Goal: Task Accomplishment & Management: Use online tool/utility

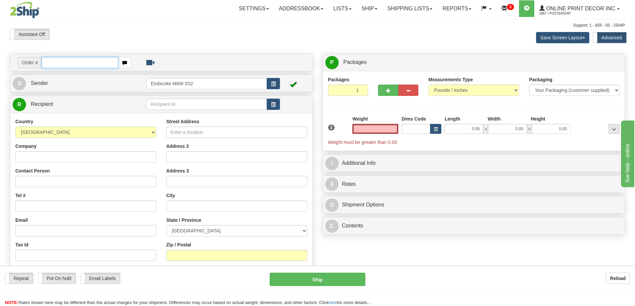
click at [57, 66] on input "text" at bounding box center [80, 62] width 77 height 11
type input "ca-425232"
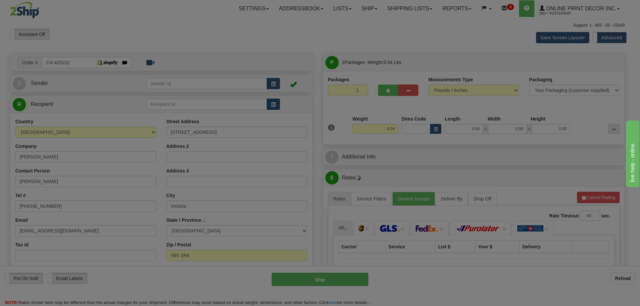
type input "VICTORIA"
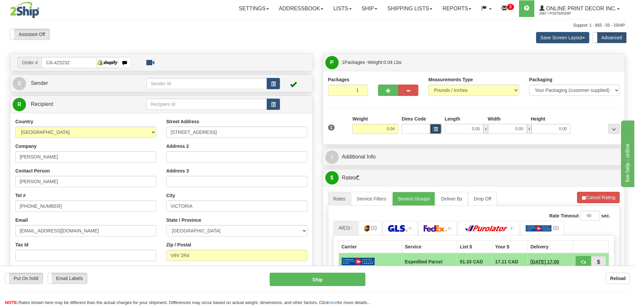
click at [435, 131] on span "button" at bounding box center [435, 130] width 4 height 4
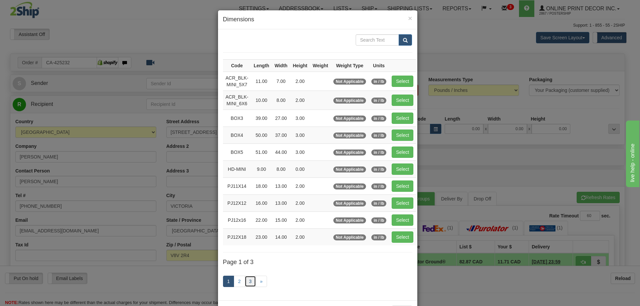
click at [247, 281] on link "3" at bounding box center [250, 281] width 11 height 11
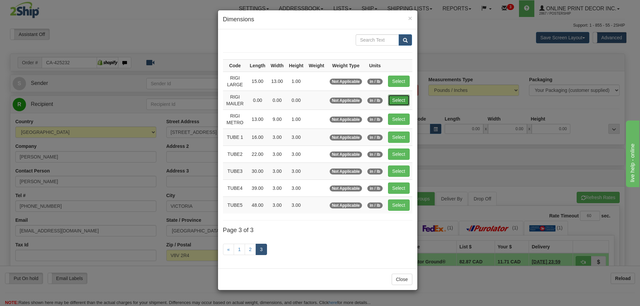
click at [397, 102] on button "Select" at bounding box center [399, 100] width 22 height 11
type input "RIGI MAILER"
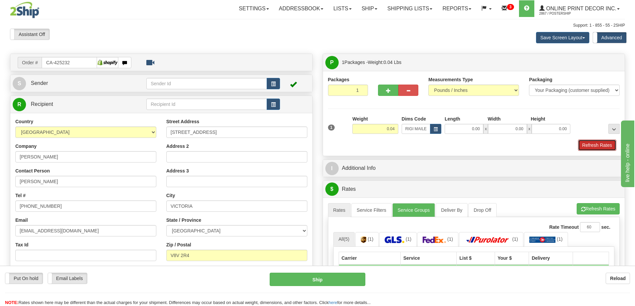
click at [597, 146] on button "Refresh Rates" at bounding box center [597, 145] width 38 height 11
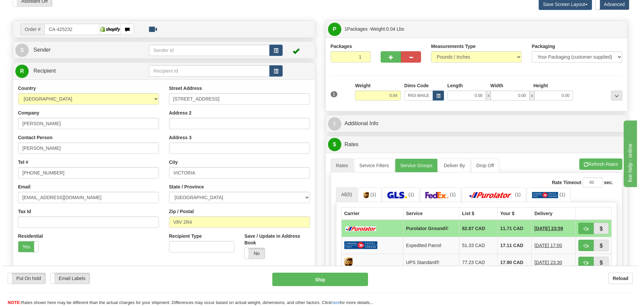
scroll to position [67, 0]
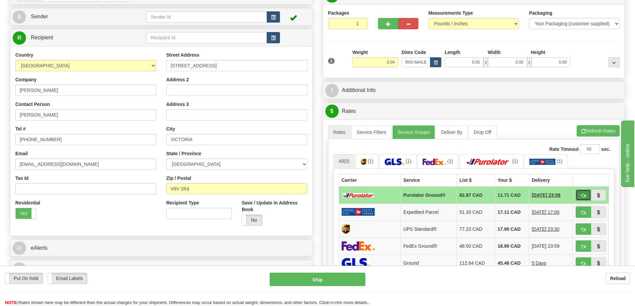
click at [583, 196] on span "button" at bounding box center [583, 196] width 5 height 4
type input "260"
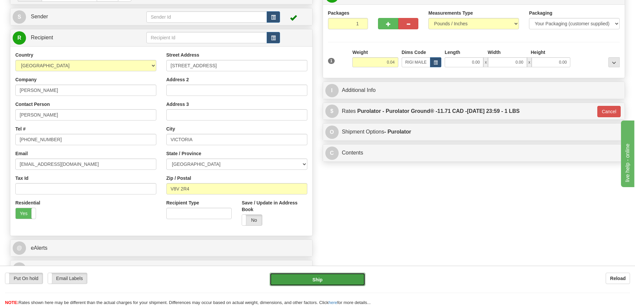
click at [345, 276] on button "Ship" at bounding box center [318, 279] width 96 height 13
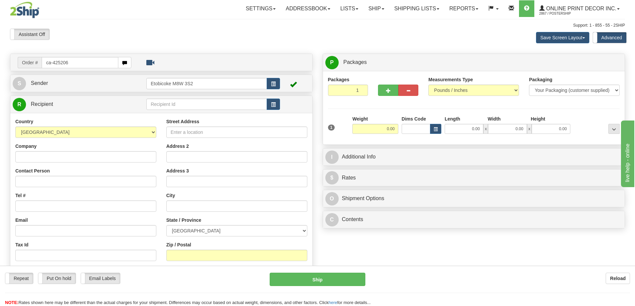
type input "ca-425206"
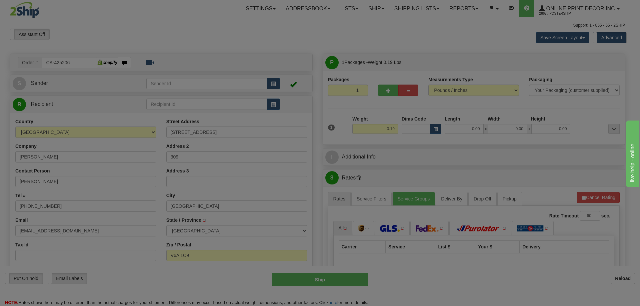
type input "VANCOUVER"
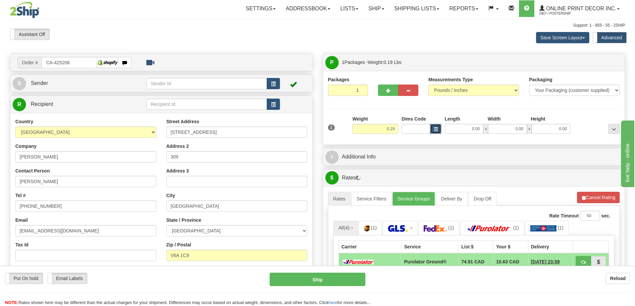
click at [432, 127] on button "button" at bounding box center [435, 129] width 11 height 10
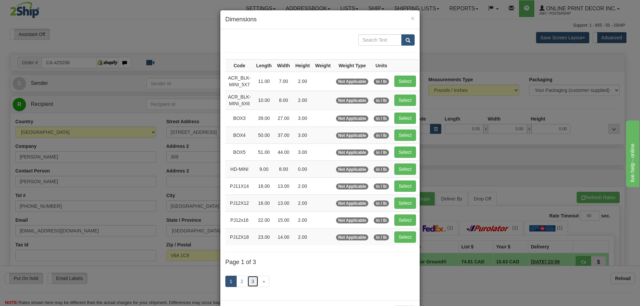
click at [250, 280] on link "3" at bounding box center [252, 281] width 11 height 11
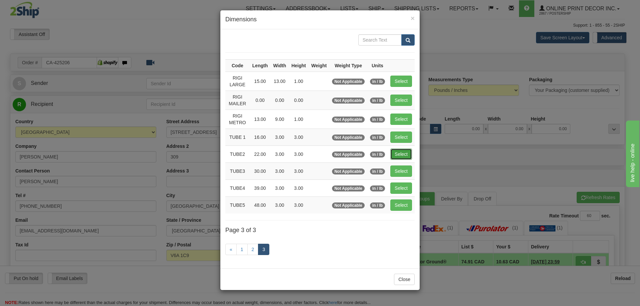
click at [403, 152] on button "Select" at bounding box center [401, 154] width 22 height 11
type input "TUBE2"
type input "22.00"
type input "3.00"
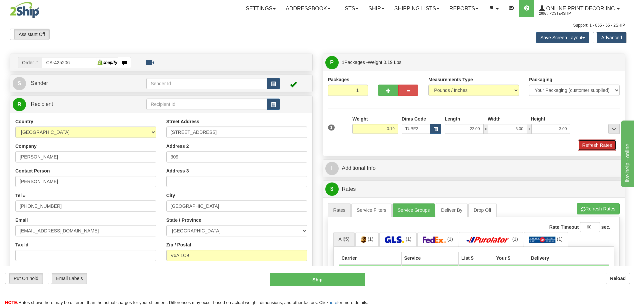
click at [595, 148] on button "Refresh Rates" at bounding box center [597, 145] width 38 height 11
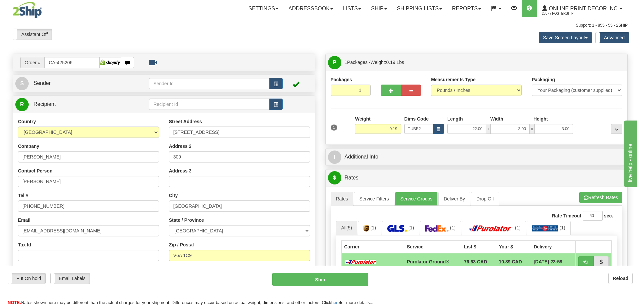
scroll to position [100, 0]
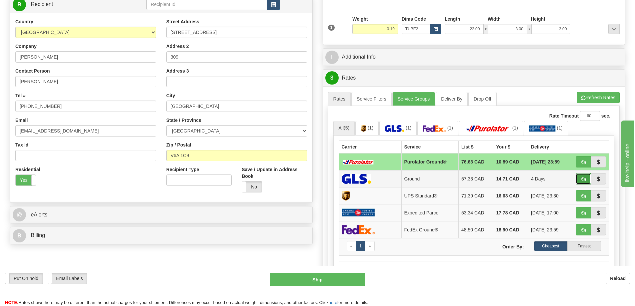
click at [582, 177] on button "button" at bounding box center [582, 178] width 15 height 11
type input "1"
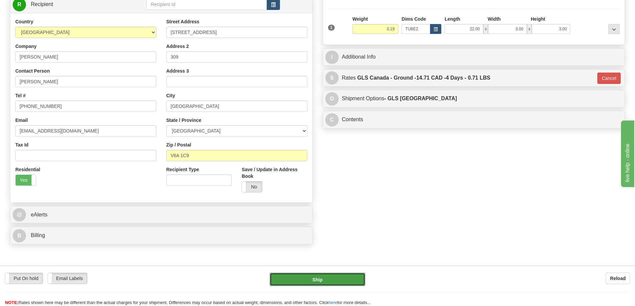
click at [352, 275] on button "Ship" at bounding box center [318, 279] width 96 height 13
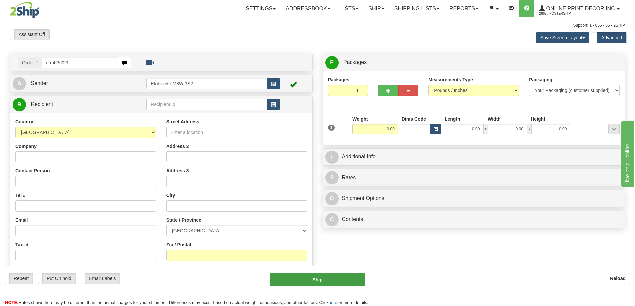
type input "ca-425223"
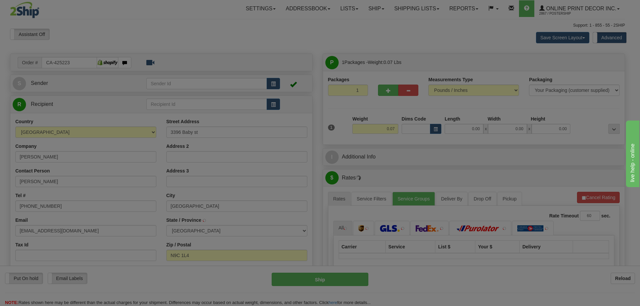
type input "WINDSOR"
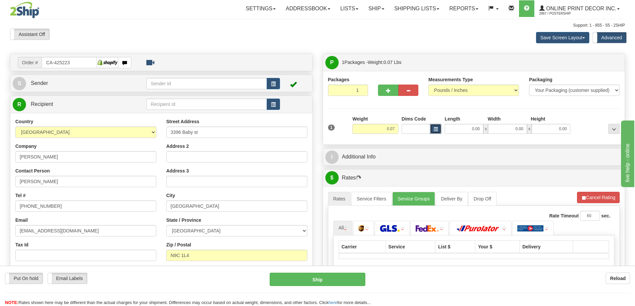
click at [432, 128] on button "button" at bounding box center [435, 129] width 11 height 10
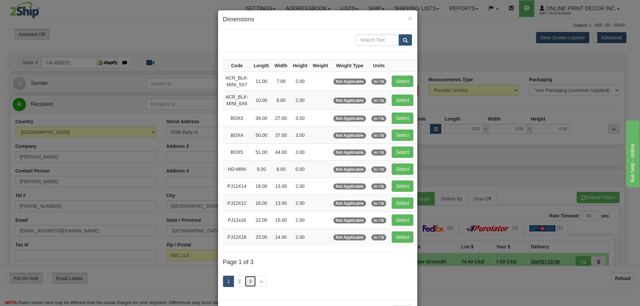
click at [245, 280] on link "3" at bounding box center [250, 281] width 11 height 11
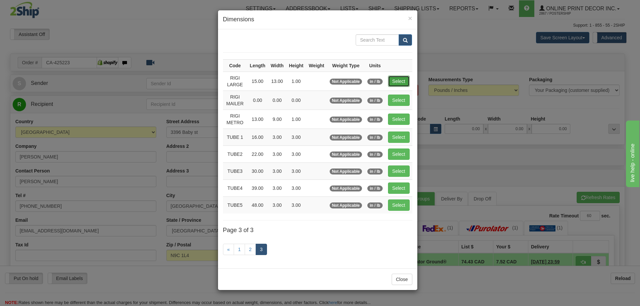
click at [398, 78] on button "Select" at bounding box center [399, 81] width 22 height 11
type input "RIGI LARGE"
type input "15.00"
type input "13.00"
type input "1.00"
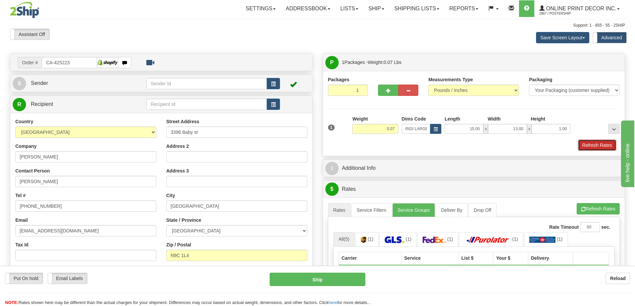
click at [600, 141] on button "Refresh Rates" at bounding box center [597, 145] width 38 height 11
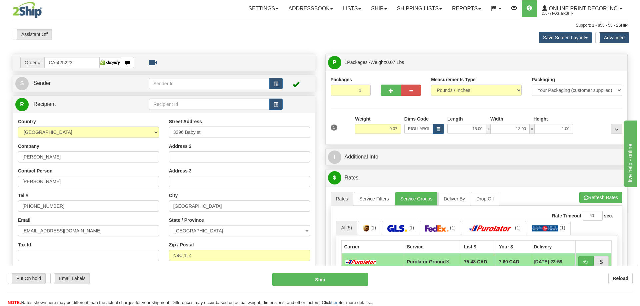
scroll to position [67, 0]
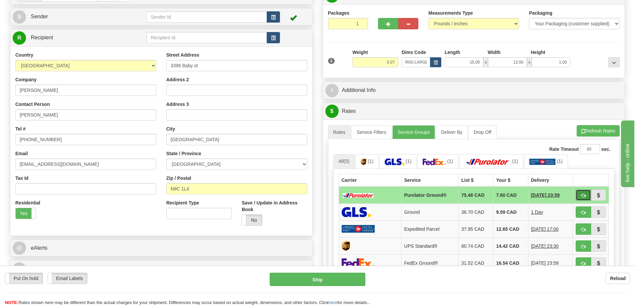
click at [588, 194] on button "button" at bounding box center [582, 195] width 15 height 11
type input "260"
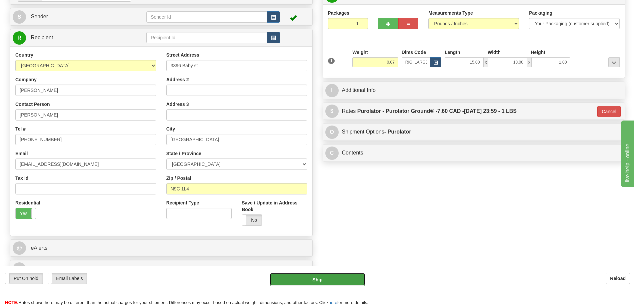
click at [346, 279] on button "Ship" at bounding box center [318, 279] width 96 height 13
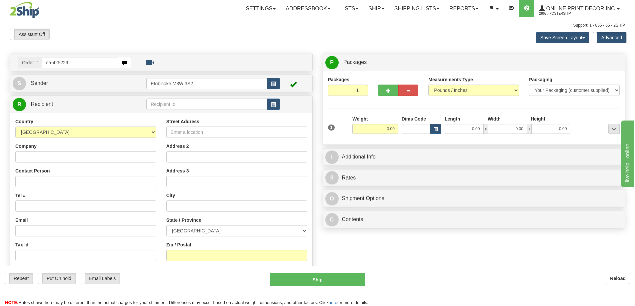
type input "ca-425229"
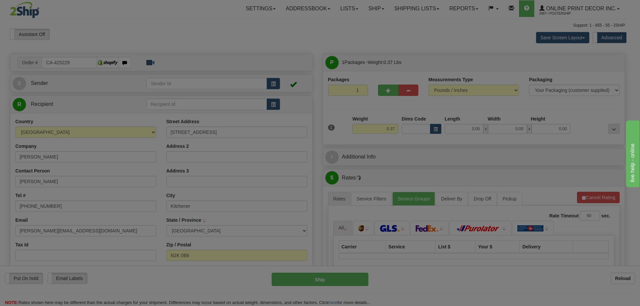
type input "KITCHENER"
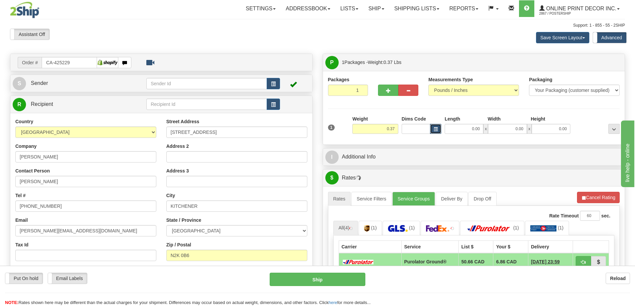
click at [433, 129] on span "button" at bounding box center [435, 130] width 4 height 4
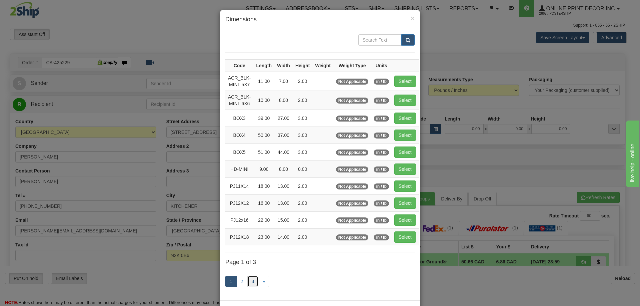
click at [255, 279] on link "3" at bounding box center [252, 281] width 11 height 11
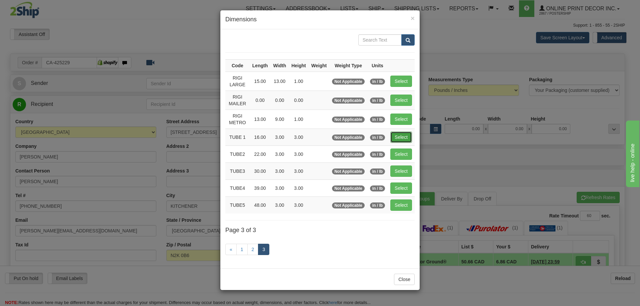
click at [403, 135] on button "Select" at bounding box center [401, 137] width 22 height 11
type input "TUBE 1"
type input "16.00"
type input "3.00"
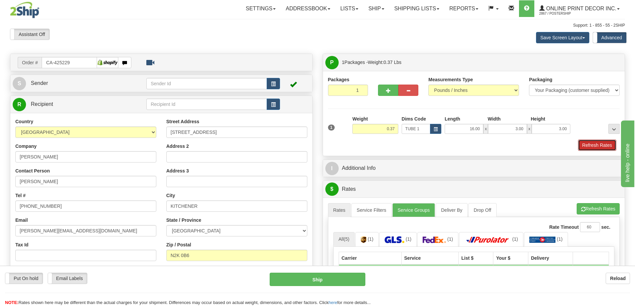
click at [600, 146] on button "Refresh Rates" at bounding box center [597, 145] width 38 height 11
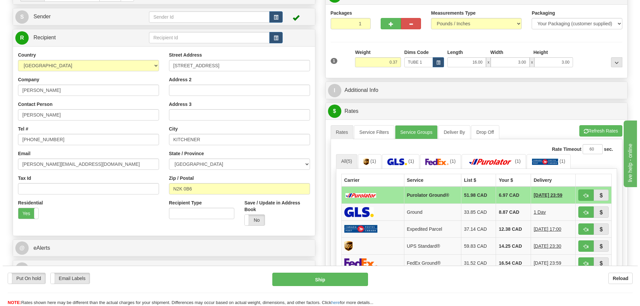
scroll to position [167, 0]
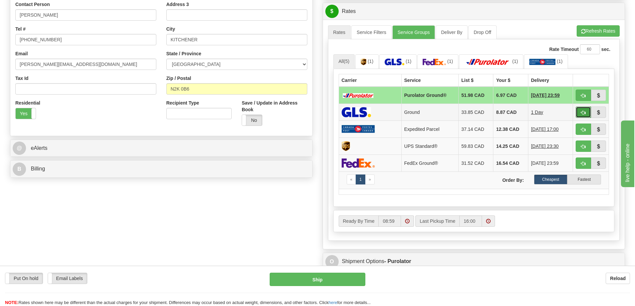
click at [582, 113] on span "button" at bounding box center [583, 113] width 5 height 4
type input "1"
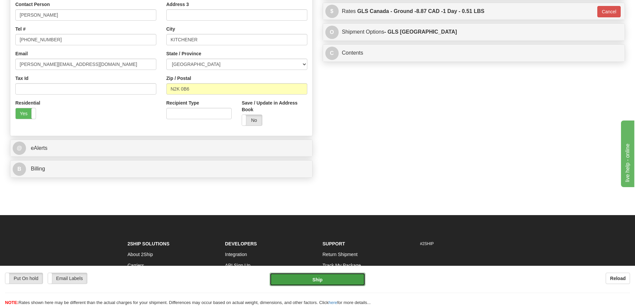
click at [331, 274] on button "Ship" at bounding box center [318, 279] width 96 height 13
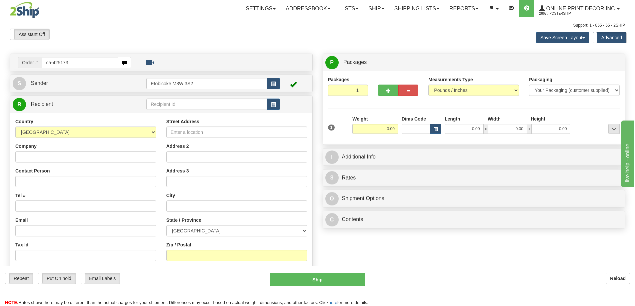
type input "ca-425173"
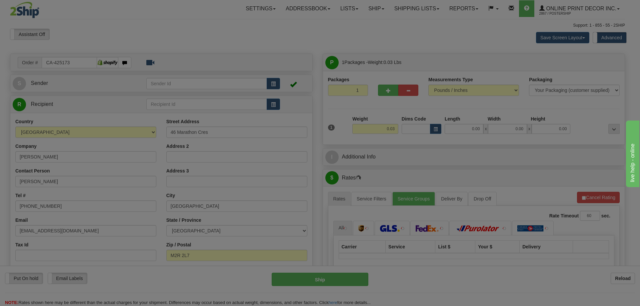
type input "[GEOGRAPHIC_DATA]"
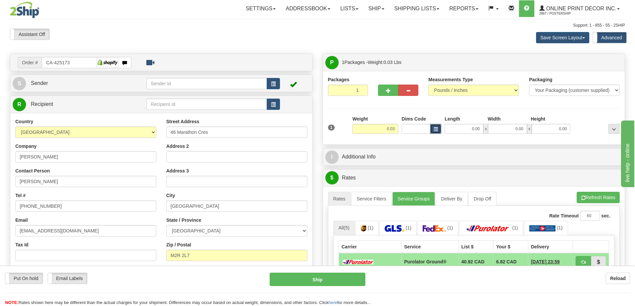
click at [436, 127] on button "button" at bounding box center [435, 129] width 11 height 10
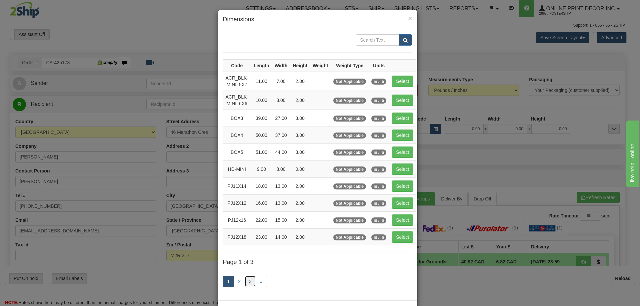
click at [248, 280] on link "3" at bounding box center [250, 281] width 11 height 11
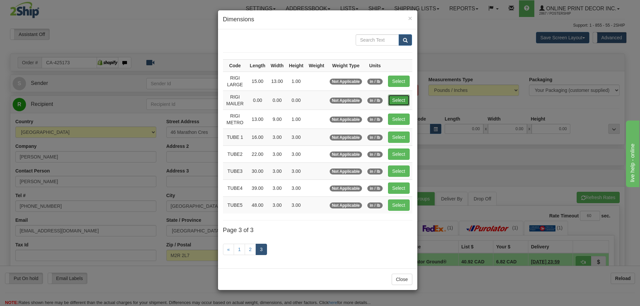
click at [401, 98] on button "Select" at bounding box center [399, 100] width 22 height 11
type input "RIGI MAILER"
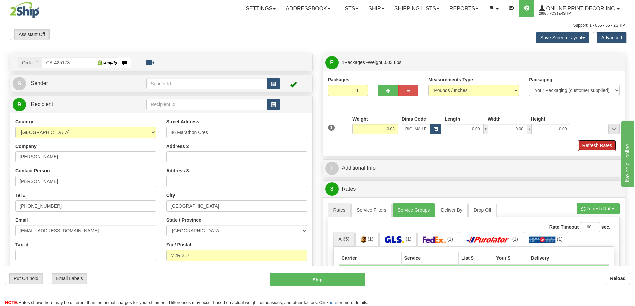
click at [596, 148] on button "Refresh Rates" at bounding box center [597, 145] width 38 height 11
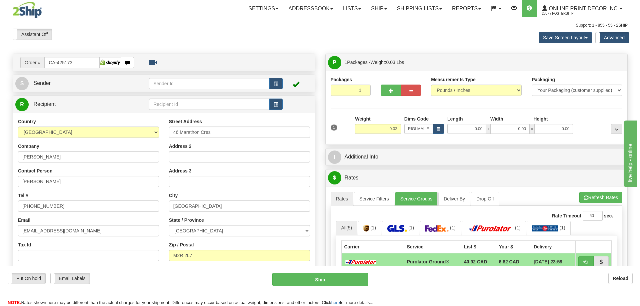
scroll to position [67, 0]
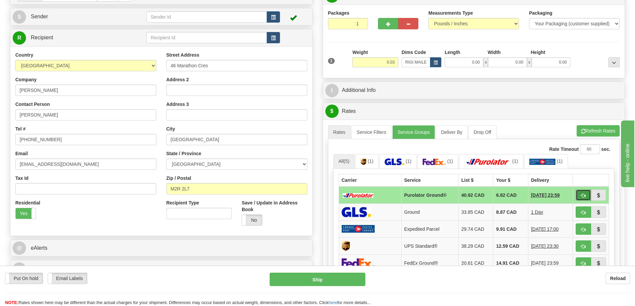
click at [586, 194] on button "button" at bounding box center [582, 195] width 15 height 11
type input "260"
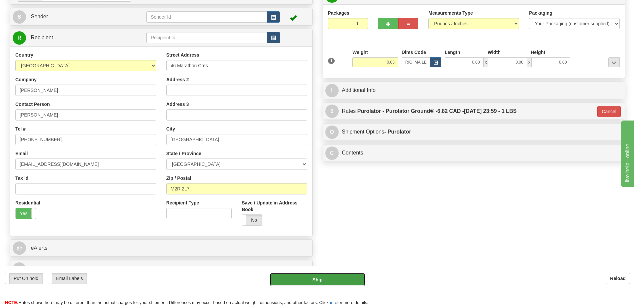
click at [320, 284] on button "Ship" at bounding box center [318, 279] width 96 height 13
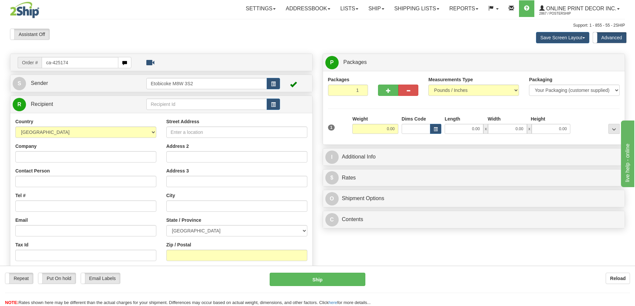
type input "ca-425174"
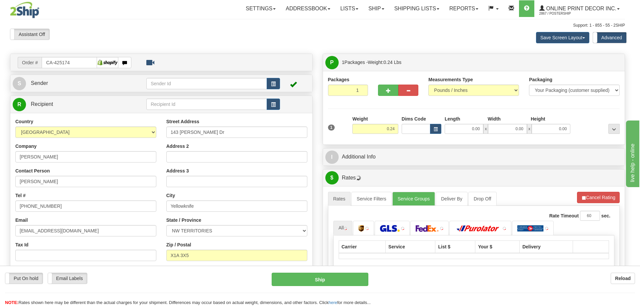
type input "YELLOWKNIFE"
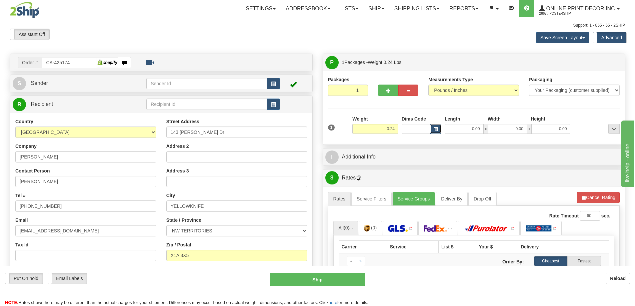
click at [435, 128] on span "button" at bounding box center [435, 130] width 4 height 4
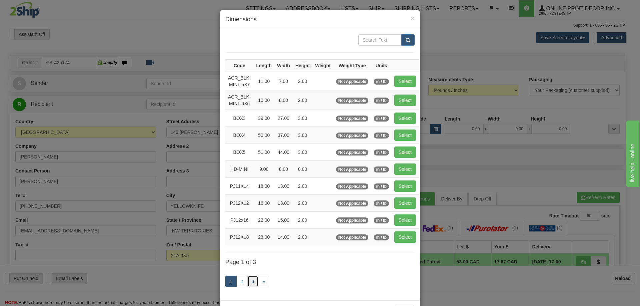
click at [253, 280] on link "3" at bounding box center [252, 281] width 11 height 11
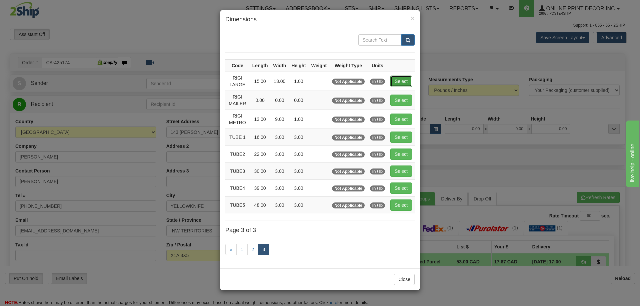
click at [407, 77] on button "Select" at bounding box center [401, 81] width 22 height 11
type input "RIGI LARGE"
type input "15.00"
type input "13.00"
type input "1.00"
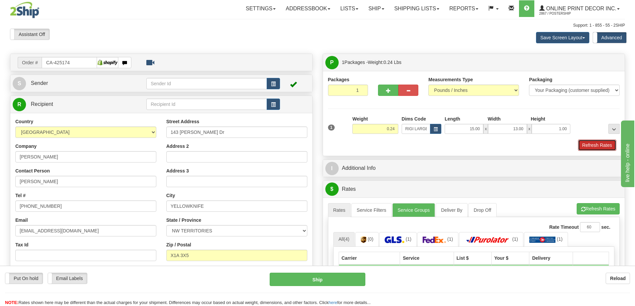
click at [598, 143] on button "Refresh Rates" at bounding box center [597, 145] width 38 height 11
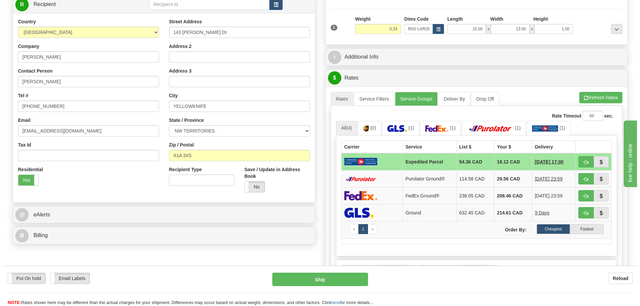
scroll to position [133, 0]
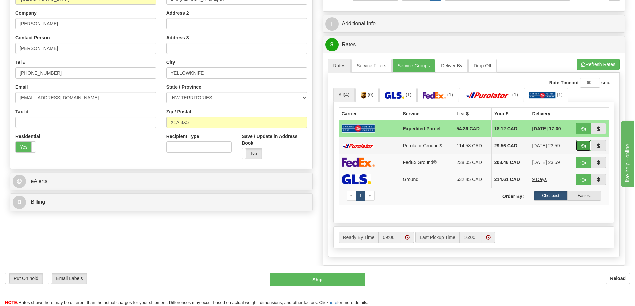
click at [586, 142] on button "button" at bounding box center [582, 145] width 15 height 11
type input "260"
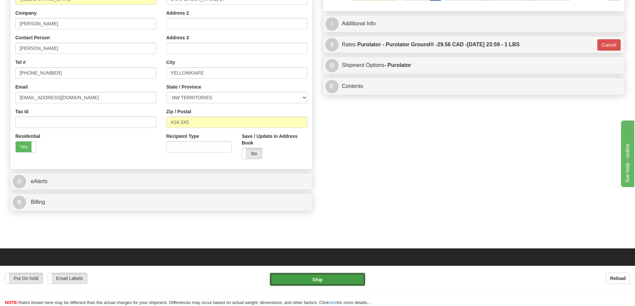
click at [355, 276] on button "Ship" at bounding box center [318, 279] width 96 height 13
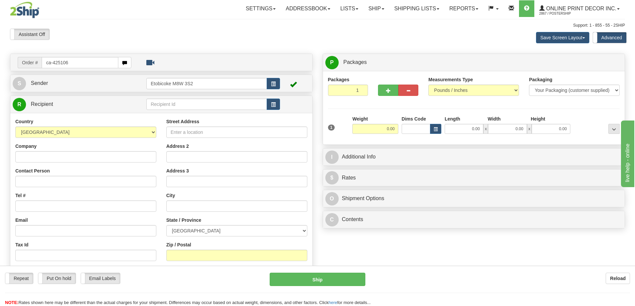
type input "ca-425106"
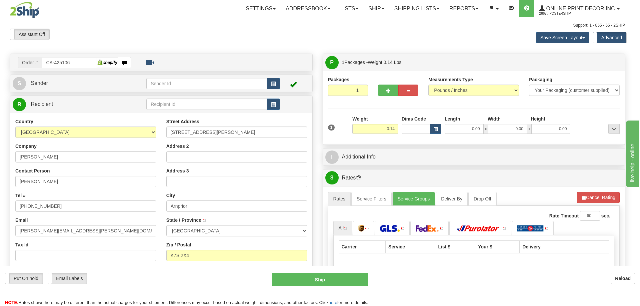
type input "ARNPRIOR"
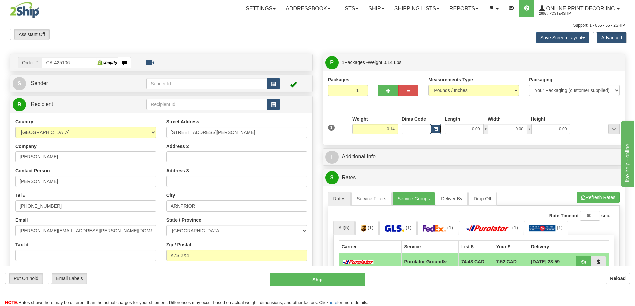
click at [434, 130] on span "button" at bounding box center [435, 130] width 4 height 4
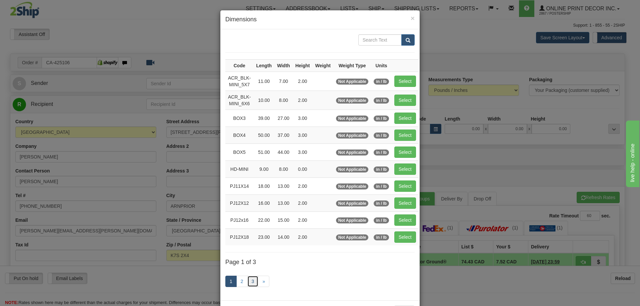
click at [249, 282] on link "3" at bounding box center [252, 281] width 11 height 11
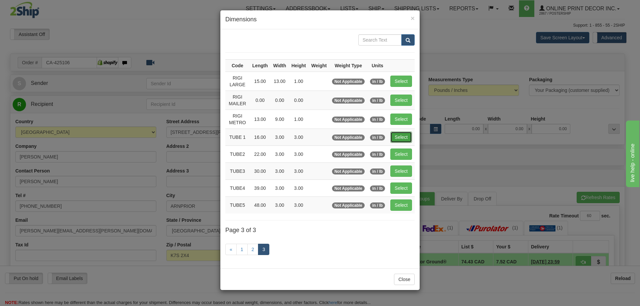
click at [401, 136] on button "Select" at bounding box center [401, 137] width 22 height 11
type input "TUBE 1"
type input "16.00"
type input "3.00"
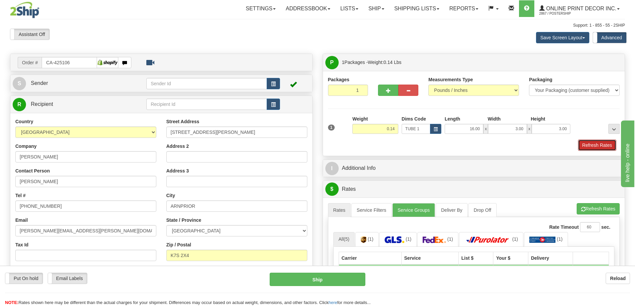
click at [592, 146] on button "Refresh Rates" at bounding box center [597, 145] width 38 height 11
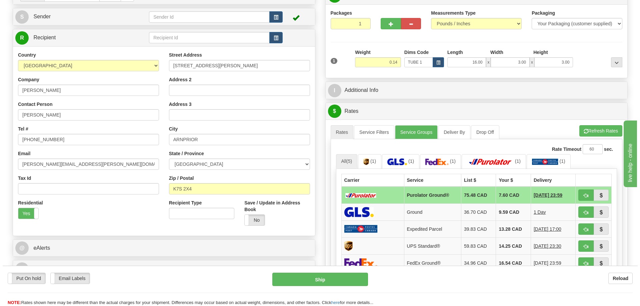
scroll to position [100, 0]
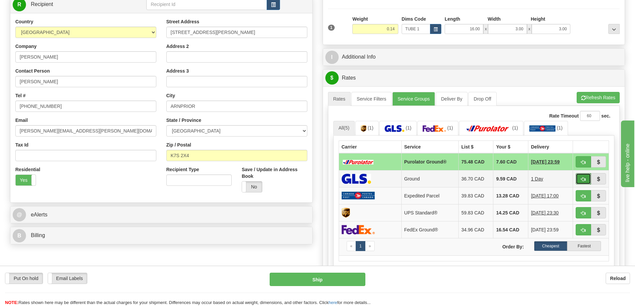
click at [585, 179] on button "button" at bounding box center [582, 178] width 15 height 11
type input "1"
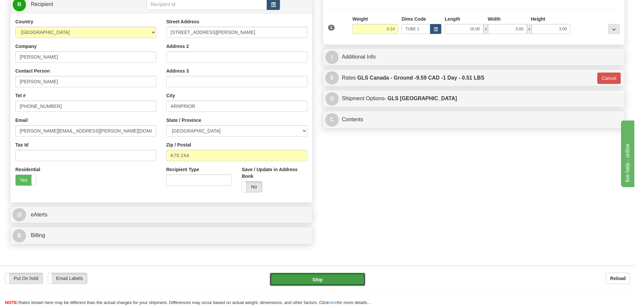
click at [332, 277] on button "Ship" at bounding box center [318, 279] width 96 height 13
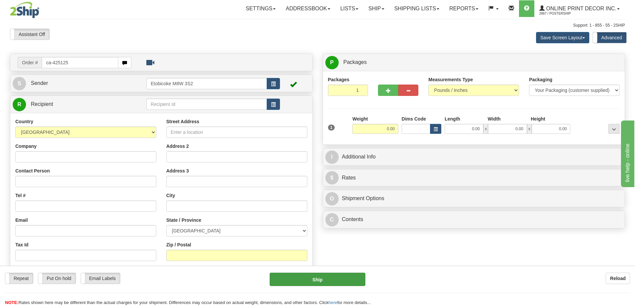
type input "ca-425125"
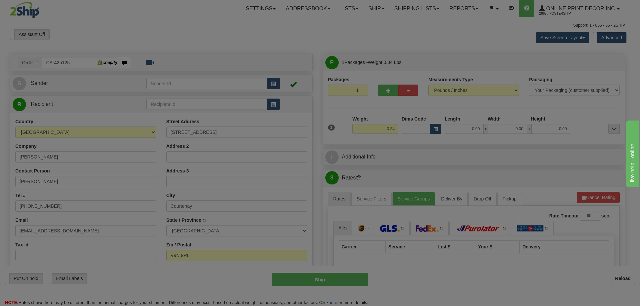
type input "COURTENAY"
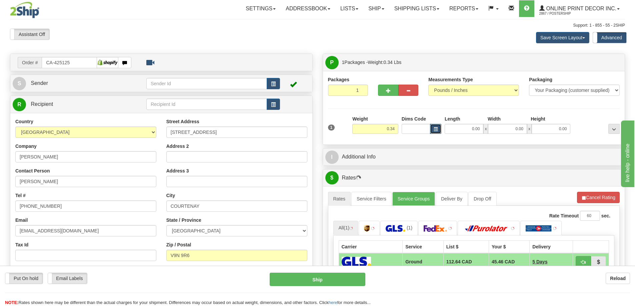
click at [434, 127] on button "button" at bounding box center [435, 129] width 11 height 10
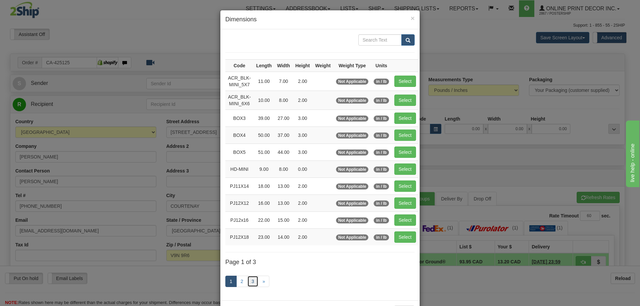
click at [247, 281] on link "3" at bounding box center [252, 281] width 11 height 11
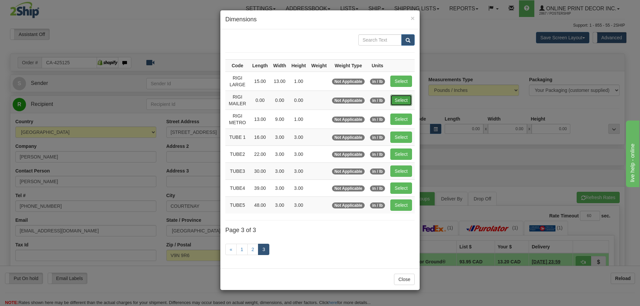
click at [403, 104] on button "Select" at bounding box center [401, 100] width 22 height 11
type input "RIGI MAILER"
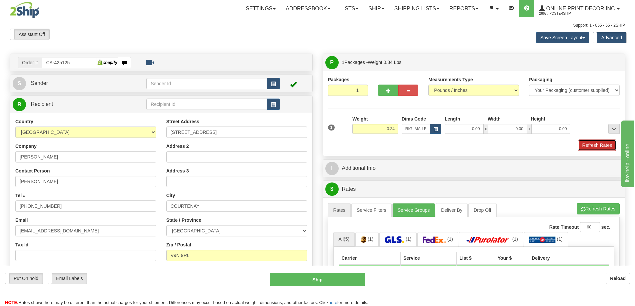
click at [599, 145] on button "Refresh Rates" at bounding box center [597, 145] width 38 height 11
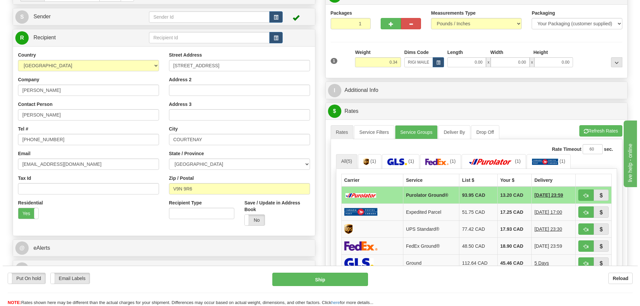
scroll to position [100, 0]
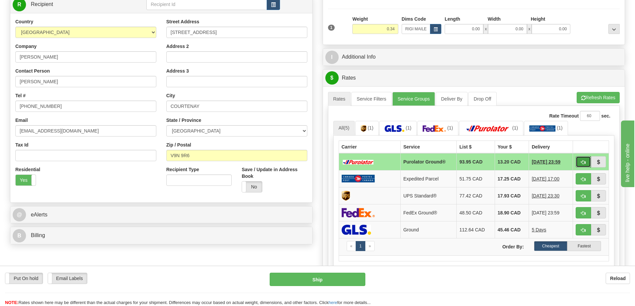
click at [578, 163] on button "button" at bounding box center [582, 161] width 15 height 11
type input "260"
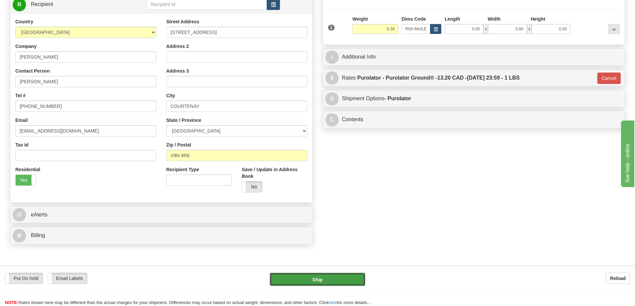
click at [334, 279] on button "Ship" at bounding box center [318, 279] width 96 height 13
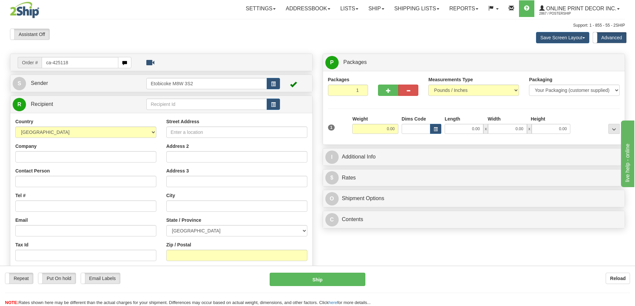
type input "ca-425118"
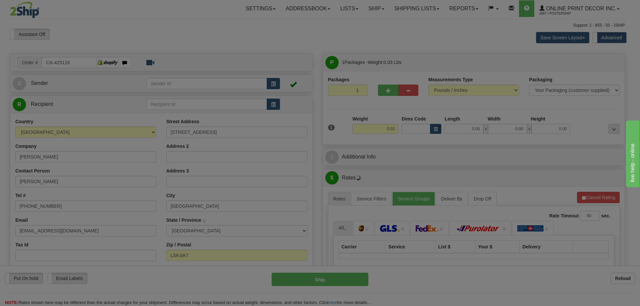
type input "MISSISSAUGA"
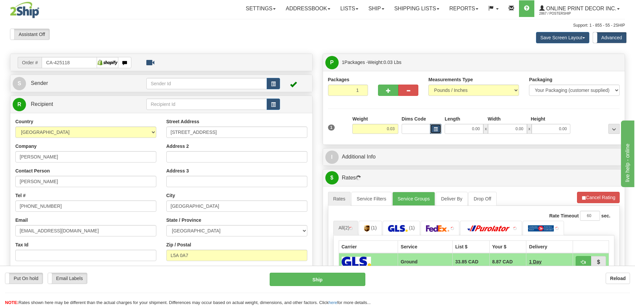
click at [437, 128] on span "button" at bounding box center [435, 130] width 4 height 4
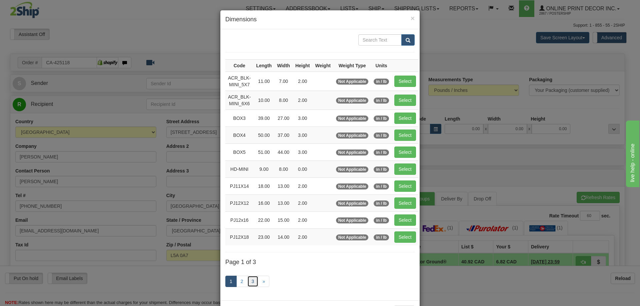
click at [249, 281] on link "3" at bounding box center [252, 281] width 11 height 11
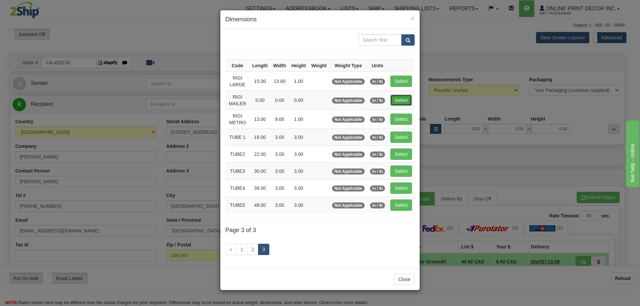
click at [405, 98] on button "Select" at bounding box center [401, 100] width 22 height 11
type input "RIGI MAILER"
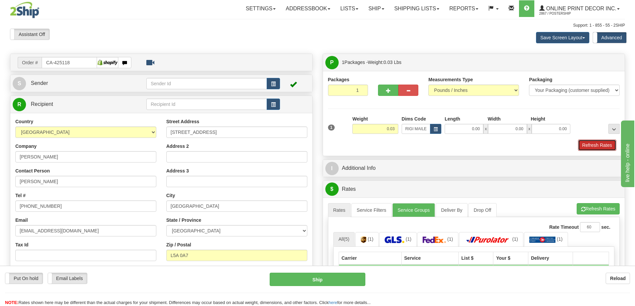
click at [603, 147] on button "Refresh Rates" at bounding box center [597, 145] width 38 height 11
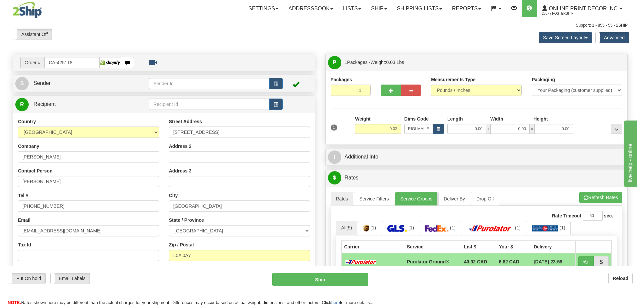
scroll to position [100, 0]
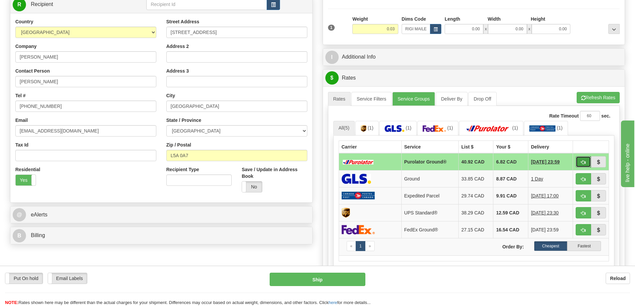
click at [583, 163] on span "button" at bounding box center [583, 162] width 5 height 4
type input "260"
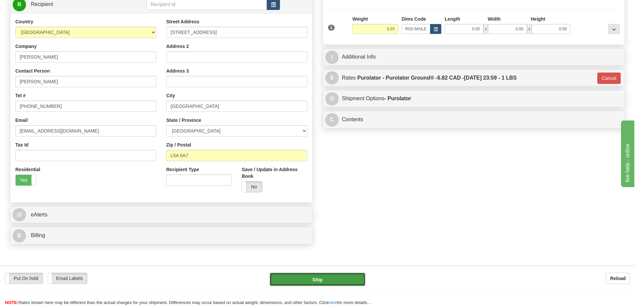
click at [344, 277] on button "Ship" at bounding box center [318, 279] width 96 height 13
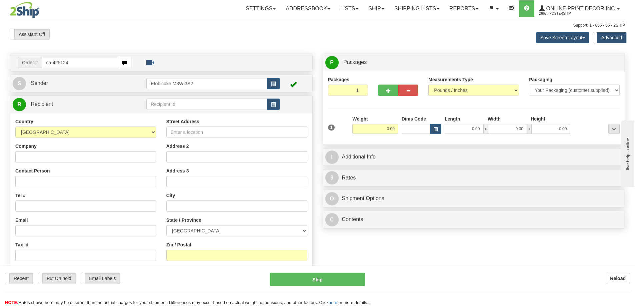
type input "ca-425124"
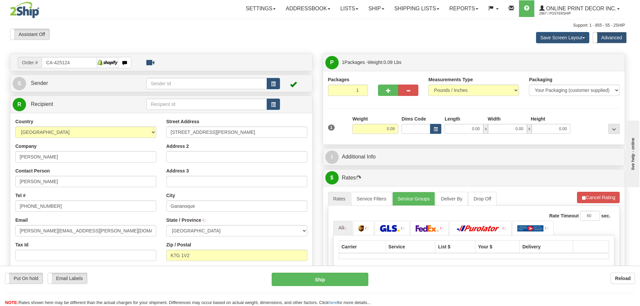
type input "GANANOQUE"
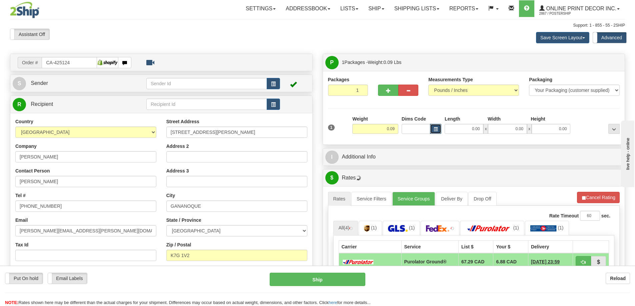
click at [436, 129] on span "button" at bounding box center [435, 130] width 4 height 4
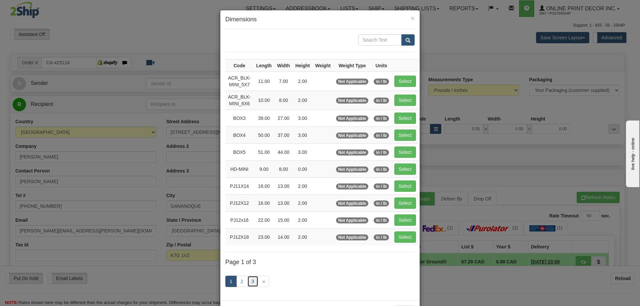
click at [251, 279] on link "3" at bounding box center [252, 281] width 11 height 11
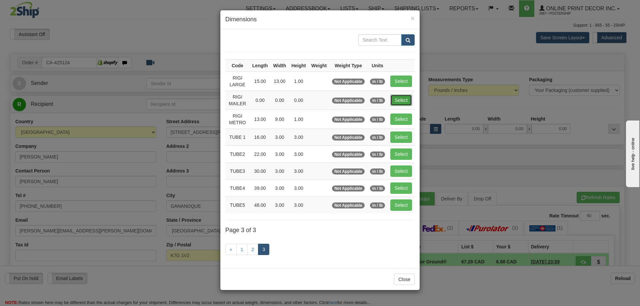
click at [404, 97] on button "Select" at bounding box center [401, 100] width 22 height 11
type input "RIGI MAILER"
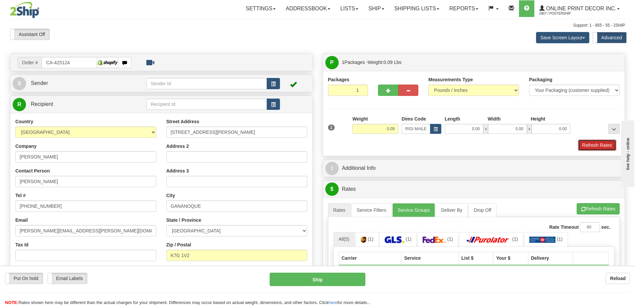
click at [603, 143] on button "Refresh Rates" at bounding box center [597, 145] width 38 height 11
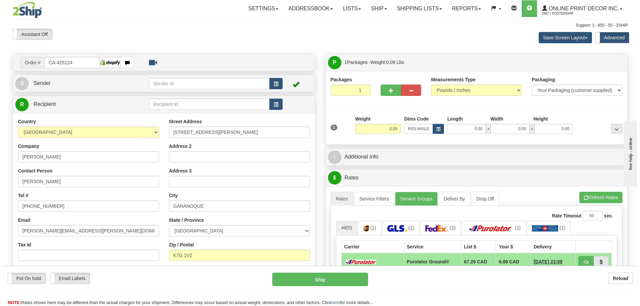
scroll to position [100, 0]
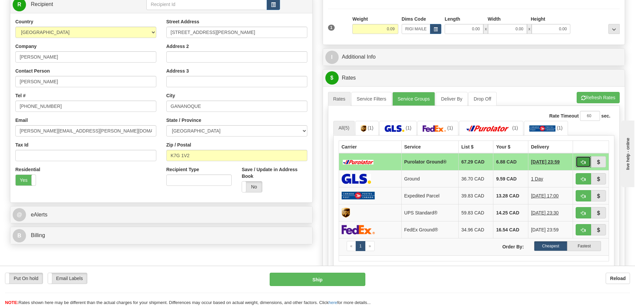
click at [578, 162] on button "button" at bounding box center [582, 161] width 15 height 11
type input "260"
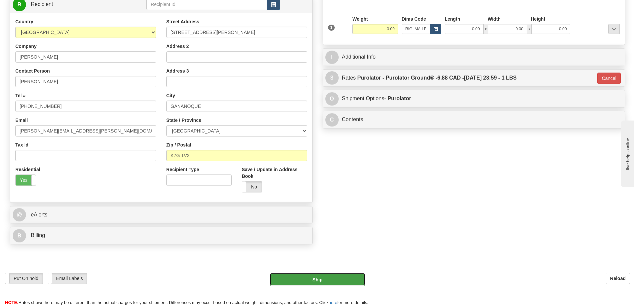
click at [350, 280] on button "Ship" at bounding box center [318, 279] width 96 height 13
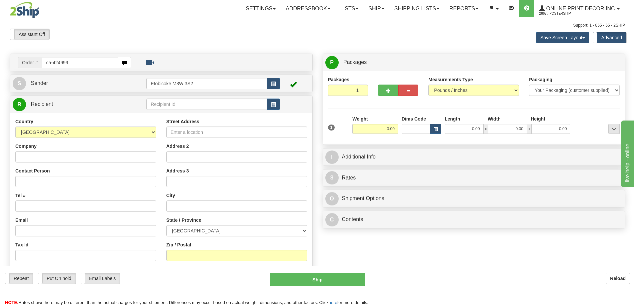
type input "ca-424999"
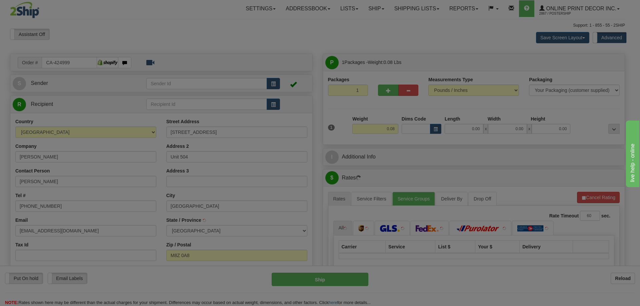
type input "ETOBICOKE"
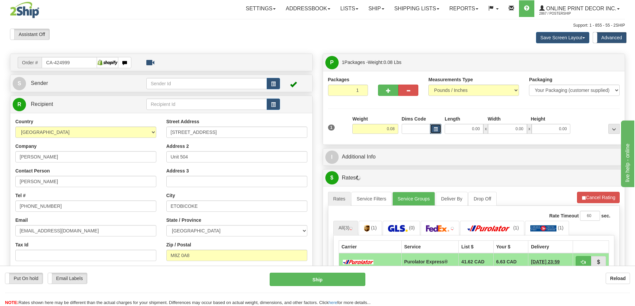
click at [439, 128] on button "button" at bounding box center [435, 129] width 11 height 10
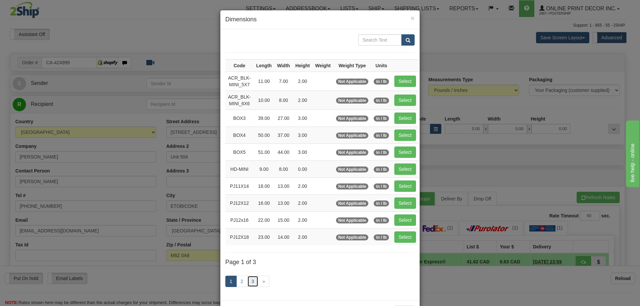
click at [248, 284] on link "3" at bounding box center [252, 281] width 11 height 11
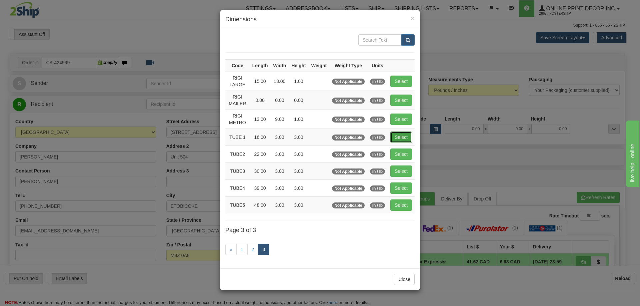
click at [396, 139] on button "Select" at bounding box center [401, 137] width 22 height 11
type input "TUBE 1"
type input "16.00"
type input "3.00"
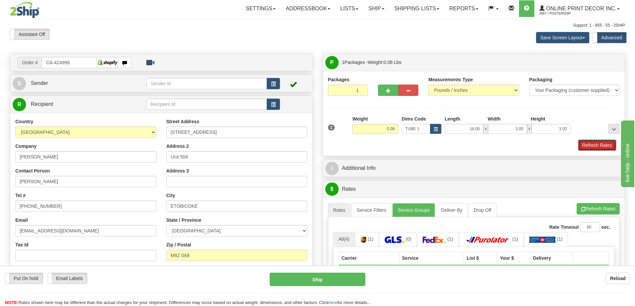
click at [592, 143] on button "Refresh Rates" at bounding box center [597, 145] width 38 height 11
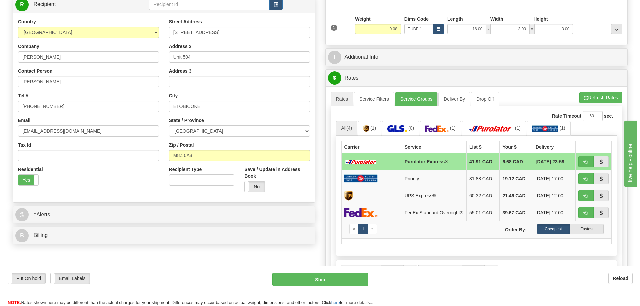
scroll to position [133, 0]
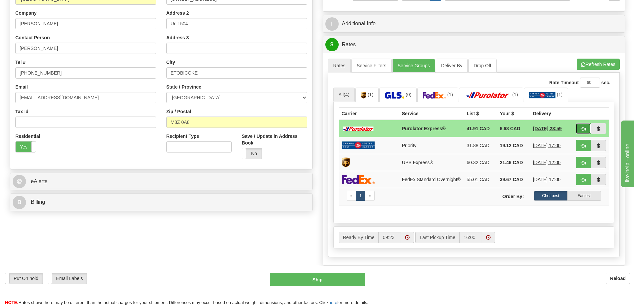
click at [584, 128] on span "button" at bounding box center [583, 129] width 5 height 4
type input "202"
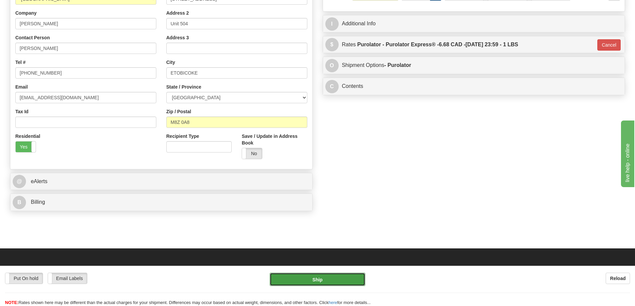
click at [338, 277] on button "Ship" at bounding box center [318, 279] width 96 height 13
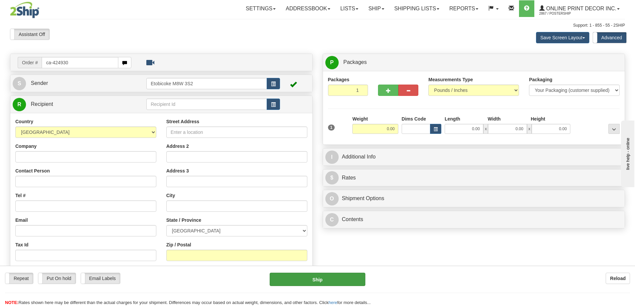
type input "ca-424930"
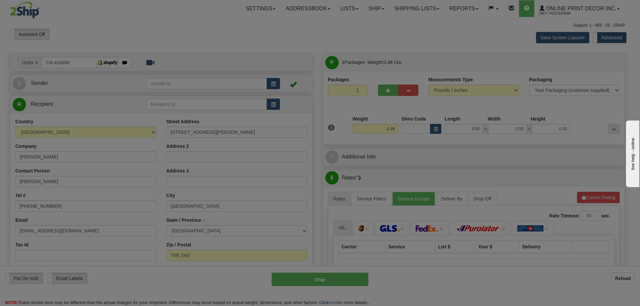
type input "[GEOGRAPHIC_DATA]"
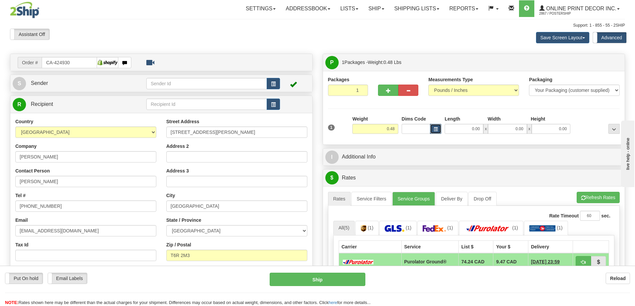
click at [435, 127] on button "button" at bounding box center [435, 129] width 11 height 10
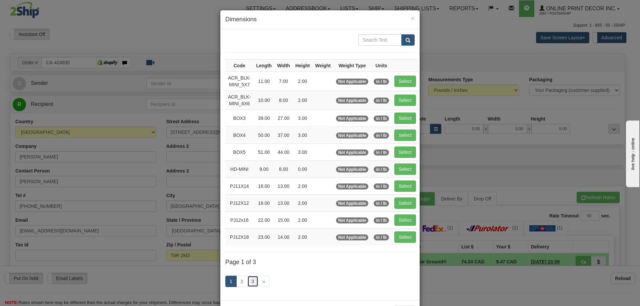
click at [249, 282] on link "3" at bounding box center [252, 281] width 11 height 11
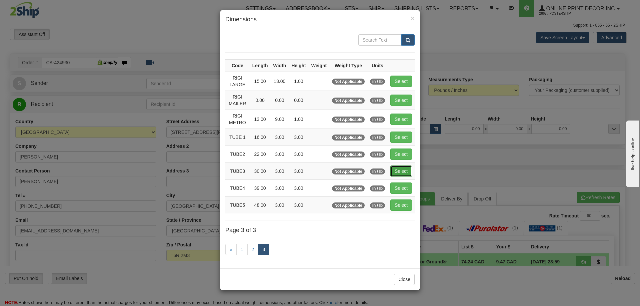
click at [400, 172] on button "Select" at bounding box center [401, 171] width 22 height 11
type input "TUBE3"
type input "30.00"
type input "3.00"
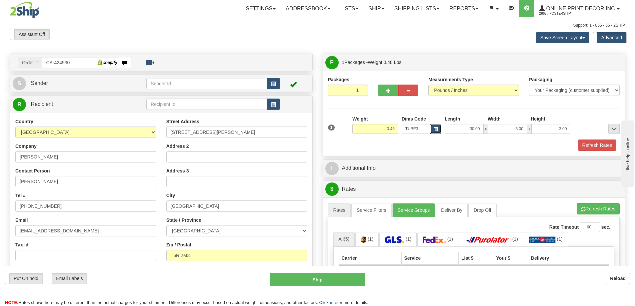
click at [435, 128] on span "button" at bounding box center [435, 130] width 4 height 4
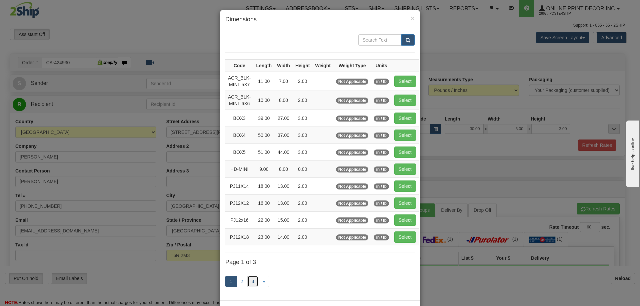
click at [251, 280] on link "3" at bounding box center [252, 281] width 11 height 11
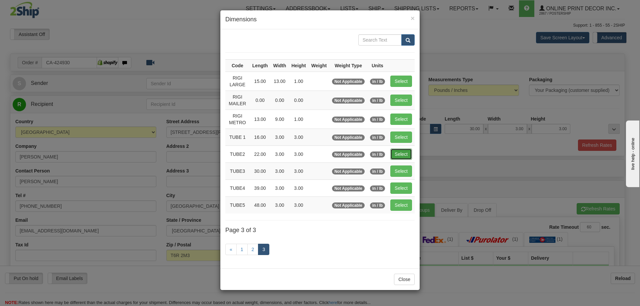
click at [399, 154] on button "Select" at bounding box center [401, 154] width 22 height 11
type input "TUBE2"
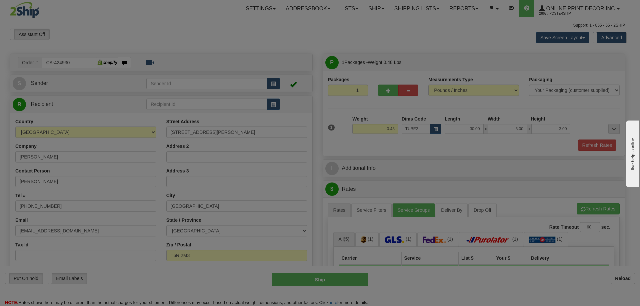
type input "22.00"
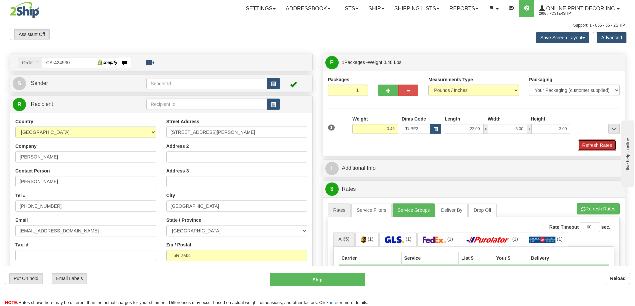
click at [589, 149] on button "Refresh Rates" at bounding box center [597, 145] width 38 height 11
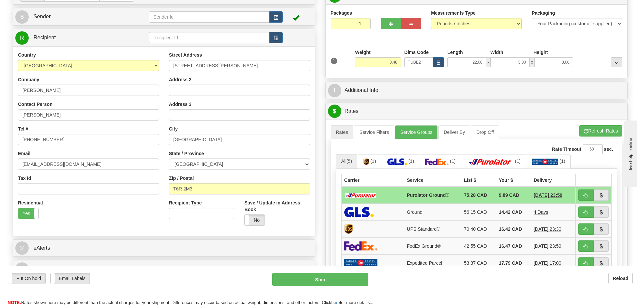
scroll to position [100, 0]
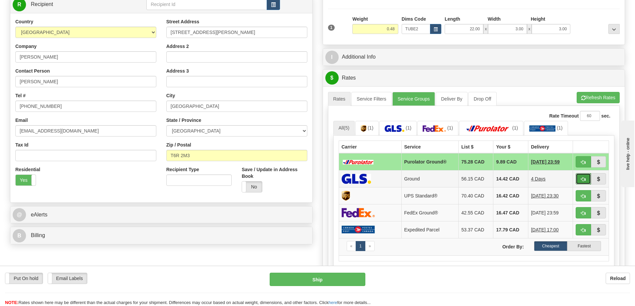
click at [582, 180] on span "button" at bounding box center [583, 179] width 5 height 4
type input "1"
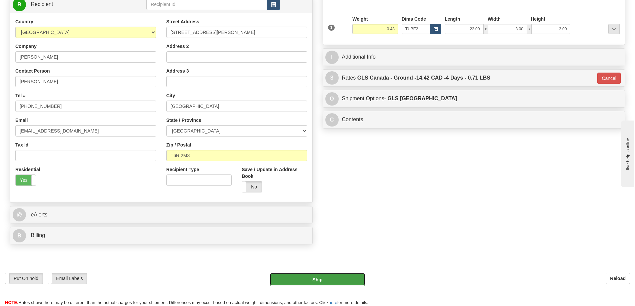
click at [330, 278] on button "Ship" at bounding box center [318, 279] width 96 height 13
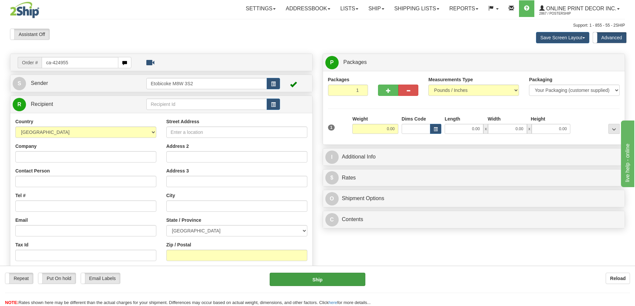
type input "ca-424955"
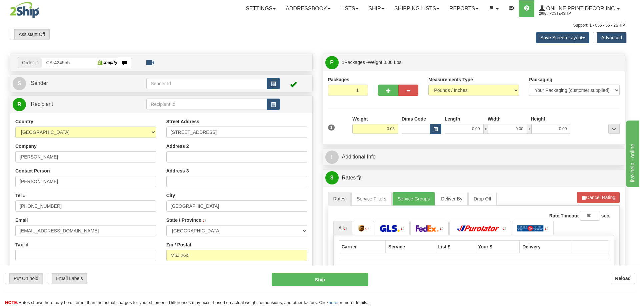
type input "[GEOGRAPHIC_DATA]"
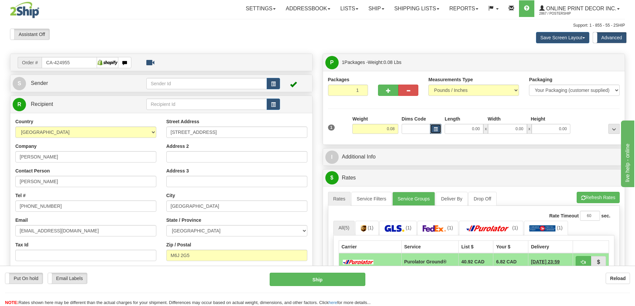
click at [435, 128] on span "button" at bounding box center [435, 130] width 4 height 4
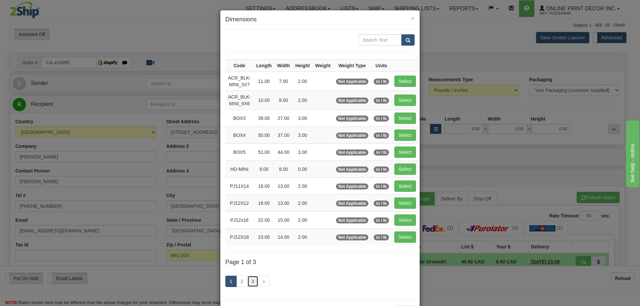
click at [251, 279] on link "3" at bounding box center [252, 281] width 11 height 11
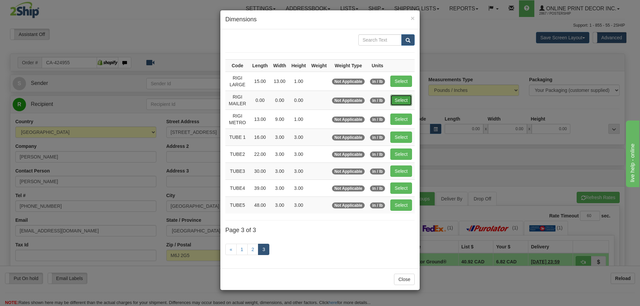
click at [400, 98] on button "Select" at bounding box center [401, 100] width 22 height 11
type input "RIGI MAILER"
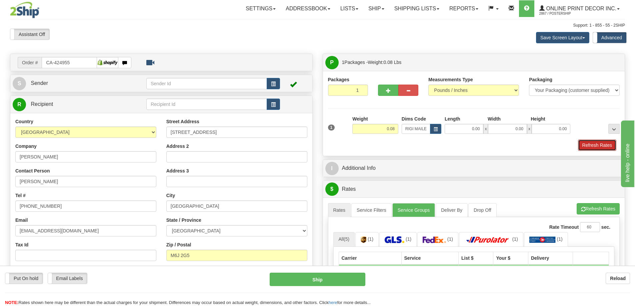
click at [595, 144] on button "Refresh Rates" at bounding box center [597, 145] width 38 height 11
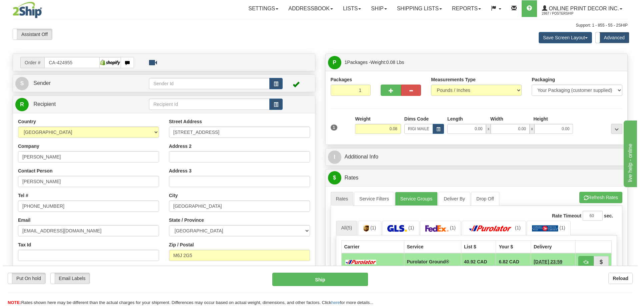
scroll to position [67, 0]
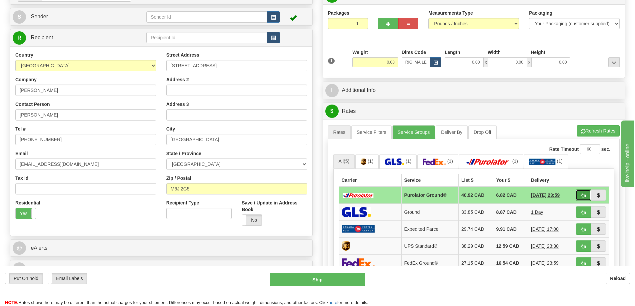
click at [581, 194] on button "button" at bounding box center [582, 195] width 15 height 11
type input "260"
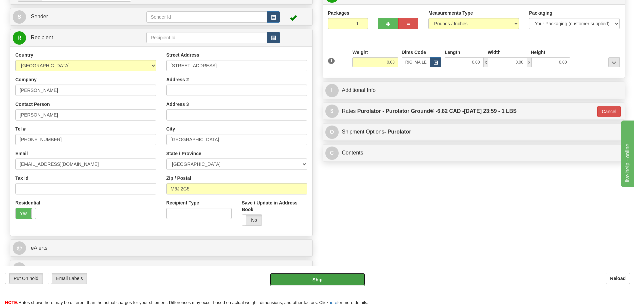
click at [349, 277] on button "Ship" at bounding box center [318, 279] width 96 height 13
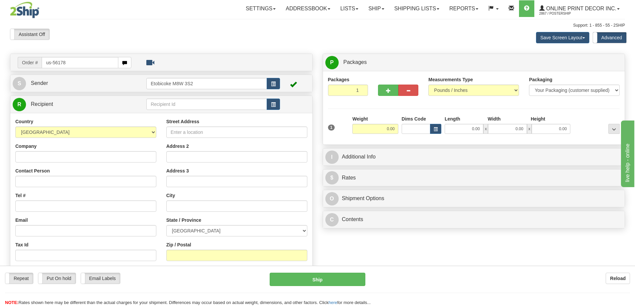
type input "us-56178"
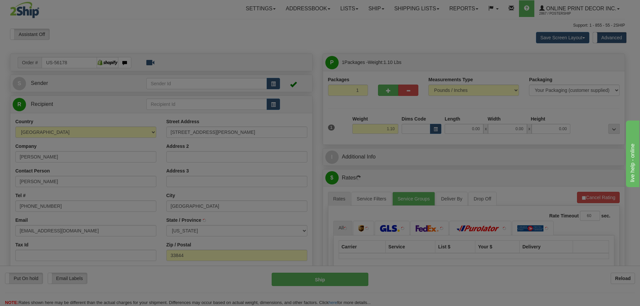
type input "HAINES CITY"
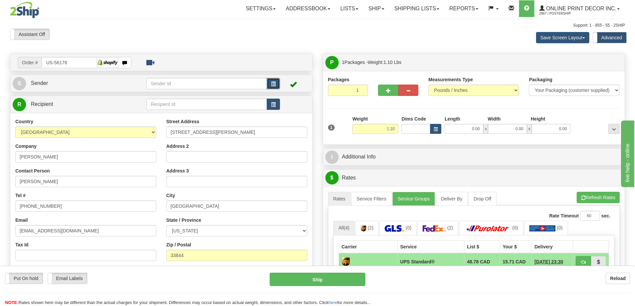
click at [273, 83] on span "button" at bounding box center [273, 84] width 5 height 4
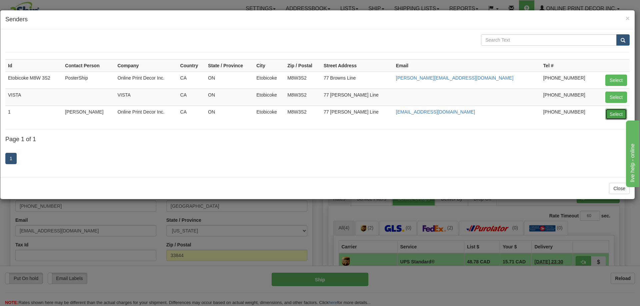
click at [616, 109] on button "Select" at bounding box center [616, 114] width 22 height 11
type input "1"
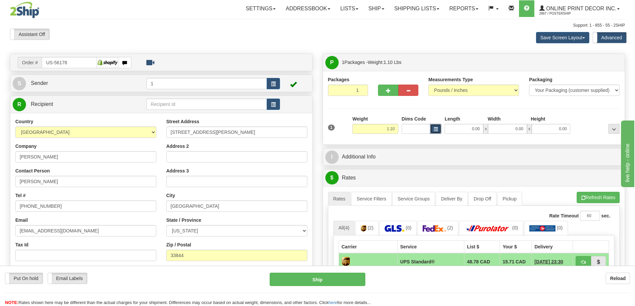
click at [435, 128] on span "button" at bounding box center [435, 130] width 4 height 4
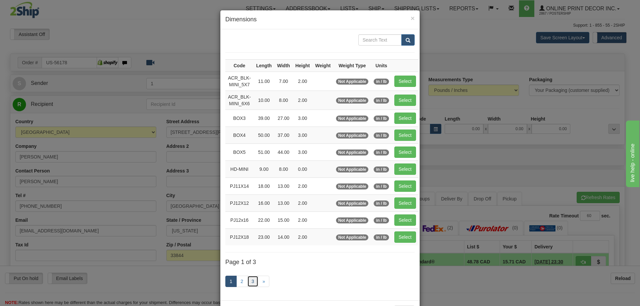
click at [249, 283] on link "3" at bounding box center [252, 281] width 11 height 11
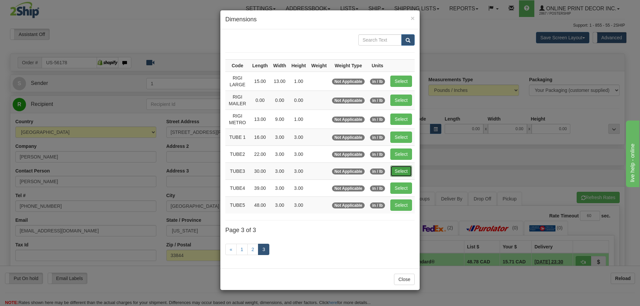
click at [405, 166] on button "Select" at bounding box center [401, 171] width 22 height 11
type input "TUBE3"
type input "30.00"
type input "3.00"
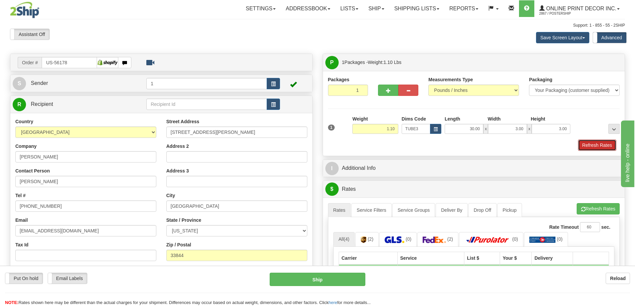
click at [589, 146] on button "Refresh Rates" at bounding box center [597, 145] width 38 height 11
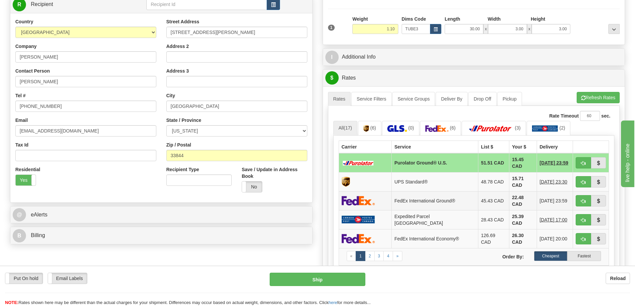
scroll to position [133, 0]
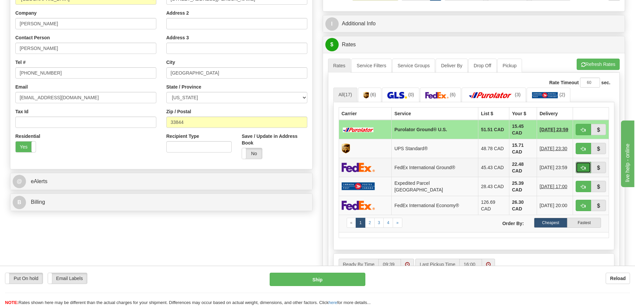
click at [583, 166] on span "button" at bounding box center [583, 168] width 5 height 4
type input "92"
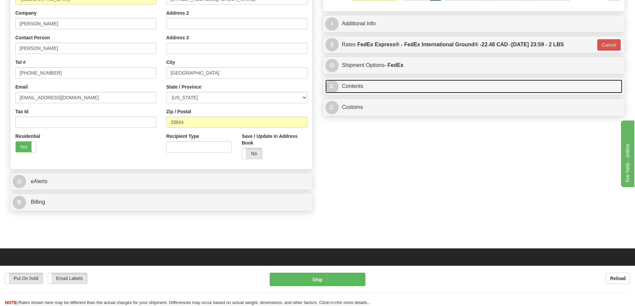
click at [438, 86] on link "C Contents" at bounding box center [473, 87] width 297 height 14
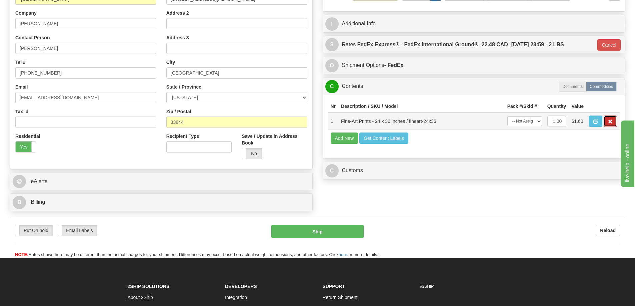
click at [606, 124] on button "button" at bounding box center [609, 121] width 13 height 11
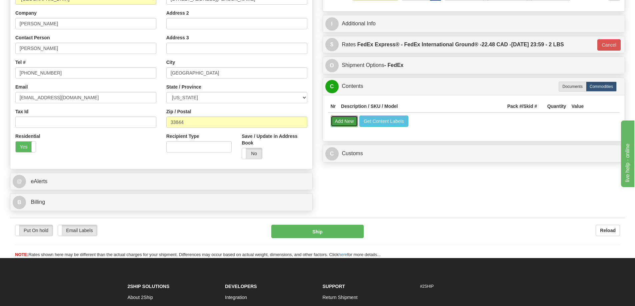
click at [344, 121] on button "Add New" at bounding box center [345, 121] width 28 height 11
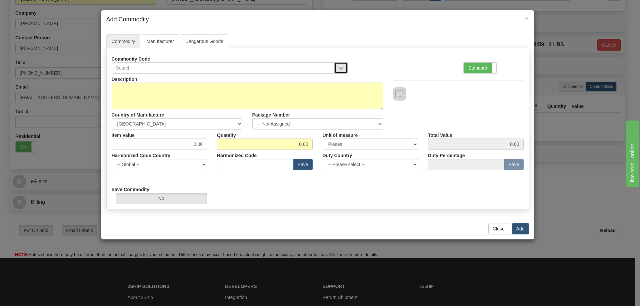
click at [339, 65] on button "button" at bounding box center [340, 67] width 13 height 11
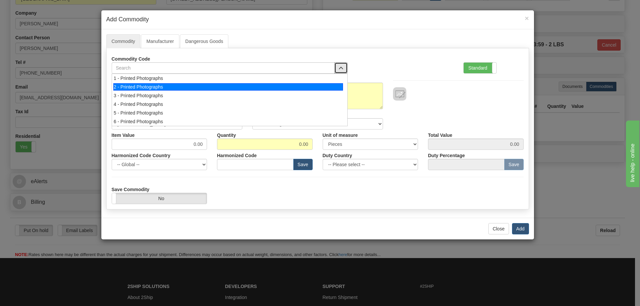
click at [342, 88] on div "2 - Printed Photographs" at bounding box center [228, 86] width 230 height 7
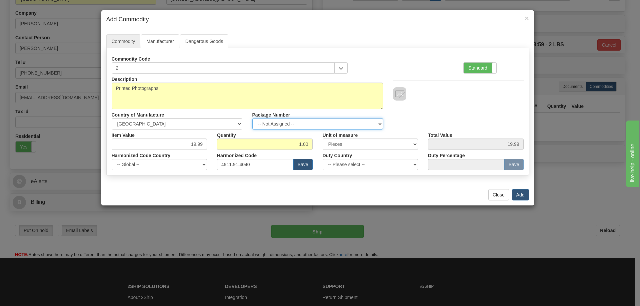
click at [373, 124] on select "-- Not Assigned -- Item 1" at bounding box center [317, 123] width 131 height 11
select select "0"
click at [252, 118] on select "-- Not Assigned -- Item 1" at bounding box center [317, 123] width 131 height 11
click at [521, 193] on button "Add" at bounding box center [520, 194] width 17 height 11
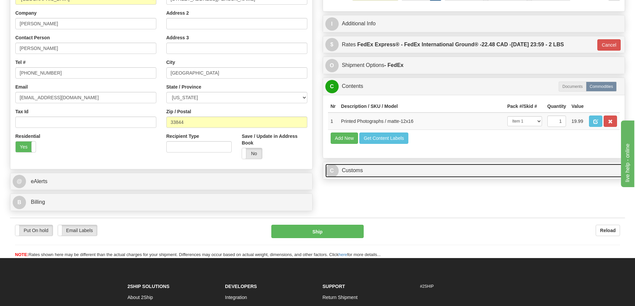
click at [540, 173] on link "C Customs" at bounding box center [473, 171] width 297 height 14
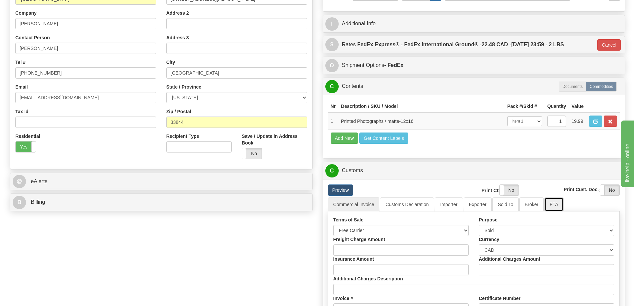
click at [554, 209] on link "FTA" at bounding box center [553, 205] width 19 height 14
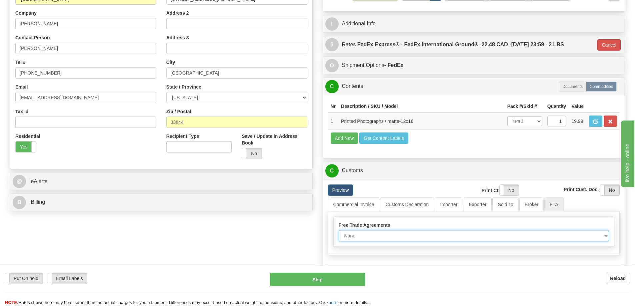
click at [605, 238] on select "None Other USMCA CETA CUKTCA" at bounding box center [474, 235] width 271 height 11
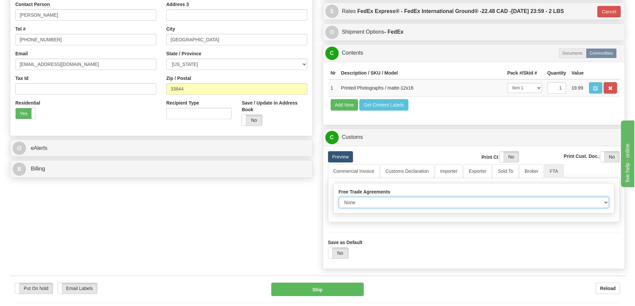
scroll to position [200, 0]
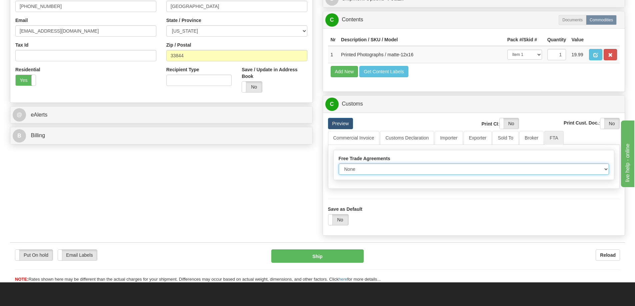
click at [606, 170] on select "None Other USMCA CETA CUKTCA" at bounding box center [474, 169] width 271 height 11
select select "1"
click at [339, 166] on select "None Other USMCA CETA CUKTCA" at bounding box center [474, 169] width 271 height 11
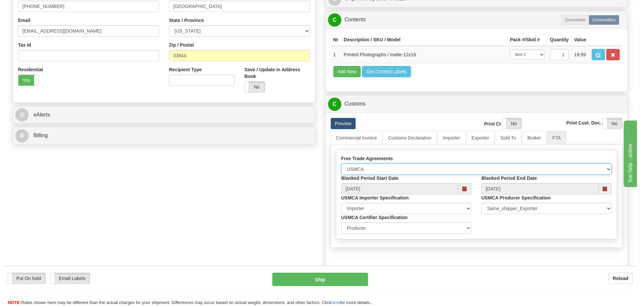
scroll to position [300, 0]
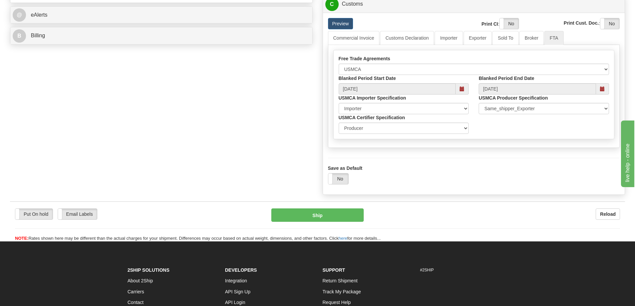
click at [338, 176] on div "Yes No" at bounding box center [338, 178] width 21 height 11
click at [315, 219] on button "Ship" at bounding box center [317, 215] width 92 height 13
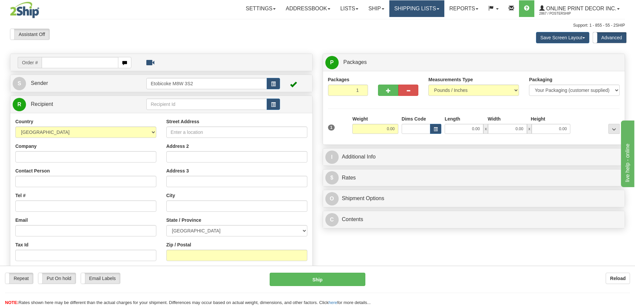
click at [418, 8] on link "Shipping lists" at bounding box center [416, 8] width 55 height 17
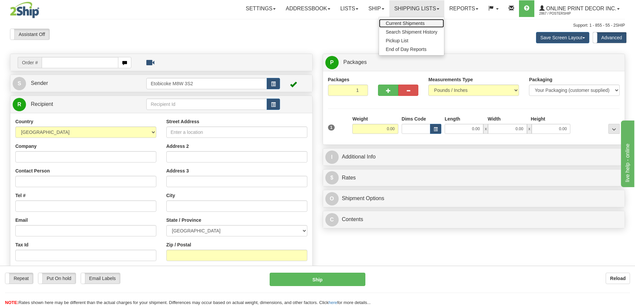
click at [395, 24] on span "Current Shipments" at bounding box center [405, 23] width 39 height 5
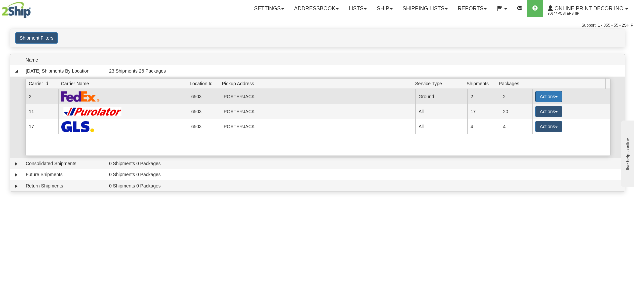
click at [549, 93] on button "Actions" at bounding box center [548, 96] width 27 height 11
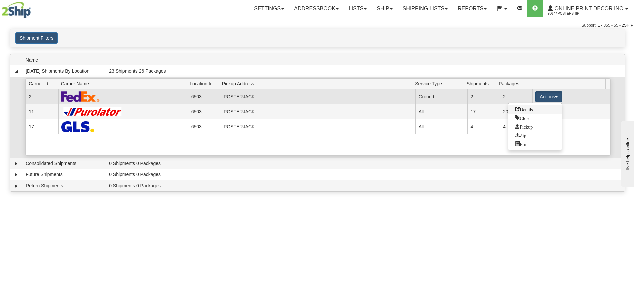
click at [511, 106] on link "Details" at bounding box center [534, 109] width 53 height 9
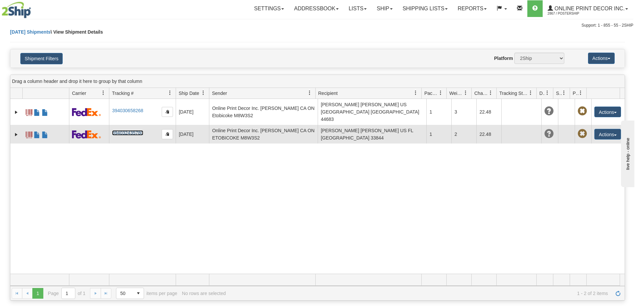
click at [135, 130] on link "394032435780" at bounding box center [127, 132] width 31 height 5
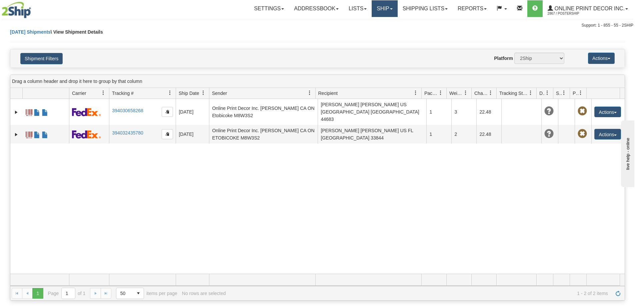
click at [380, 10] on link "Ship" at bounding box center [385, 8] width 26 height 17
click at [362, 23] on span "Ship Screen" at bounding box center [356, 23] width 25 height 5
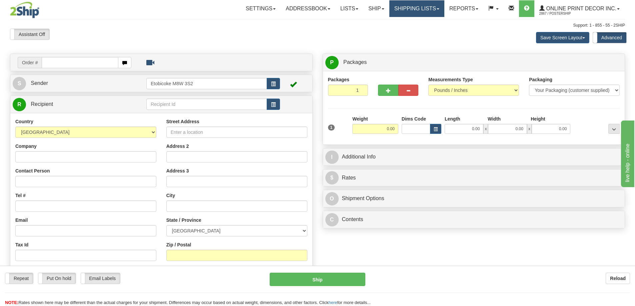
click at [409, 6] on link "Shipping lists" at bounding box center [416, 8] width 55 height 17
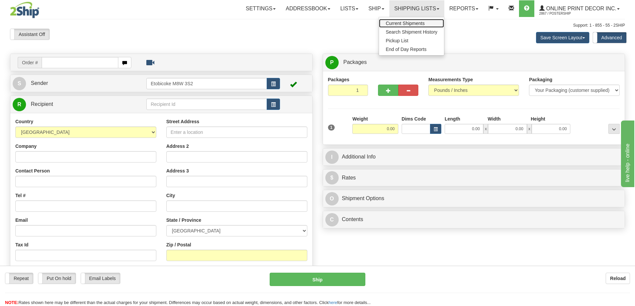
click at [398, 23] on span "Current Shipments" at bounding box center [405, 23] width 39 height 5
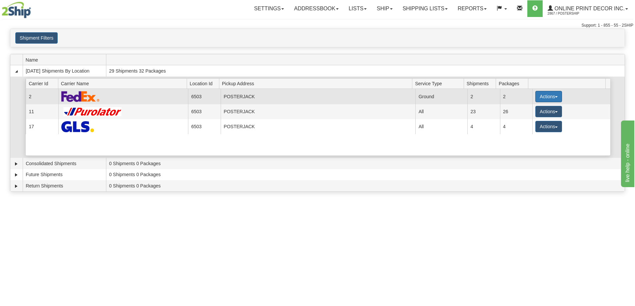
click at [542, 93] on button "Actions" at bounding box center [548, 96] width 27 height 11
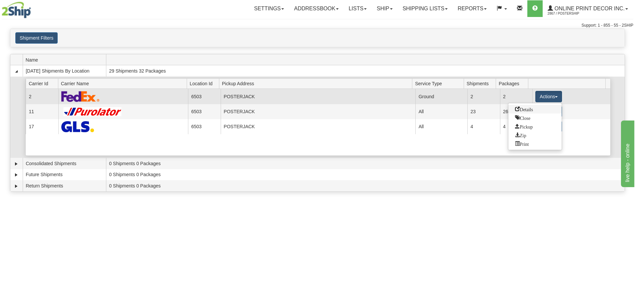
click at [531, 110] on span "Details" at bounding box center [524, 109] width 18 height 5
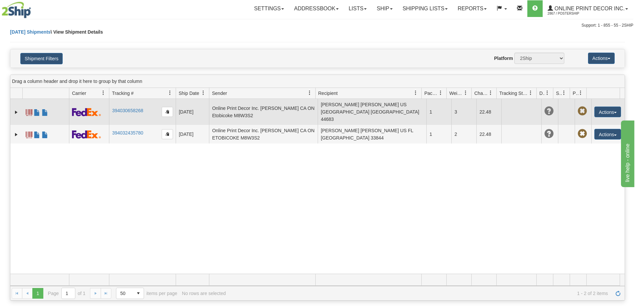
click at [29, 109] on span at bounding box center [29, 112] width 7 height 7
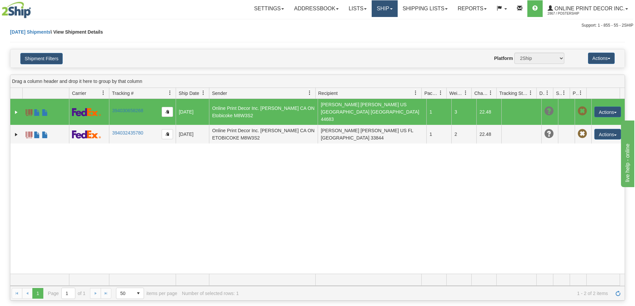
click at [384, 6] on link "Ship" at bounding box center [385, 8] width 26 height 17
click at [353, 21] on span "Ship Screen" at bounding box center [356, 23] width 25 height 5
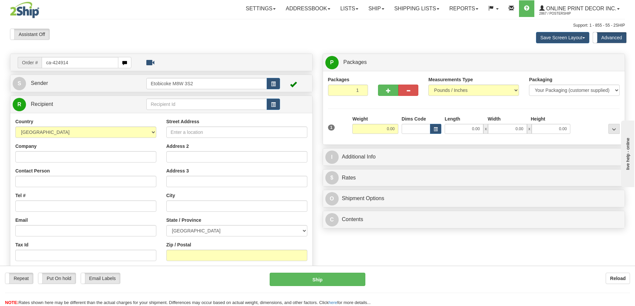
type input "ca-424914"
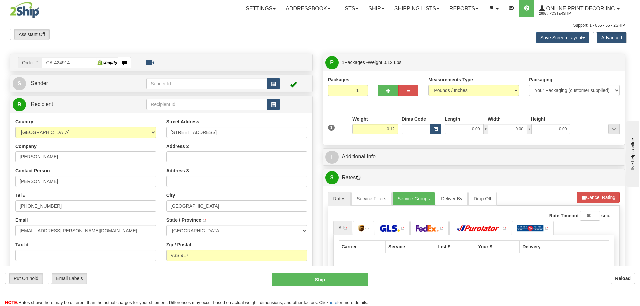
type input "SURREY"
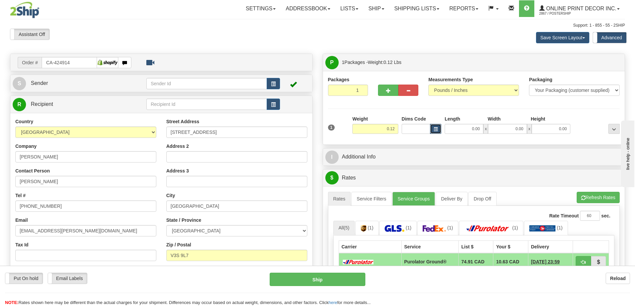
click at [438, 125] on button "button" at bounding box center [435, 129] width 11 height 10
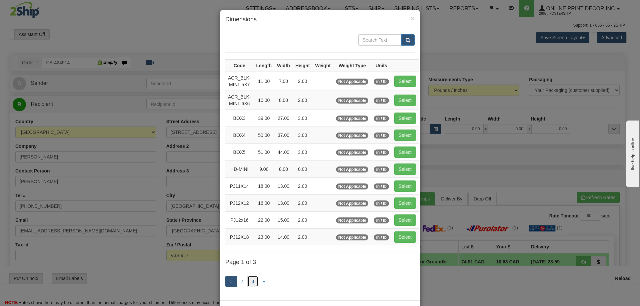
click at [250, 282] on link "3" at bounding box center [252, 281] width 11 height 11
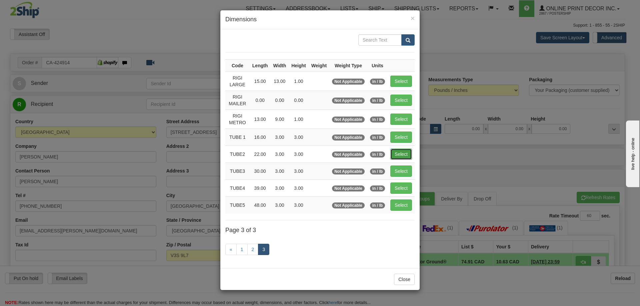
click at [404, 149] on button "Select" at bounding box center [401, 154] width 22 height 11
type input "TUBE2"
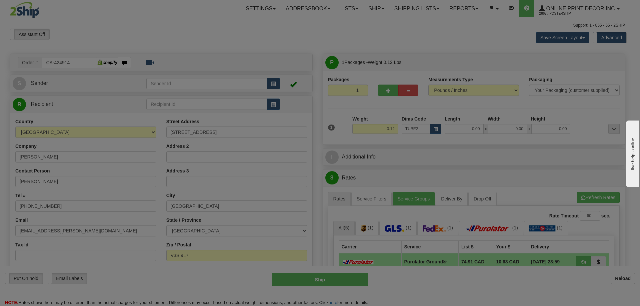
type input "22.00"
type input "3.00"
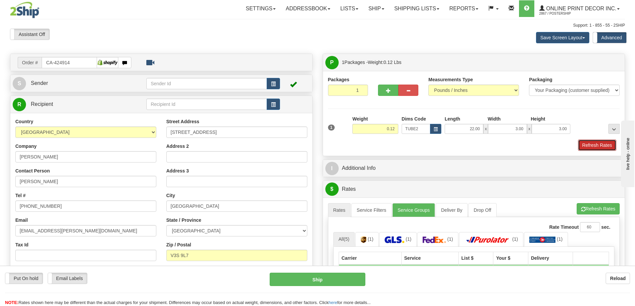
click at [602, 145] on button "Refresh Rates" at bounding box center [597, 145] width 38 height 11
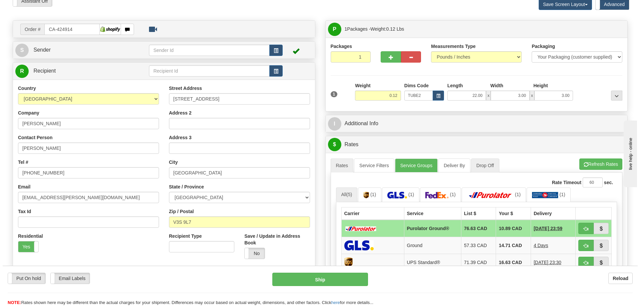
scroll to position [67, 0]
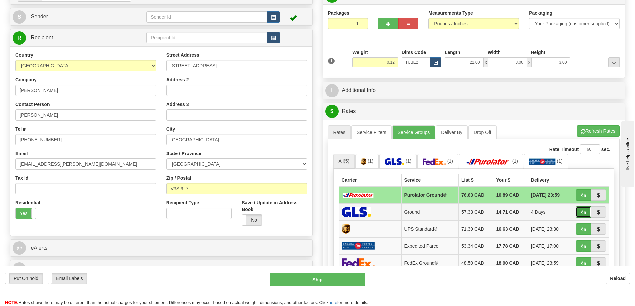
click at [578, 212] on button "button" at bounding box center [582, 212] width 15 height 11
type input "1"
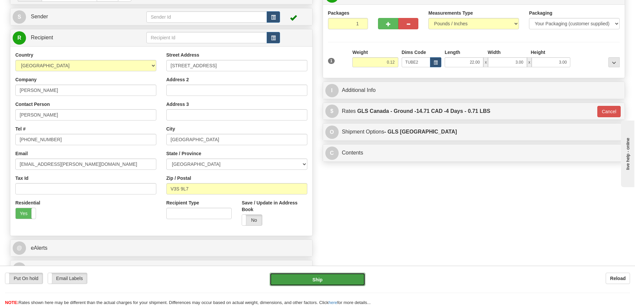
click at [328, 279] on button "Ship" at bounding box center [318, 279] width 96 height 13
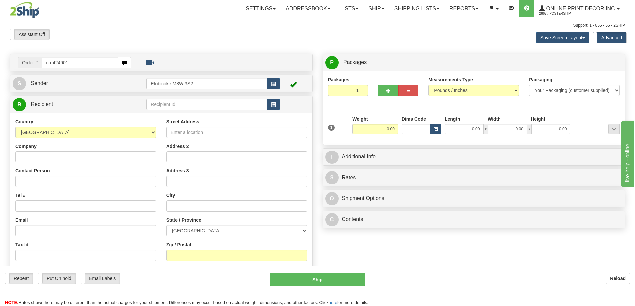
type input "ca-424901"
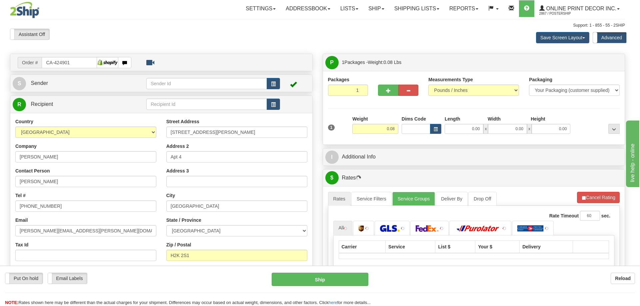
type input "MONTREAL"
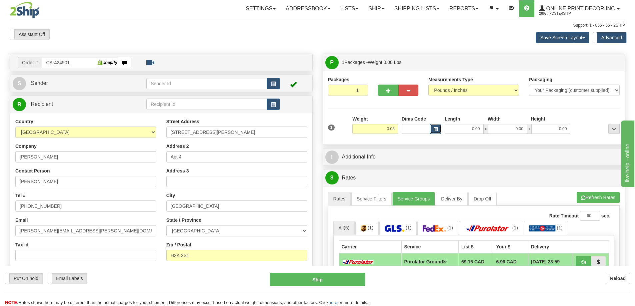
click at [436, 128] on span "button" at bounding box center [435, 130] width 4 height 4
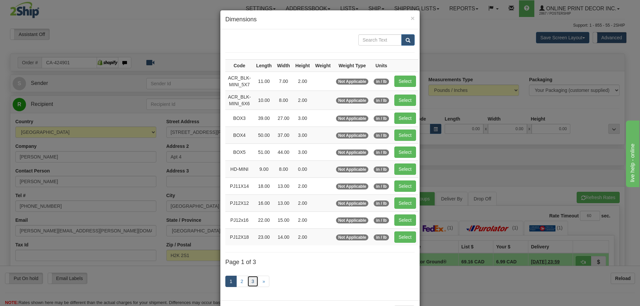
click at [249, 278] on link "3" at bounding box center [252, 281] width 11 height 11
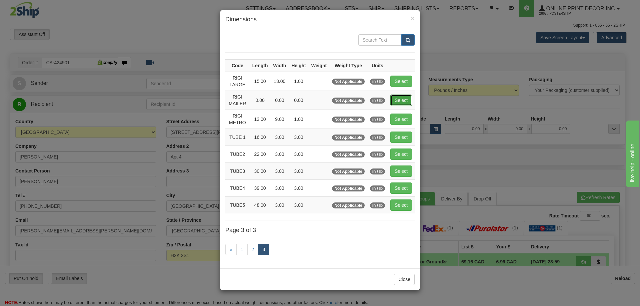
click at [402, 99] on button "Select" at bounding box center [401, 100] width 22 height 11
type input "RIGI MAILER"
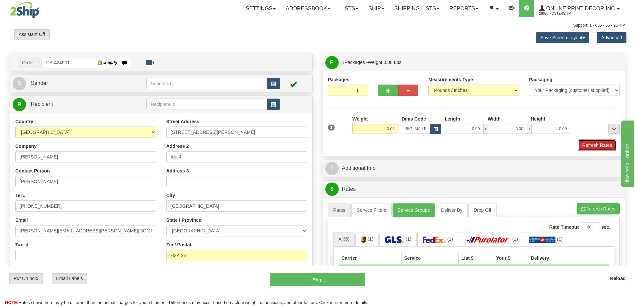
click at [594, 146] on button "Refresh Rates" at bounding box center [597, 145] width 38 height 11
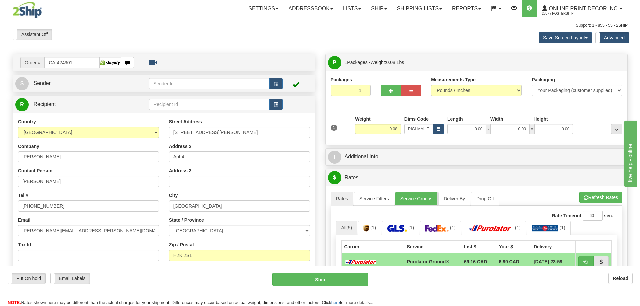
scroll to position [67, 0]
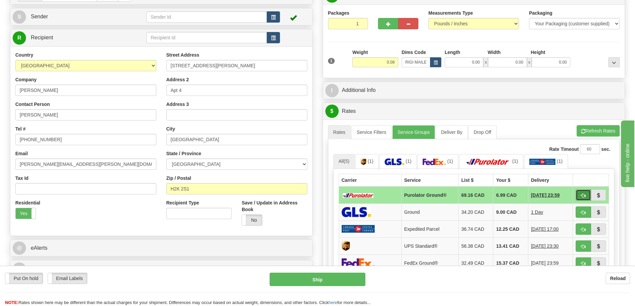
click at [585, 194] on button "button" at bounding box center [582, 195] width 15 height 11
type input "260"
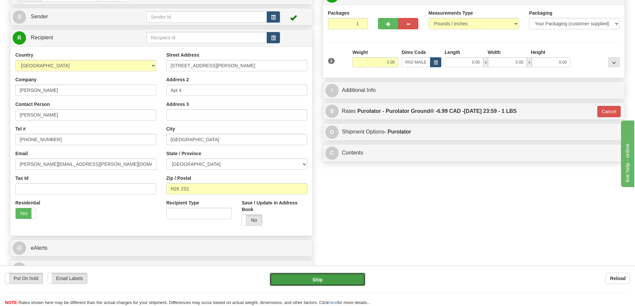
click at [319, 279] on button "Ship" at bounding box center [318, 279] width 96 height 13
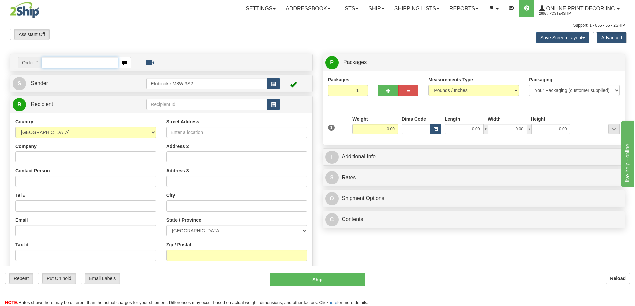
drag, startPoint x: 74, startPoint y: 65, endPoint x: 74, endPoint y: 62, distance: 3.7
click at [74, 62] on input "text" at bounding box center [80, 62] width 77 height 11
type input "ca-424951"
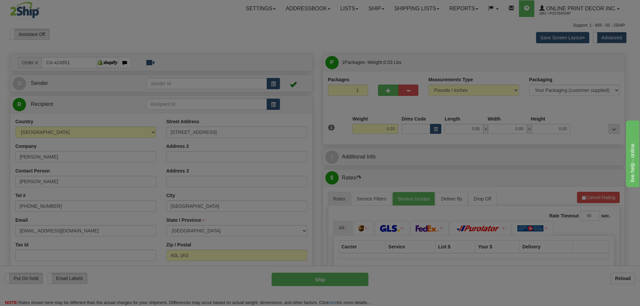
type input "[GEOGRAPHIC_DATA]"
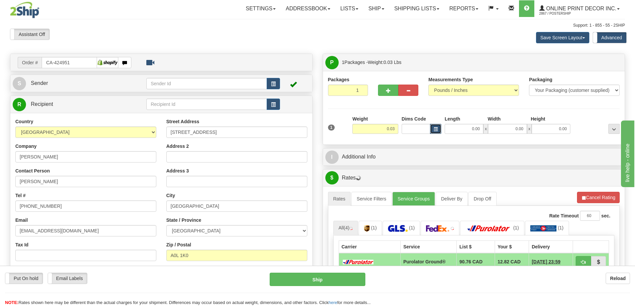
click at [433, 128] on span "button" at bounding box center [435, 130] width 4 height 4
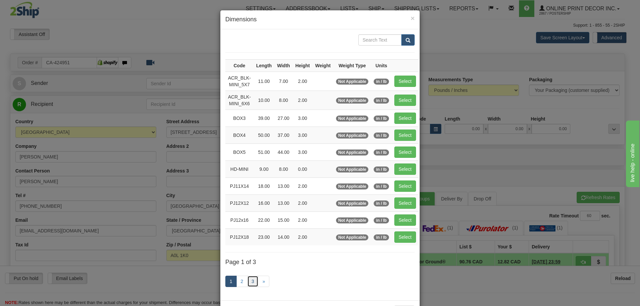
click at [250, 278] on link "3" at bounding box center [252, 281] width 11 height 11
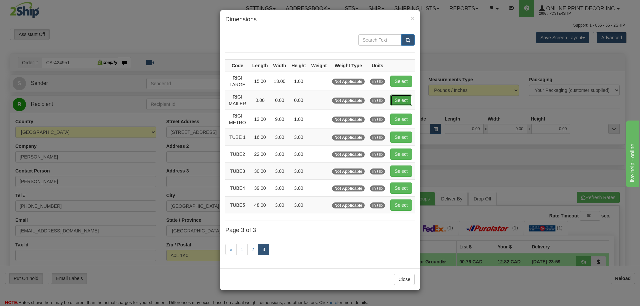
click at [402, 101] on button "Select" at bounding box center [401, 100] width 22 height 11
type input "RIGI MAILER"
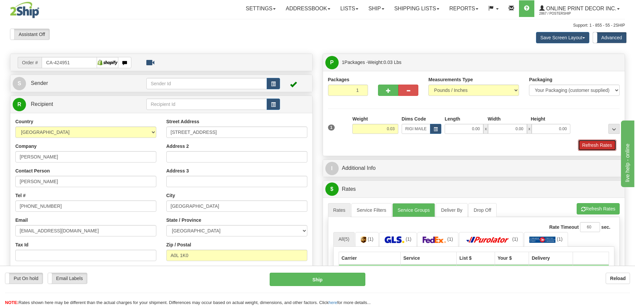
click at [587, 143] on button "Refresh Rates" at bounding box center [597, 145] width 38 height 11
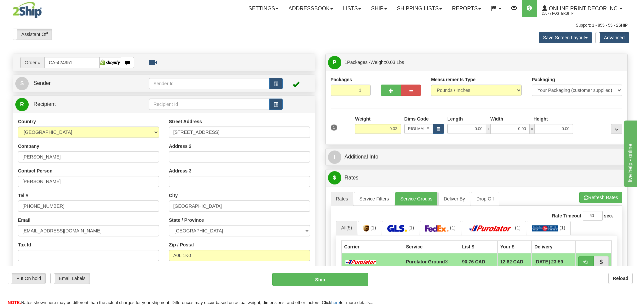
scroll to position [33, 0]
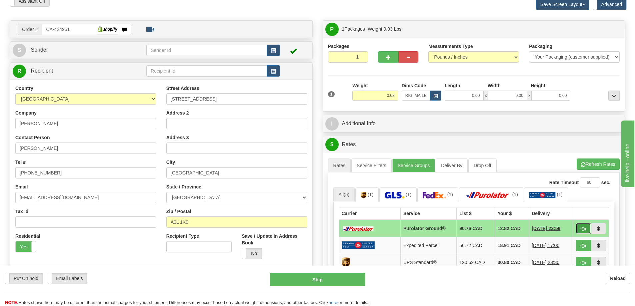
click at [580, 231] on button "button" at bounding box center [582, 228] width 15 height 11
type input "260"
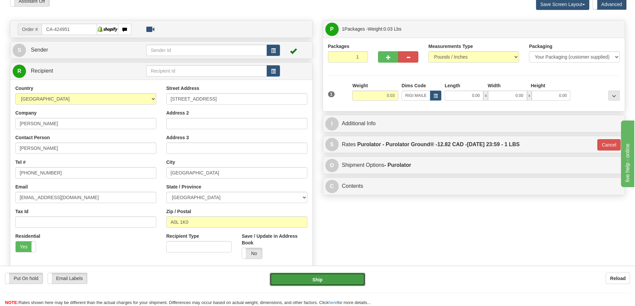
click at [325, 275] on button "Ship" at bounding box center [318, 279] width 96 height 13
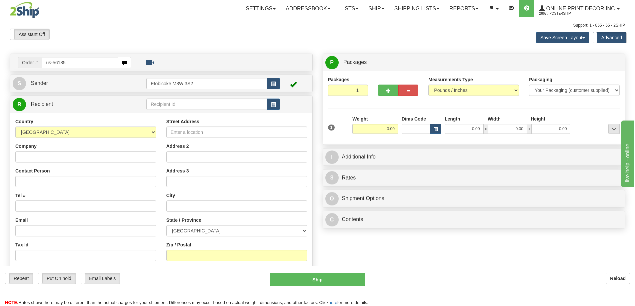
type input "us-56185"
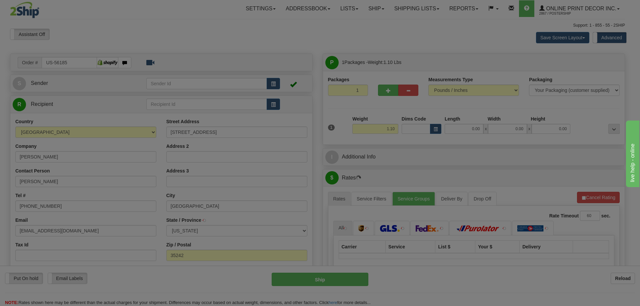
type input "BIRMINGHAM"
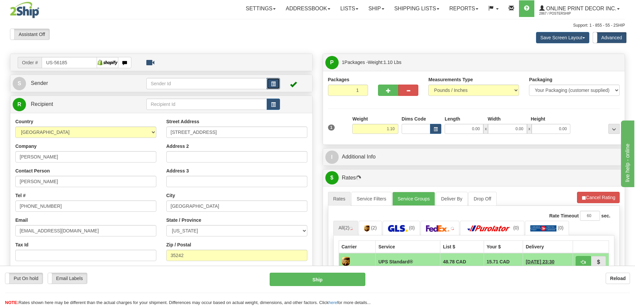
click at [273, 83] on span "button" at bounding box center [273, 84] width 5 height 4
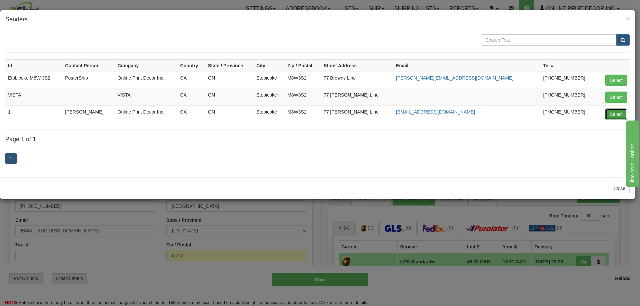
drag, startPoint x: 610, startPoint y: 112, endPoint x: 611, endPoint y: 107, distance: 5.4
click at [611, 109] on button "Select" at bounding box center [616, 114] width 22 height 11
type input "1"
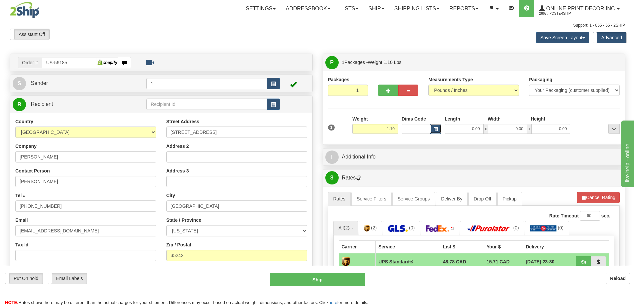
click at [431, 127] on button "button" at bounding box center [435, 129] width 11 height 10
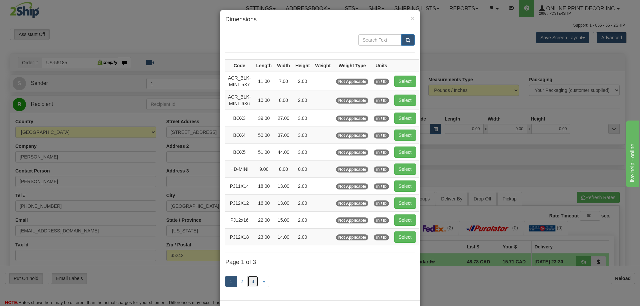
click at [250, 281] on link "3" at bounding box center [252, 281] width 11 height 11
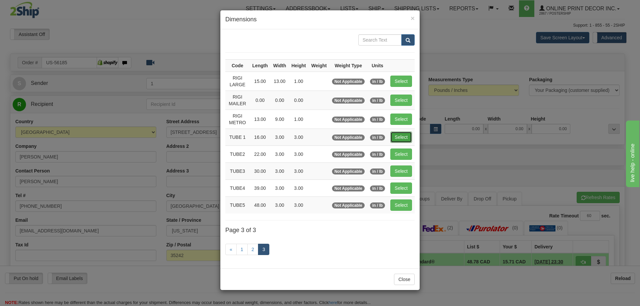
click at [403, 135] on button "Select" at bounding box center [401, 137] width 22 height 11
type input "TUBE 1"
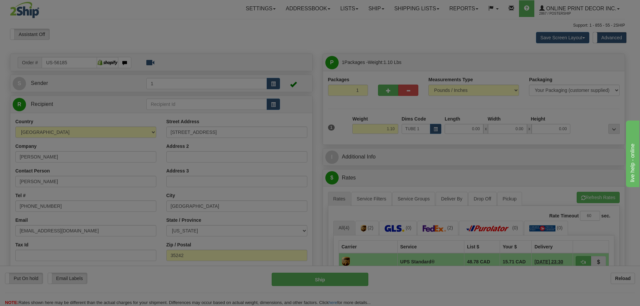
type input "16.00"
type input "3.00"
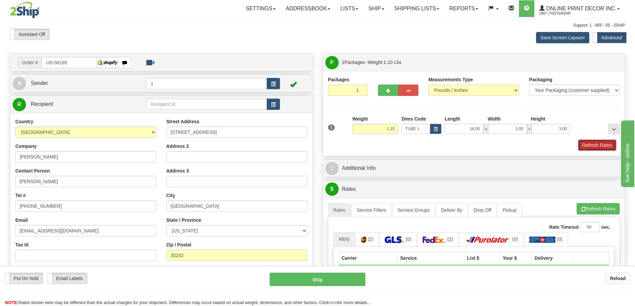
click at [604, 142] on button "Refresh Rates" at bounding box center [597, 145] width 38 height 11
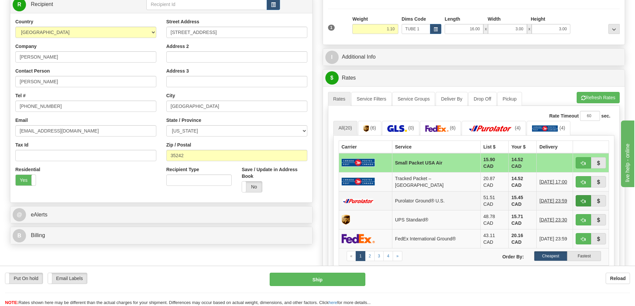
scroll to position [167, 0]
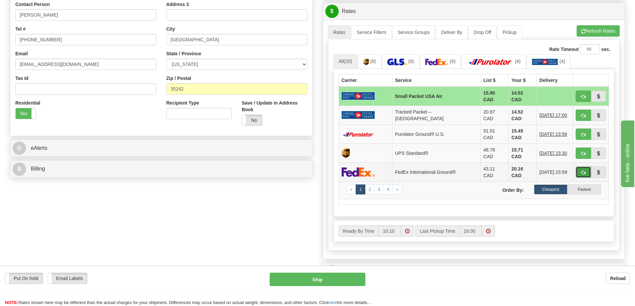
click at [585, 167] on button "button" at bounding box center [582, 172] width 15 height 11
type input "92"
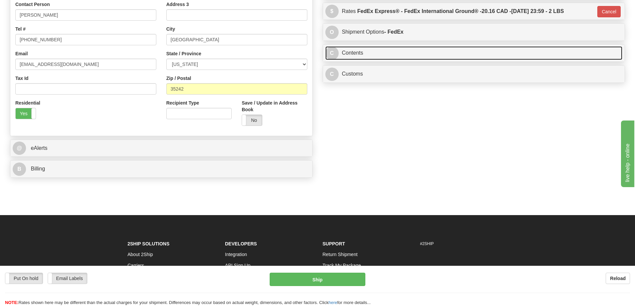
click at [428, 56] on link "C Contents" at bounding box center [473, 53] width 297 height 14
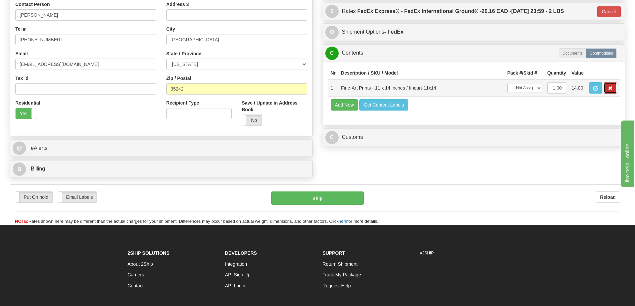
click at [609, 88] on span "button" at bounding box center [610, 88] width 5 height 4
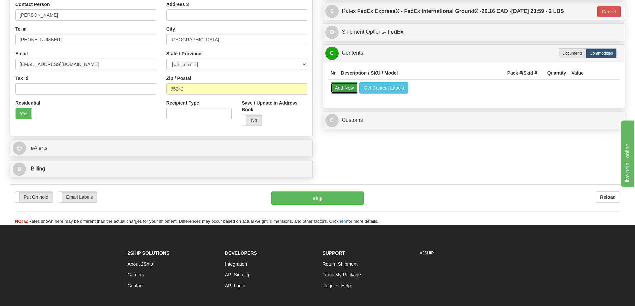
click at [344, 88] on button "Add New" at bounding box center [345, 87] width 28 height 11
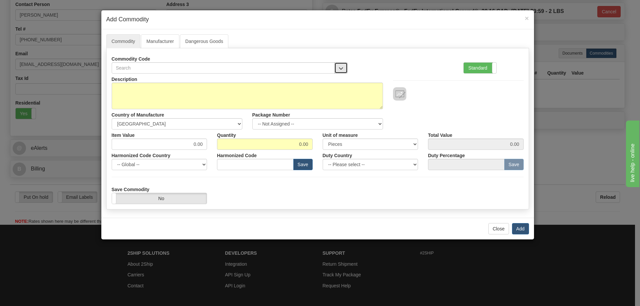
click at [340, 64] on button "button" at bounding box center [340, 67] width 13 height 11
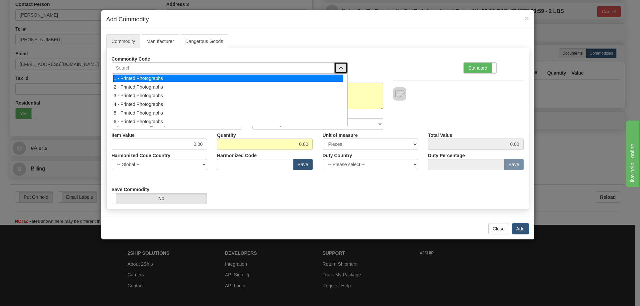
click at [326, 79] on div "1 - Printed Photographs" at bounding box center [228, 78] width 230 height 7
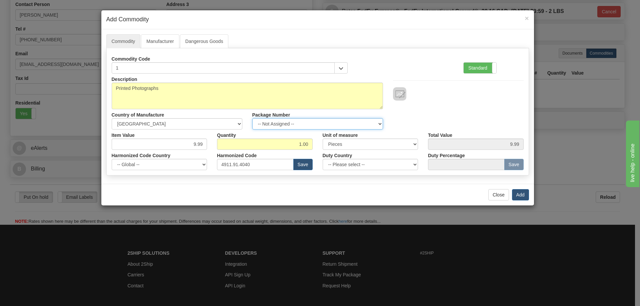
click at [377, 124] on select "-- Not Assigned -- Item 1" at bounding box center [317, 123] width 131 height 11
select select "0"
click at [252, 118] on select "-- Not Assigned -- Item 1" at bounding box center [317, 123] width 131 height 11
click at [523, 197] on button "Add" at bounding box center [520, 194] width 17 height 11
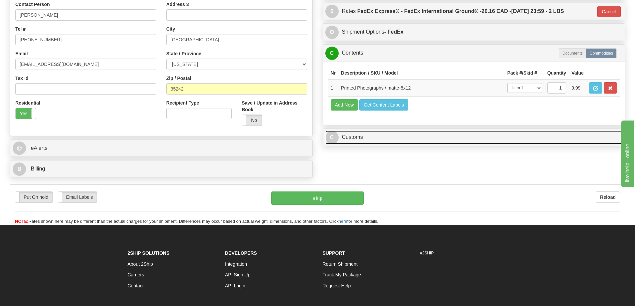
click at [554, 135] on link "C Customs" at bounding box center [473, 138] width 297 height 14
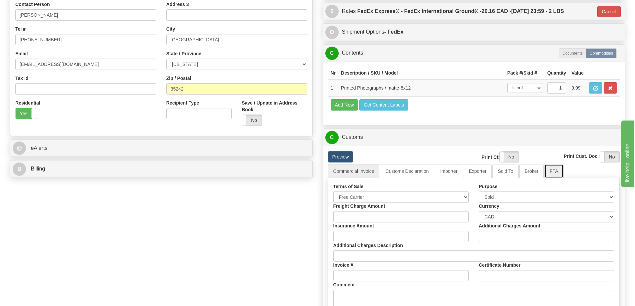
click at [548, 174] on link "FTA" at bounding box center [553, 171] width 19 height 14
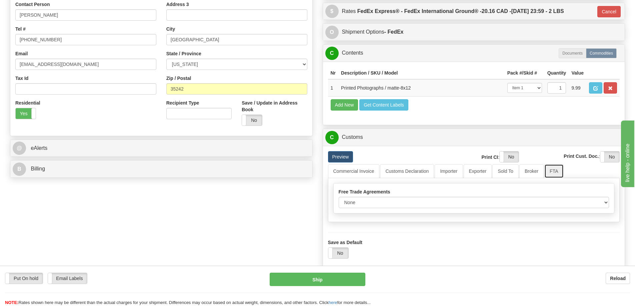
click at [557, 173] on link "FTA" at bounding box center [553, 171] width 19 height 14
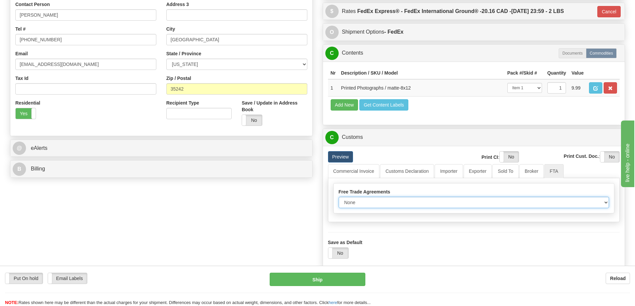
click at [600, 202] on select "None Other USMCA CETA CUKTCA" at bounding box center [474, 202] width 271 height 11
select select "1"
click at [339, 199] on select "None Other USMCA CETA CUKTCA" at bounding box center [474, 202] width 271 height 11
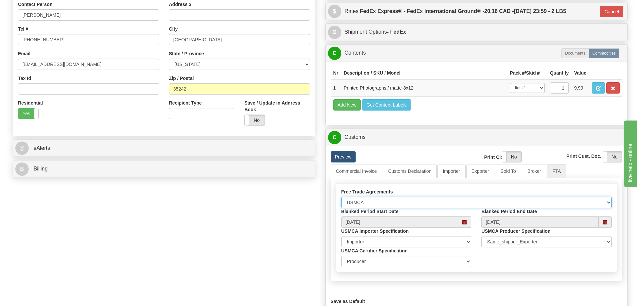
scroll to position [267, 0]
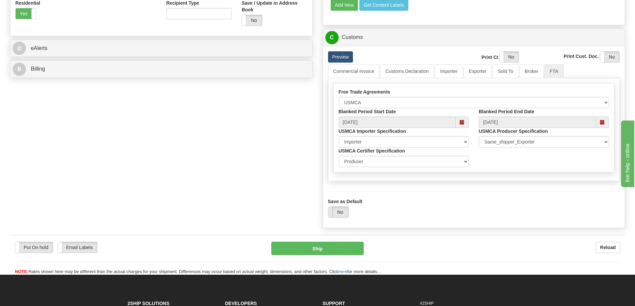
click at [336, 210] on label "No" at bounding box center [338, 212] width 20 height 11
click at [331, 248] on button "Ship" at bounding box center [317, 248] width 92 height 13
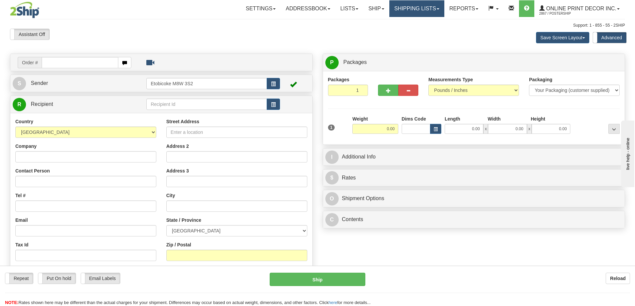
click at [403, 5] on link "Shipping lists" at bounding box center [416, 8] width 55 height 17
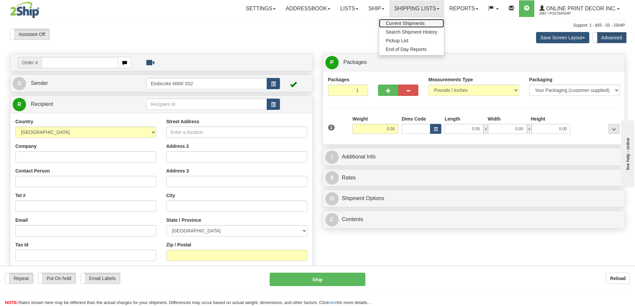
click at [399, 20] on link "Current Shipments" at bounding box center [411, 23] width 65 height 9
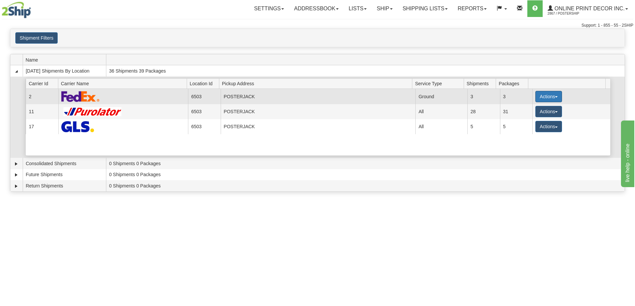
click at [540, 94] on button "Actions" at bounding box center [548, 96] width 27 height 11
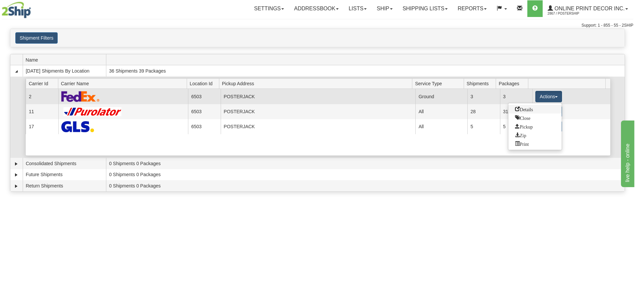
click at [531, 110] on span "Details" at bounding box center [524, 109] width 18 height 5
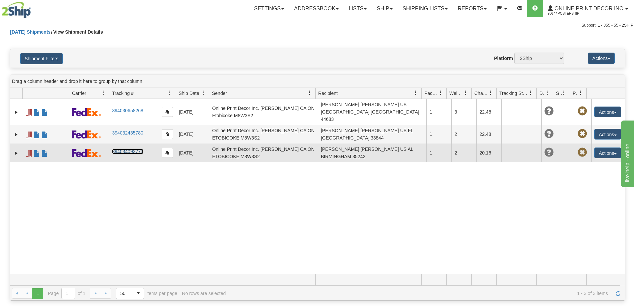
click at [128, 149] on link "394034093773" at bounding box center [127, 151] width 31 height 5
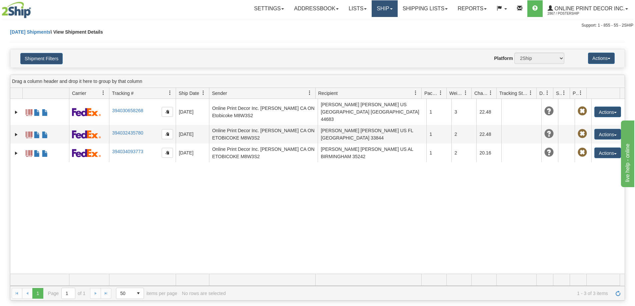
click at [391, 7] on link "Ship" at bounding box center [385, 8] width 26 height 17
click at [365, 23] on span "Ship Screen" at bounding box center [356, 23] width 25 height 5
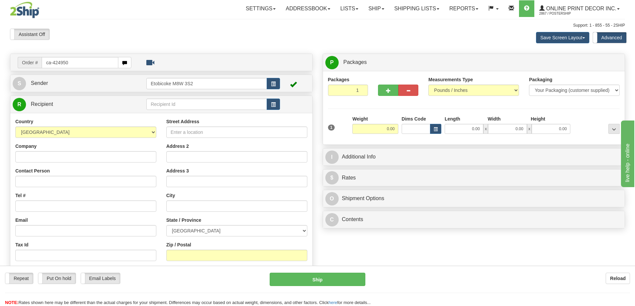
type input "ca-424950"
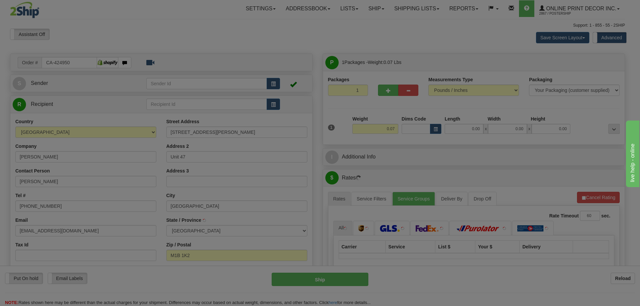
type input "[GEOGRAPHIC_DATA]"
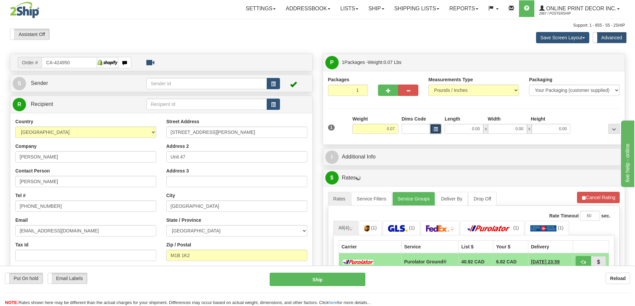
click at [440, 129] on button "button" at bounding box center [435, 129] width 11 height 10
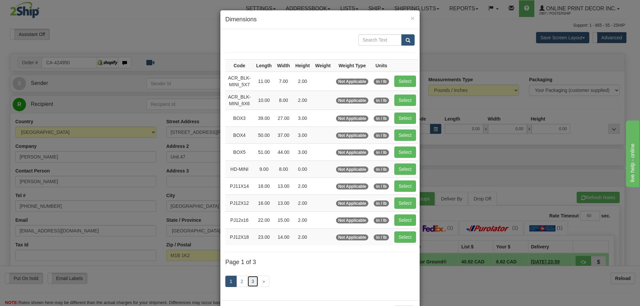
click at [249, 281] on link "3" at bounding box center [252, 281] width 11 height 11
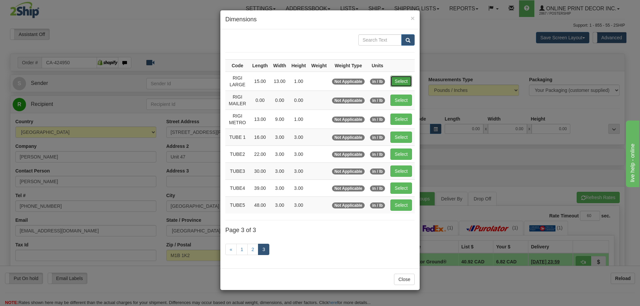
click at [405, 83] on button "Select" at bounding box center [401, 81] width 22 height 11
type input "RIGI LARGE"
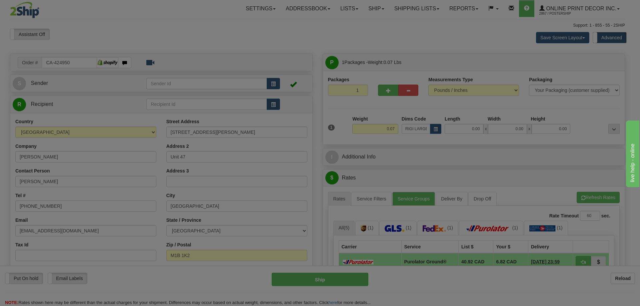
type input "15.00"
type input "13.00"
type input "1.00"
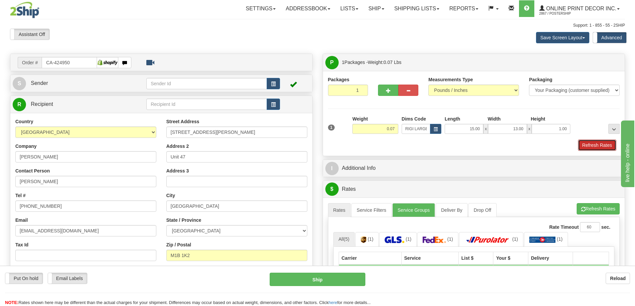
click at [601, 145] on button "Refresh Rates" at bounding box center [597, 145] width 38 height 11
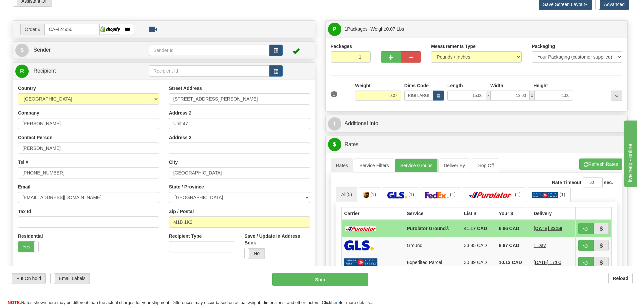
scroll to position [67, 0]
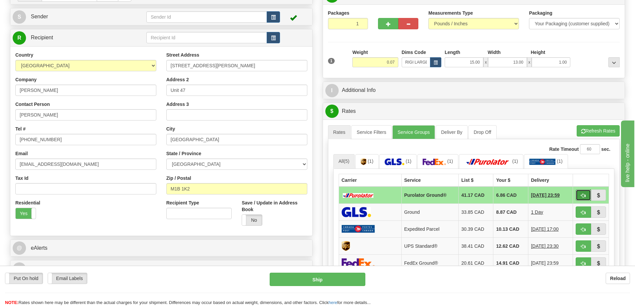
click at [578, 193] on button "button" at bounding box center [582, 195] width 15 height 11
type input "260"
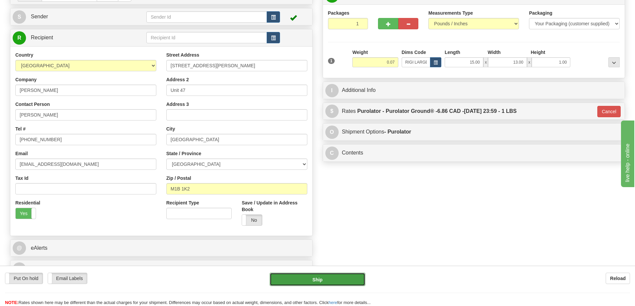
click at [333, 282] on button "Ship" at bounding box center [318, 279] width 96 height 13
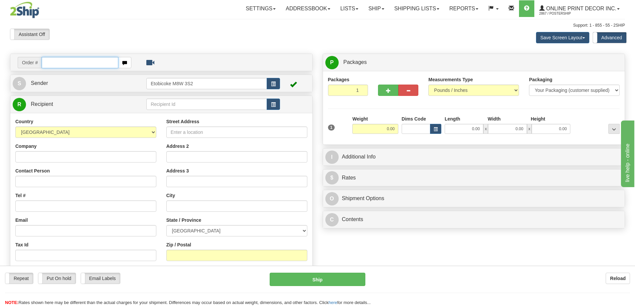
click at [52, 60] on input "text" at bounding box center [80, 62] width 77 height 11
type input "ca-424961"
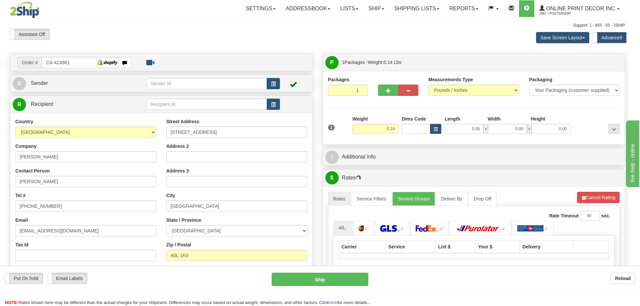
type input "[GEOGRAPHIC_DATA]"
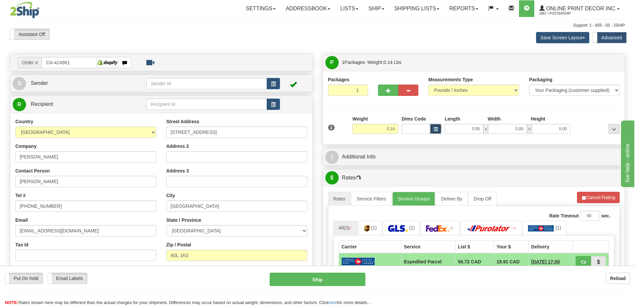
click at [435, 128] on span "button" at bounding box center [435, 130] width 4 height 4
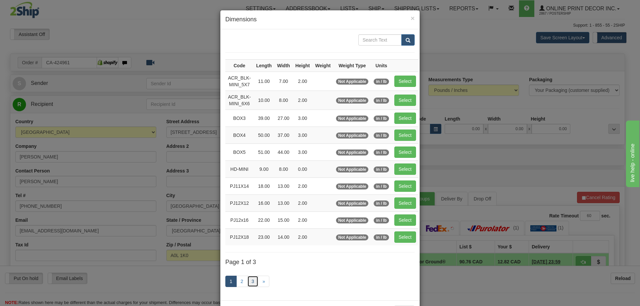
click at [250, 280] on link "3" at bounding box center [252, 281] width 11 height 11
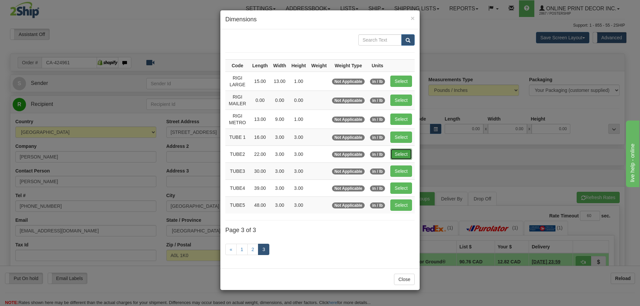
click at [401, 153] on button "Select" at bounding box center [401, 154] width 22 height 11
type input "TUBE2"
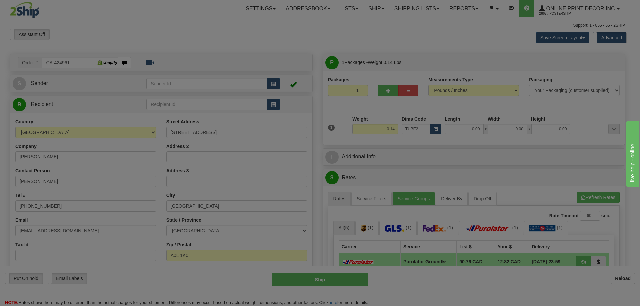
type input "22.00"
type input "3.00"
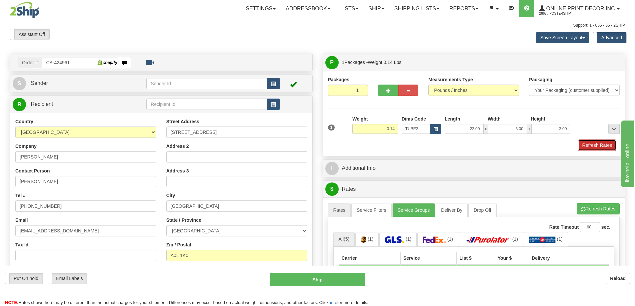
click at [600, 144] on button "Refresh Rates" at bounding box center [597, 145] width 38 height 11
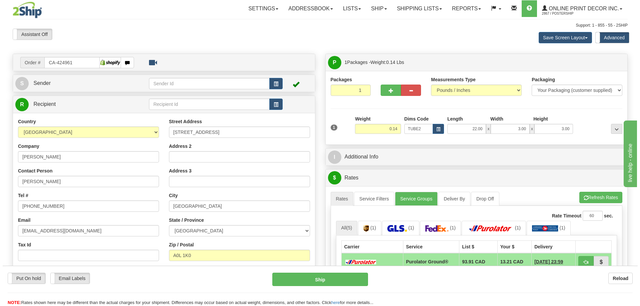
scroll to position [67, 0]
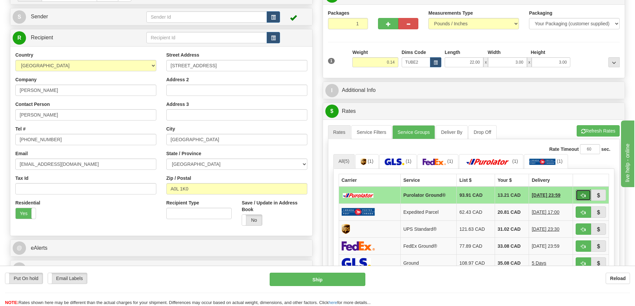
click at [584, 194] on span "button" at bounding box center [583, 196] width 5 height 4
type input "260"
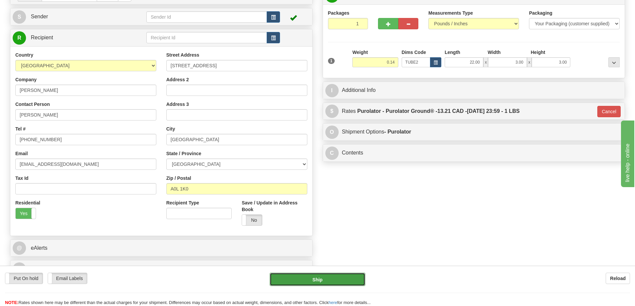
click at [331, 282] on button "Ship" at bounding box center [318, 279] width 96 height 13
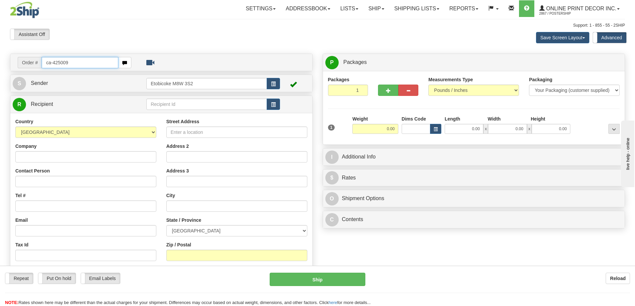
type input "ca-425009"
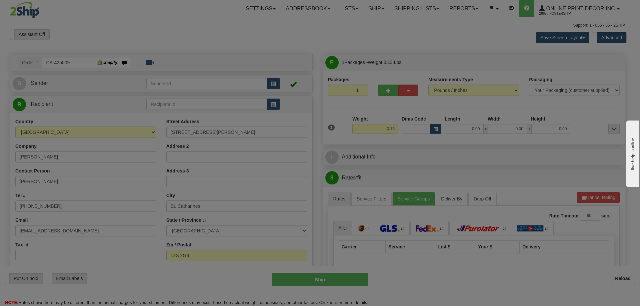
type input "ST CATHARINES"
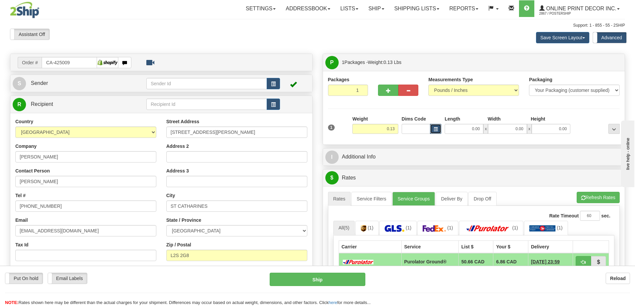
click at [434, 131] on span "button" at bounding box center [435, 130] width 4 height 4
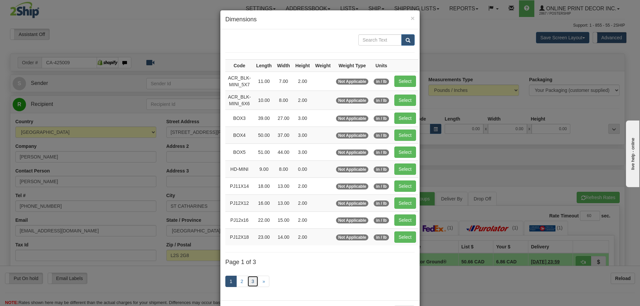
click at [251, 280] on link "3" at bounding box center [252, 281] width 11 height 11
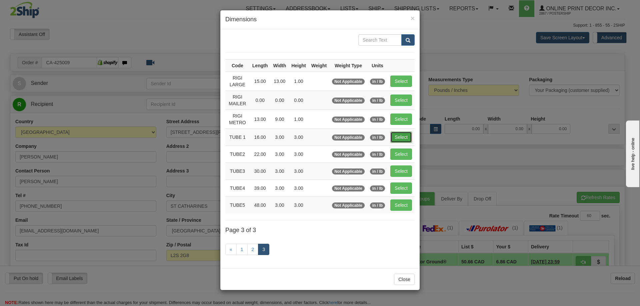
click at [409, 136] on button "Select" at bounding box center [401, 137] width 22 height 11
type input "TUBE 1"
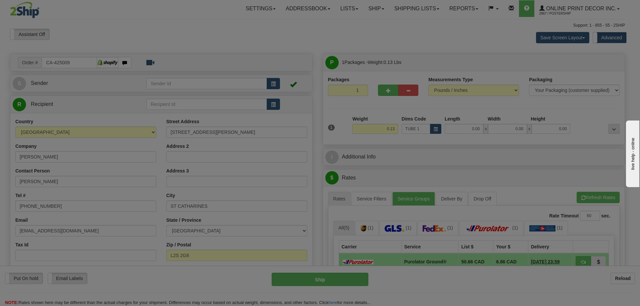
type input "16.00"
type input "3.00"
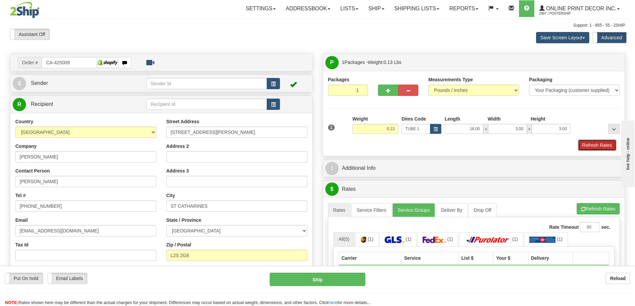
click at [585, 142] on button "Refresh Rates" at bounding box center [597, 145] width 38 height 11
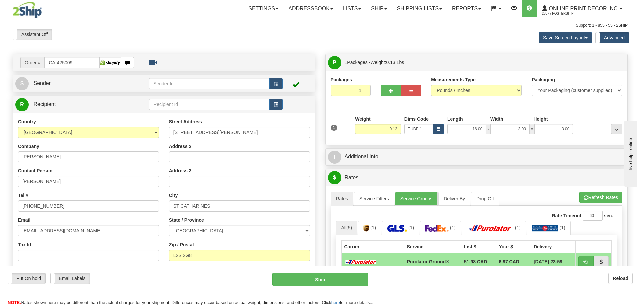
scroll to position [100, 0]
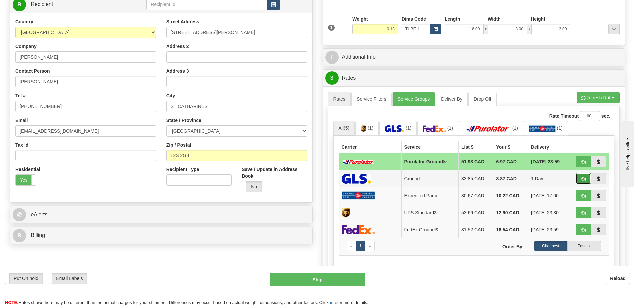
click at [579, 179] on button "button" at bounding box center [582, 178] width 15 height 11
type input "1"
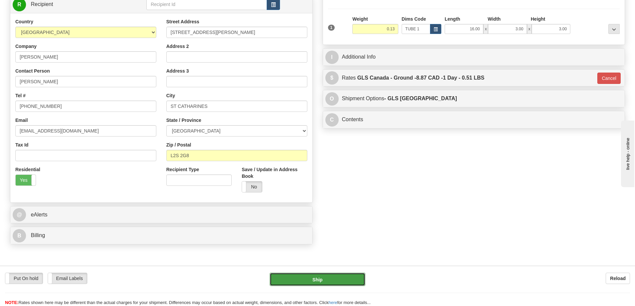
click at [330, 278] on button "Ship" at bounding box center [318, 279] width 96 height 13
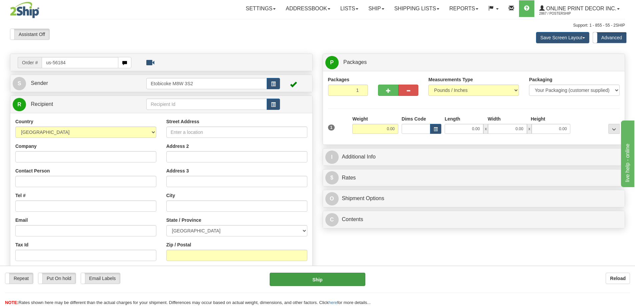
type input "us-56184"
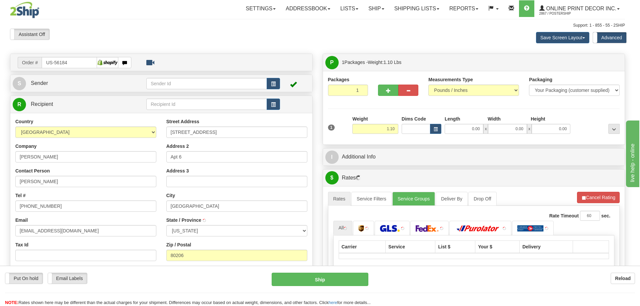
type input "[GEOGRAPHIC_DATA]"
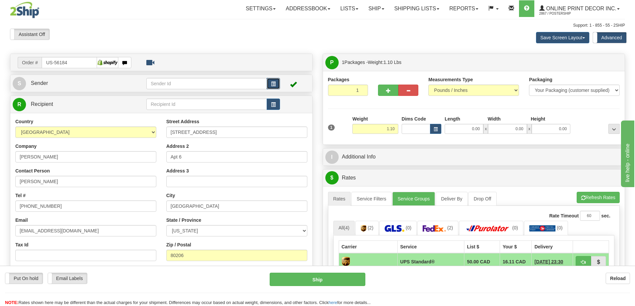
click at [274, 78] on button "button" at bounding box center [273, 83] width 13 height 11
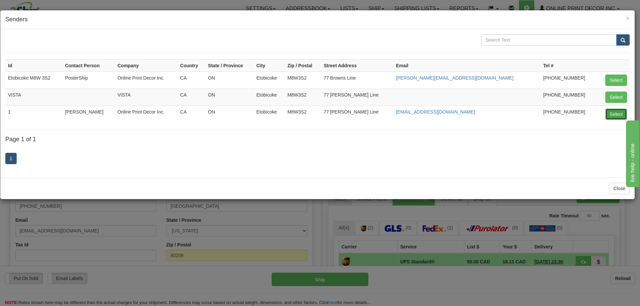
click at [618, 110] on button "Select" at bounding box center [616, 114] width 22 height 11
type input "1"
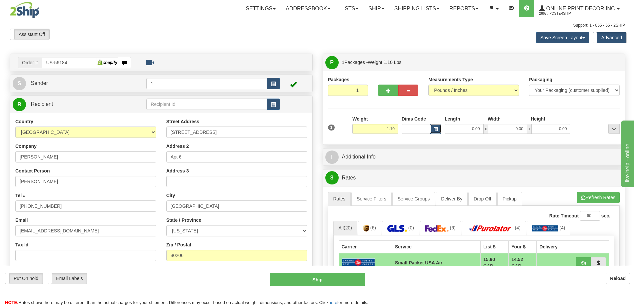
click at [436, 128] on span "button" at bounding box center [435, 130] width 4 height 4
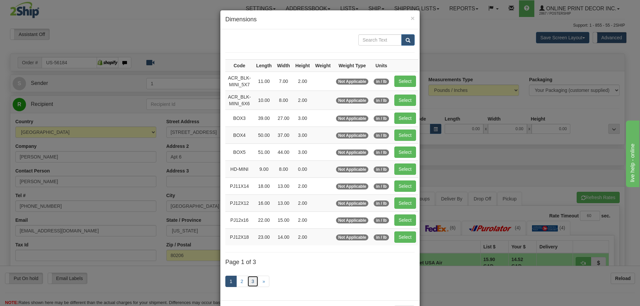
click at [250, 283] on link "3" at bounding box center [252, 281] width 11 height 11
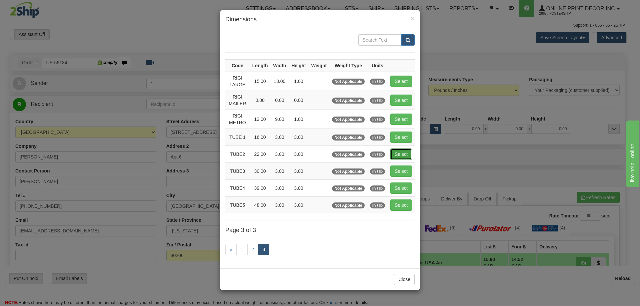
click at [405, 151] on button "Select" at bounding box center [401, 154] width 22 height 11
type input "TUBE2"
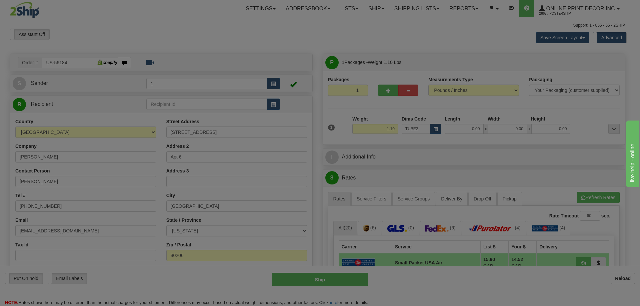
type input "22.00"
type input "3.00"
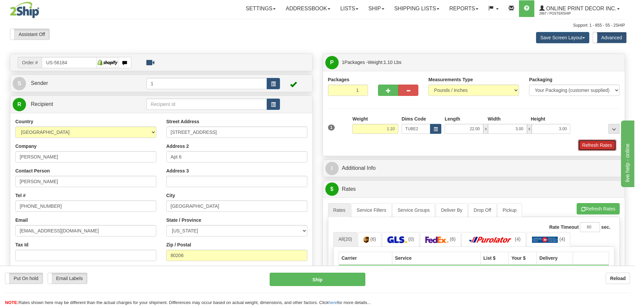
click at [601, 143] on button "Refresh Rates" at bounding box center [597, 145] width 38 height 11
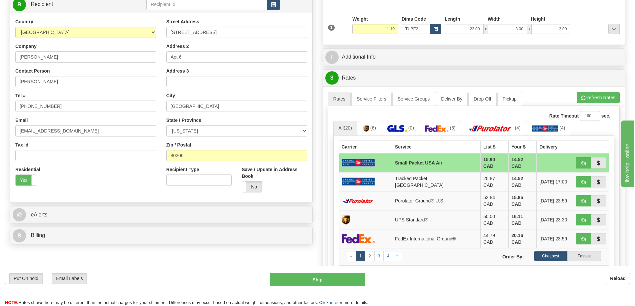
scroll to position [133, 0]
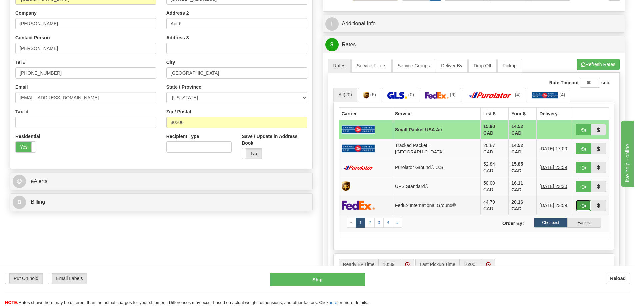
click at [581, 200] on button "button" at bounding box center [582, 205] width 15 height 11
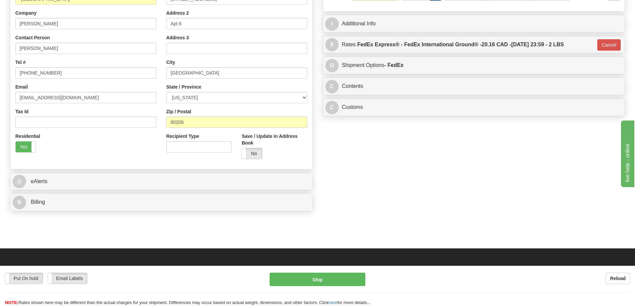
type input "92"
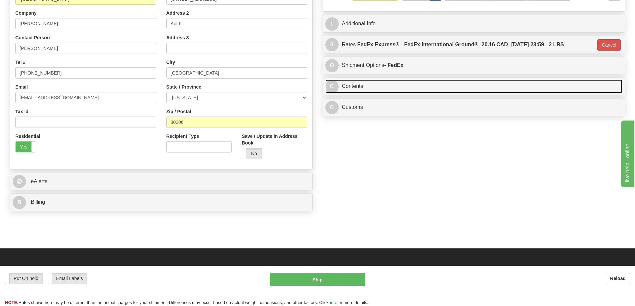
click at [377, 90] on link "C Contents" at bounding box center [473, 87] width 297 height 14
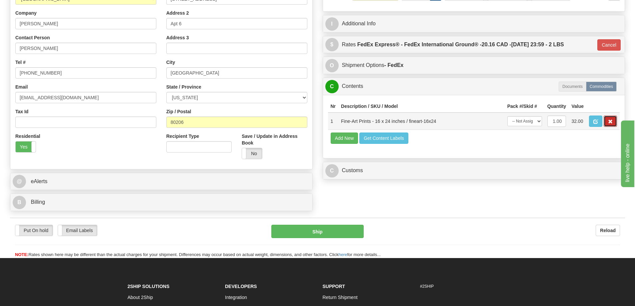
click at [608, 123] on span "button" at bounding box center [610, 122] width 5 height 4
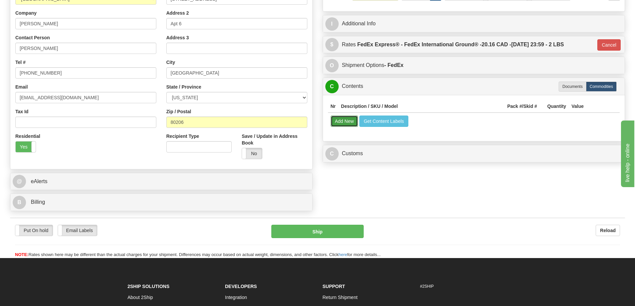
click at [334, 123] on button "Add New" at bounding box center [345, 121] width 28 height 11
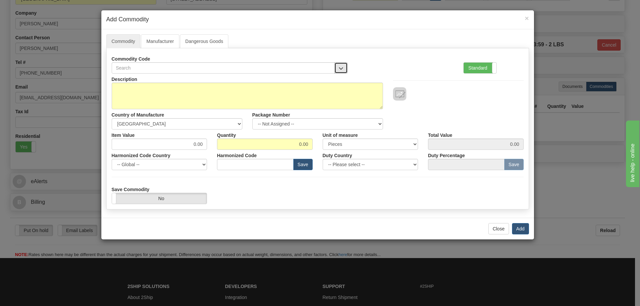
click at [338, 67] on button "button" at bounding box center [340, 67] width 13 height 11
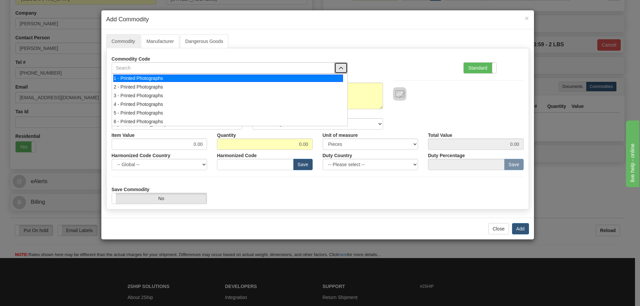
click at [337, 77] on div "1 - Printed Photographs" at bounding box center [228, 78] width 230 height 7
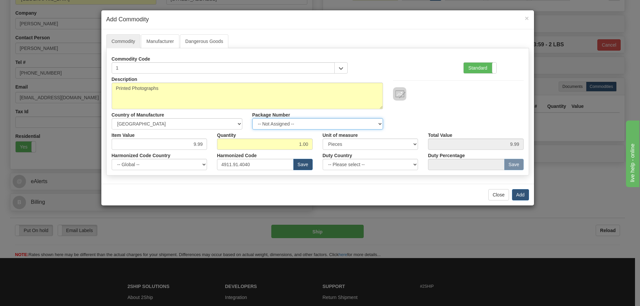
click at [368, 125] on select "-- Not Assigned -- Item 1" at bounding box center [317, 123] width 131 height 11
select select "0"
click at [252, 118] on select "-- Not Assigned -- Item 1" at bounding box center [317, 123] width 131 height 11
click at [519, 194] on button "Add" at bounding box center [520, 194] width 17 height 11
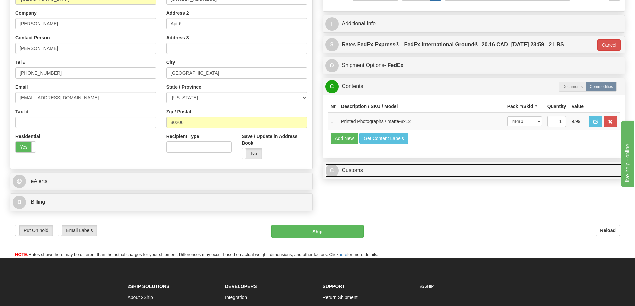
click at [556, 173] on link "C Customs" at bounding box center [473, 171] width 297 height 14
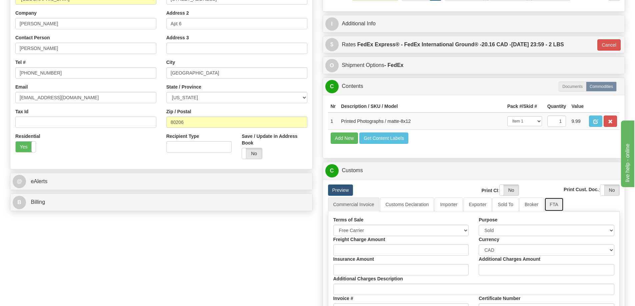
click at [551, 208] on link "FTA" at bounding box center [553, 205] width 19 height 14
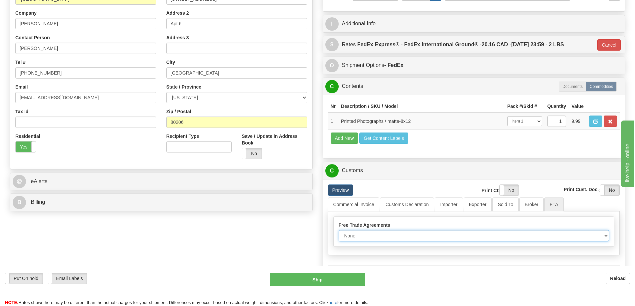
click at [601, 239] on select "None Other USMCA CETA CUKTCA" at bounding box center [474, 235] width 271 height 11
select select "1"
click at [339, 233] on select "None Other USMCA CETA CUKTCA" at bounding box center [474, 235] width 271 height 11
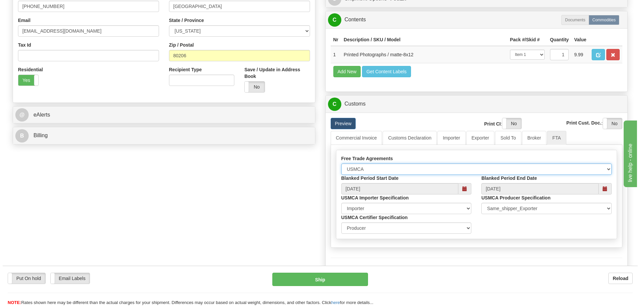
scroll to position [233, 0]
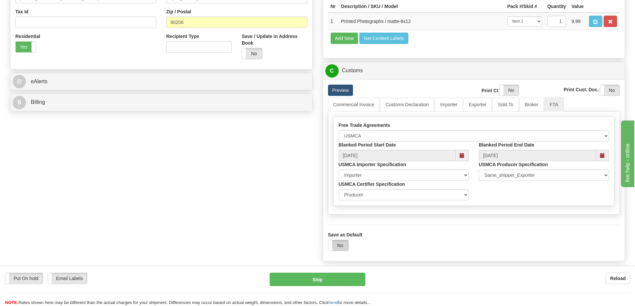
click at [335, 248] on label "No" at bounding box center [338, 245] width 20 height 11
click at [327, 280] on button "Ship" at bounding box center [318, 279] width 96 height 13
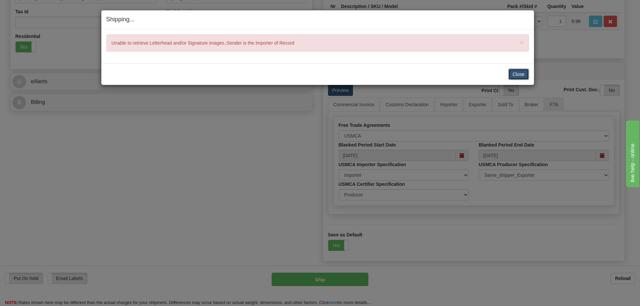
click at [516, 72] on button "Close" at bounding box center [518, 74] width 21 height 11
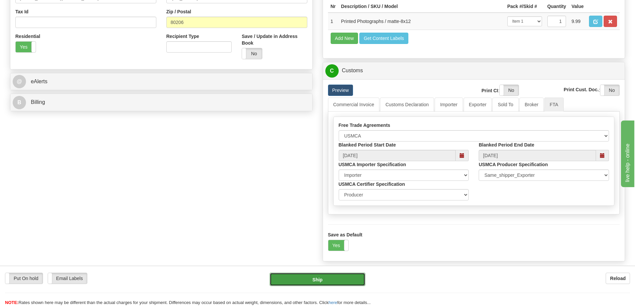
click at [326, 277] on button "Ship" at bounding box center [318, 279] width 96 height 13
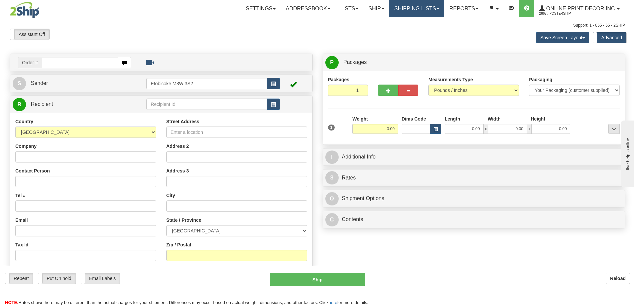
click at [407, 9] on link "Shipping lists" at bounding box center [416, 8] width 55 height 17
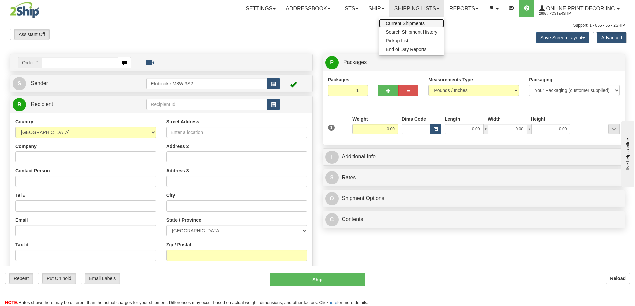
click at [398, 24] on span "Current Shipments" at bounding box center [405, 23] width 39 height 5
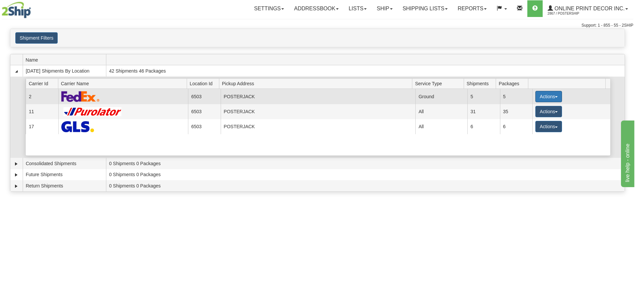
click at [549, 92] on button "Actions" at bounding box center [548, 96] width 27 height 11
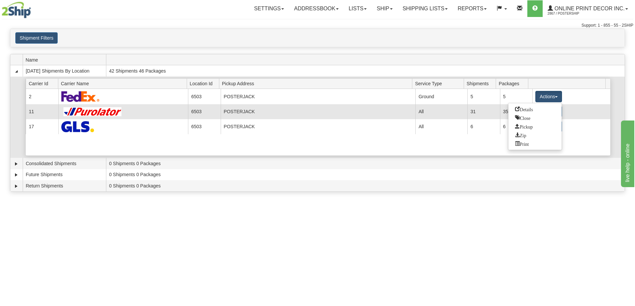
click at [522, 109] on span "Details" at bounding box center [524, 109] width 18 height 5
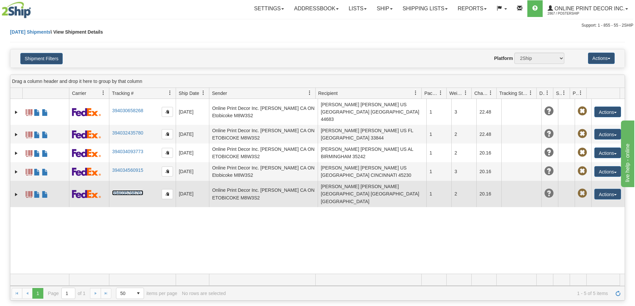
click at [121, 190] on link "394035768767" at bounding box center [127, 192] width 31 height 5
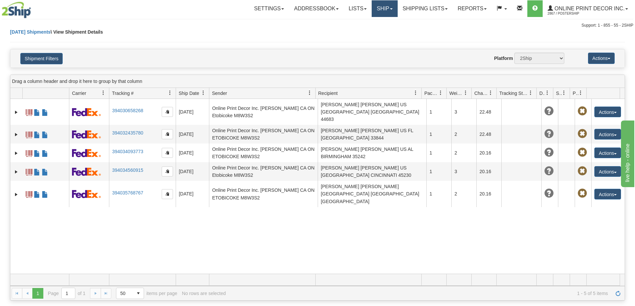
click at [389, 6] on link "Ship" at bounding box center [385, 8] width 26 height 17
click at [366, 24] on span "Ship Screen" at bounding box center [356, 23] width 25 height 5
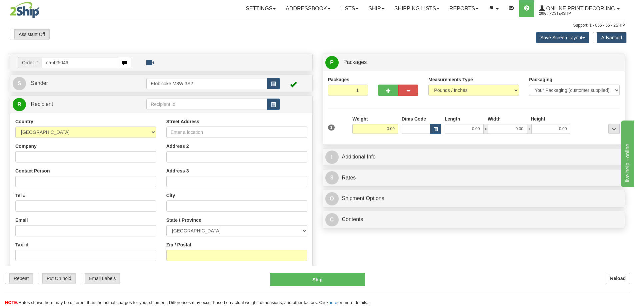
type input "ca-425046"
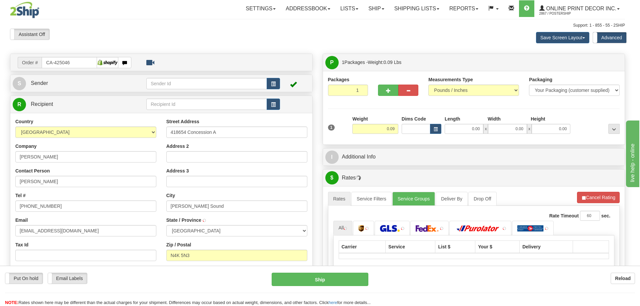
type input "OWEN SOUND"
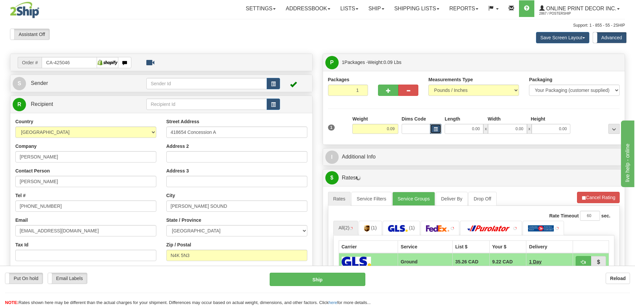
click at [431, 130] on button "button" at bounding box center [435, 129] width 11 height 10
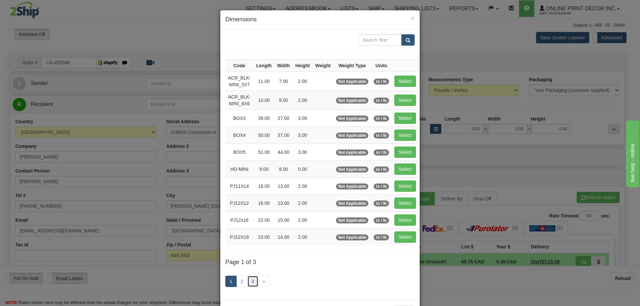
click at [254, 279] on link "3" at bounding box center [252, 281] width 11 height 11
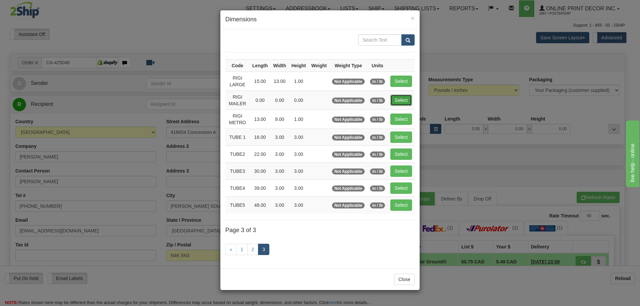
click at [404, 98] on button "Select" at bounding box center [401, 100] width 22 height 11
type input "RIGI MAILER"
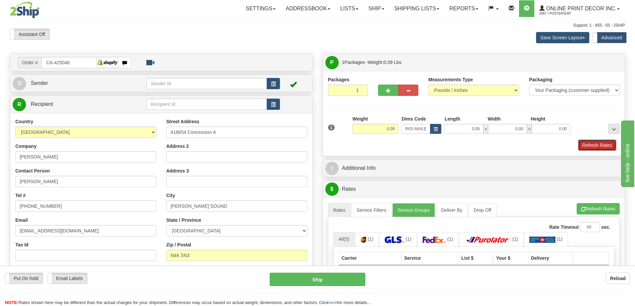
click at [588, 146] on button "Refresh Rates" at bounding box center [597, 145] width 38 height 11
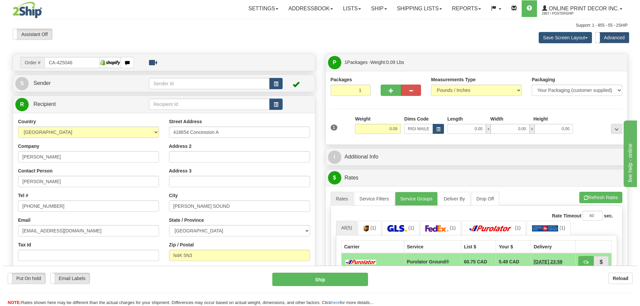
scroll to position [100, 0]
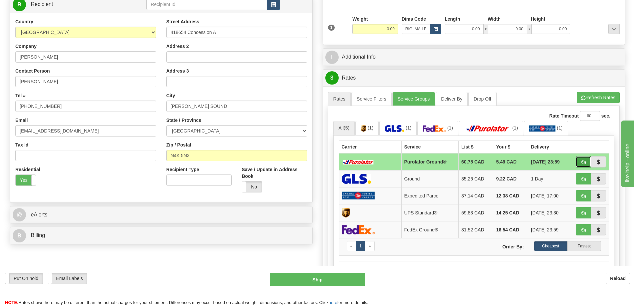
click at [584, 161] on button "button" at bounding box center [582, 161] width 15 height 11
type input "260"
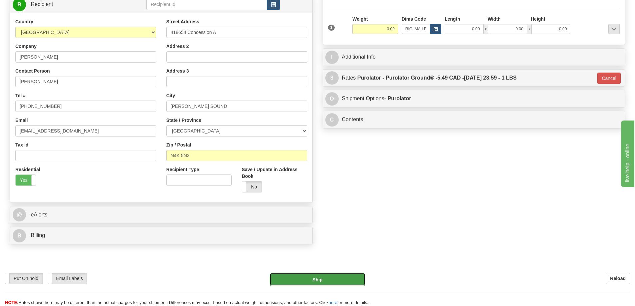
click at [339, 275] on button "Ship" at bounding box center [318, 279] width 96 height 13
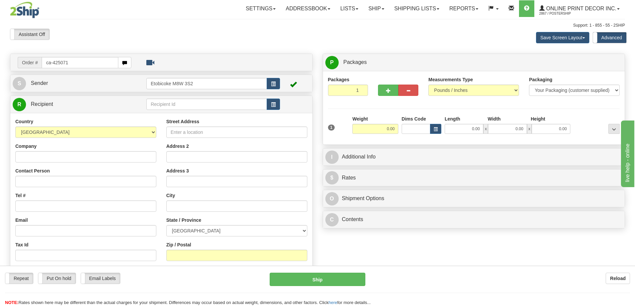
type input "ca-425071"
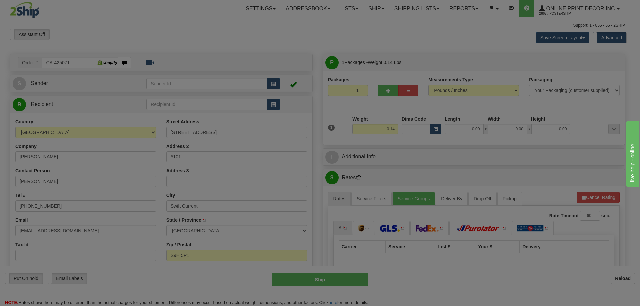
type input "SWIFT CURRENT"
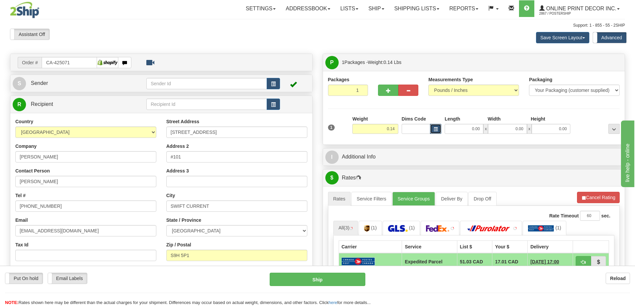
click at [435, 130] on span "button" at bounding box center [435, 130] width 4 height 4
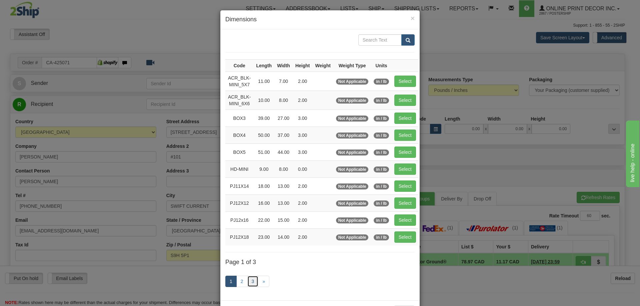
click at [250, 282] on link "3" at bounding box center [252, 281] width 11 height 11
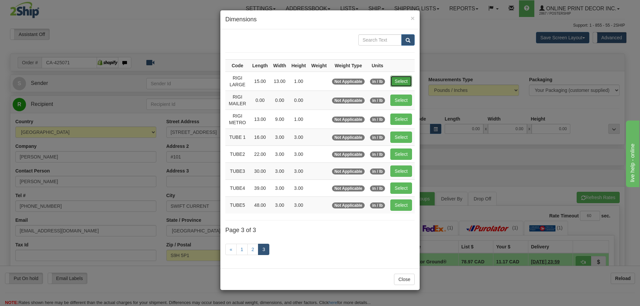
click at [397, 79] on button "Select" at bounding box center [401, 81] width 22 height 11
type input "RIGI LARGE"
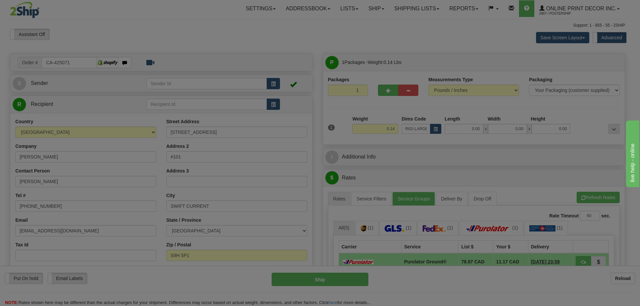
type input "15.00"
type input "13.00"
type input "1.00"
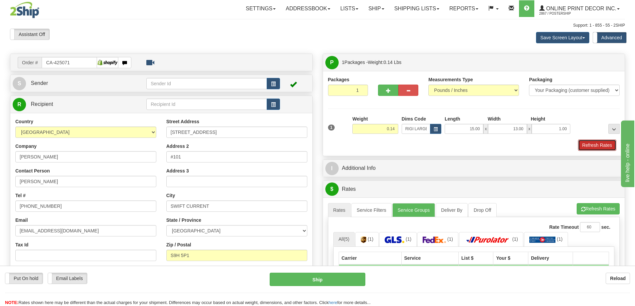
click at [590, 142] on button "Refresh Rates" at bounding box center [597, 145] width 38 height 11
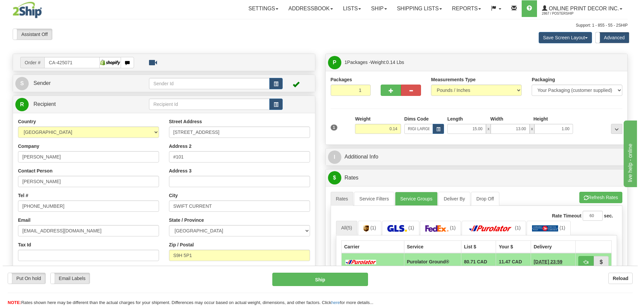
scroll to position [100, 0]
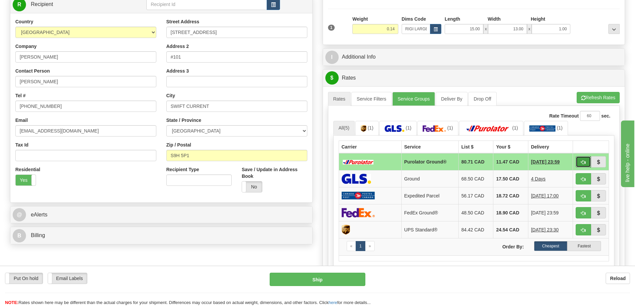
click at [585, 160] on button "button" at bounding box center [582, 161] width 15 height 11
type input "260"
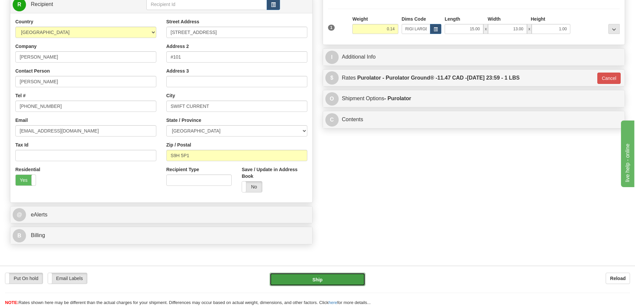
click at [335, 284] on button "Ship" at bounding box center [318, 279] width 96 height 13
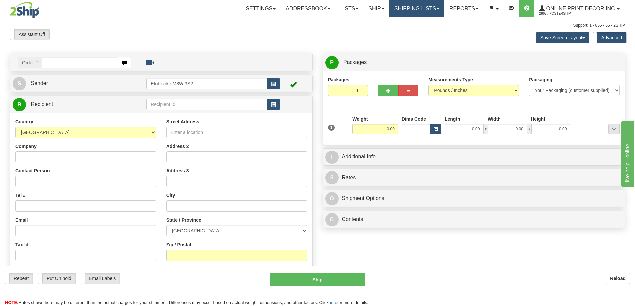
click at [414, 7] on link "Shipping lists" at bounding box center [416, 8] width 55 height 17
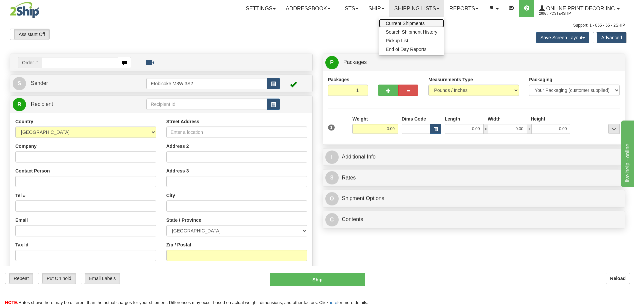
click at [406, 21] on span "Current Shipments" at bounding box center [405, 23] width 39 height 5
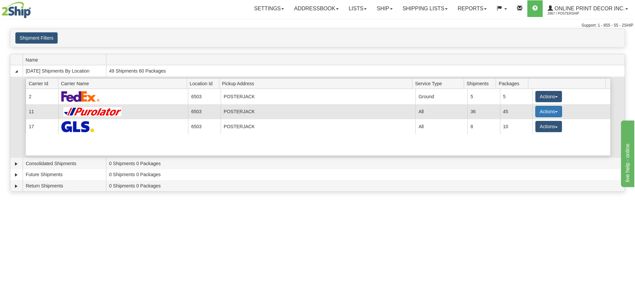
click at [547, 111] on button "Actions" at bounding box center [548, 111] width 27 height 11
click at [528, 125] on span "Details" at bounding box center [524, 124] width 18 height 5
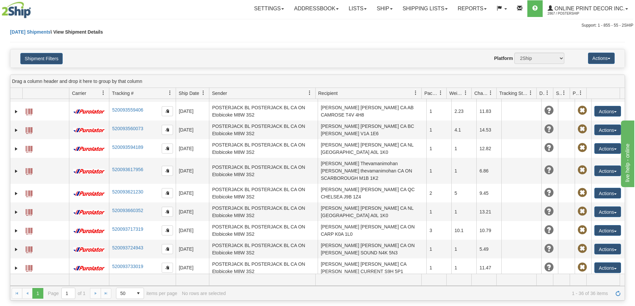
scroll to position [497, 0]
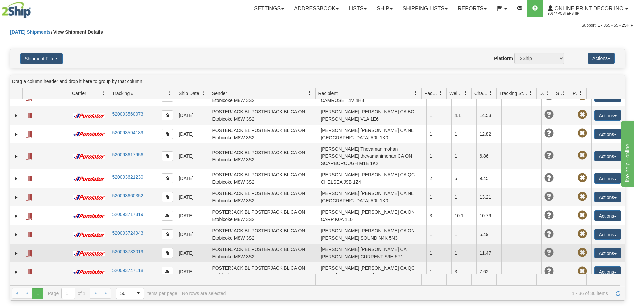
click at [23, 244] on td at bounding box center [45, 253] width 47 height 19
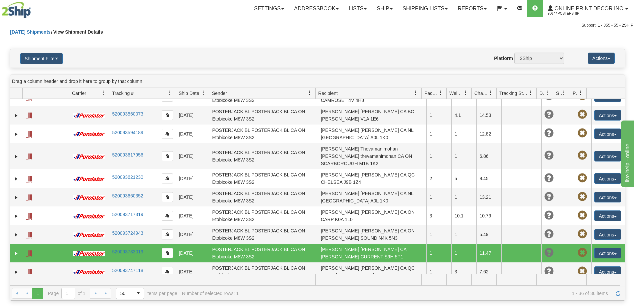
click at [26, 251] on span at bounding box center [29, 254] width 7 height 7
click at [385, 7] on link "Ship" at bounding box center [385, 8] width 26 height 17
click at [355, 24] on span "Ship Screen" at bounding box center [356, 23] width 25 height 5
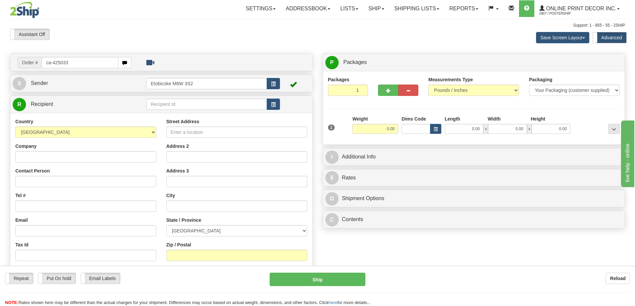
type input "ca-425033"
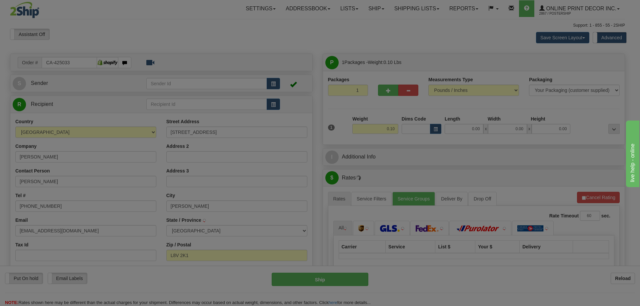
type input "HAMILTON"
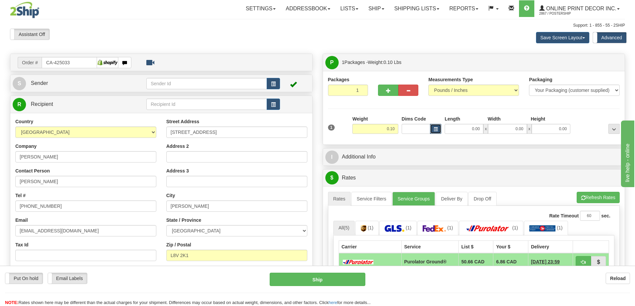
click at [435, 127] on button "button" at bounding box center [435, 129] width 11 height 10
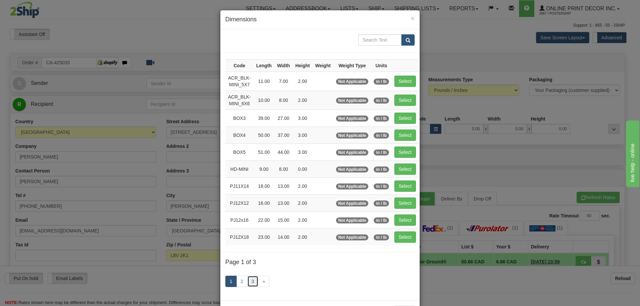
click at [249, 284] on link "3" at bounding box center [252, 281] width 11 height 11
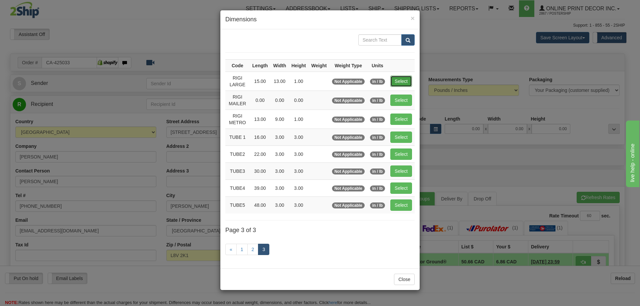
click at [402, 77] on button "Select" at bounding box center [401, 81] width 22 height 11
type input "RIGI LARGE"
type input "15.00"
type input "13.00"
type input "1.00"
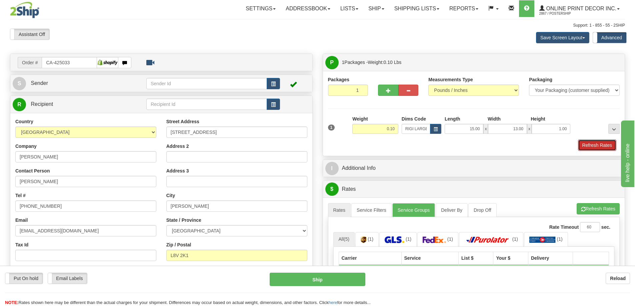
click at [603, 148] on button "Refresh Rates" at bounding box center [597, 145] width 38 height 11
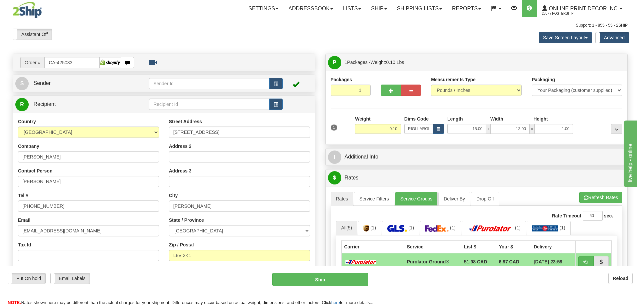
scroll to position [67, 0]
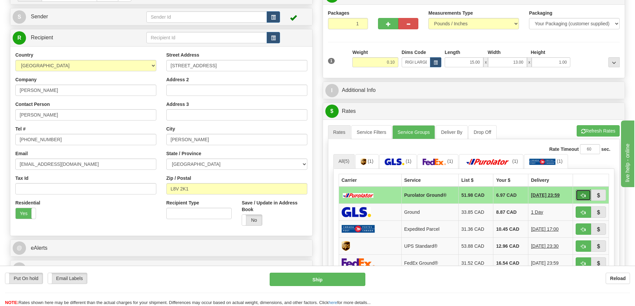
click at [584, 195] on span "button" at bounding box center [583, 196] width 5 height 4
type input "260"
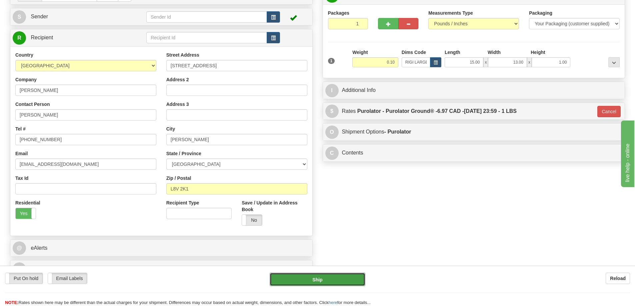
click at [344, 276] on button "Ship" at bounding box center [318, 279] width 96 height 13
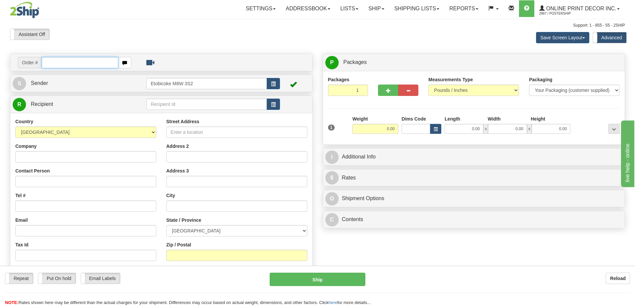
click at [57, 63] on input "text" at bounding box center [80, 62] width 77 height 11
type input "us-56186"
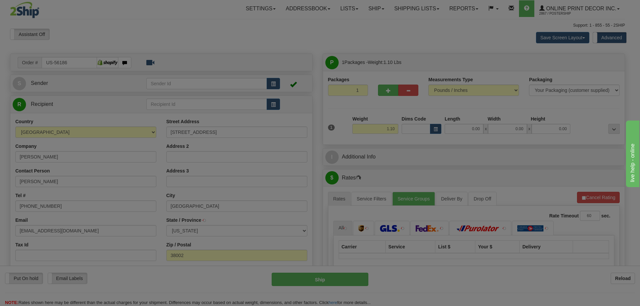
type input "[GEOGRAPHIC_DATA]"
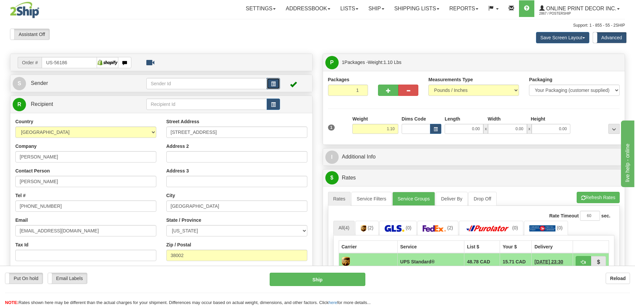
click at [278, 84] on button "button" at bounding box center [273, 83] width 13 height 11
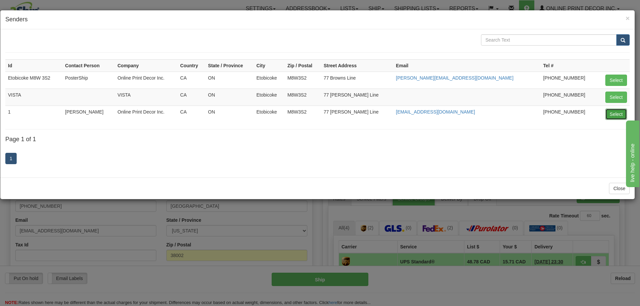
click at [612, 113] on button "Select" at bounding box center [616, 114] width 22 height 11
type input "1"
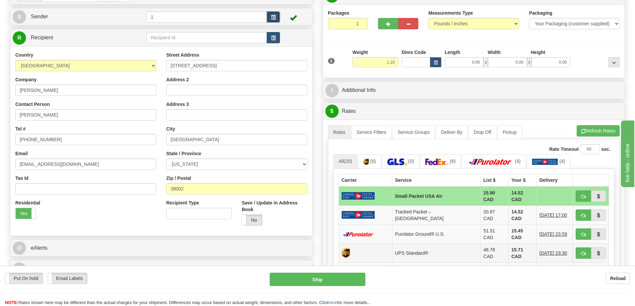
scroll to position [100, 0]
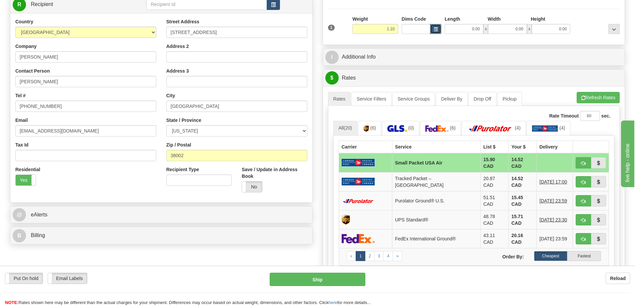
click at [435, 25] on button "button" at bounding box center [435, 29] width 11 height 10
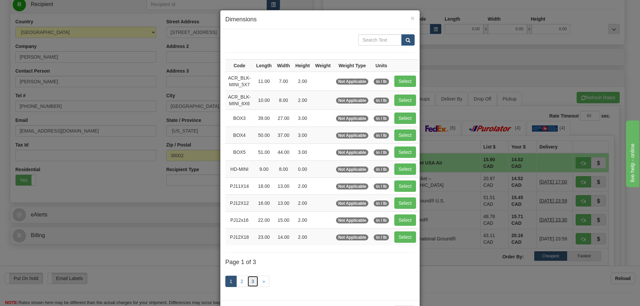
click at [249, 283] on link "3" at bounding box center [252, 281] width 11 height 11
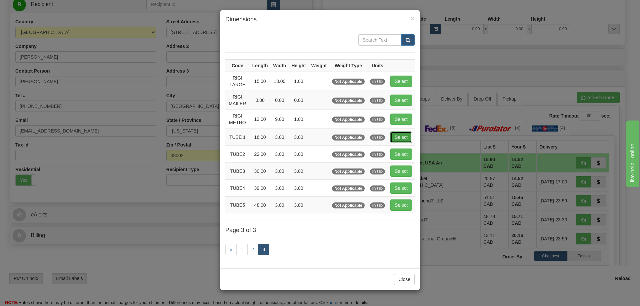
click at [402, 133] on button "Select" at bounding box center [401, 137] width 22 height 11
type input "TUBE 1"
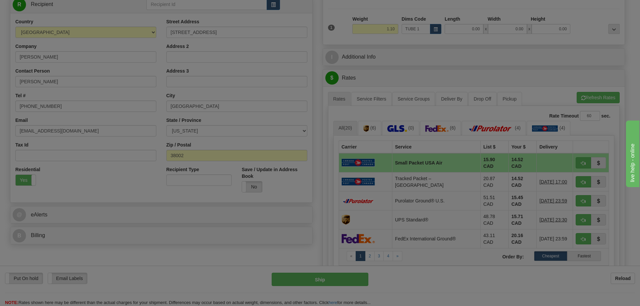
type input "16.00"
type input "3.00"
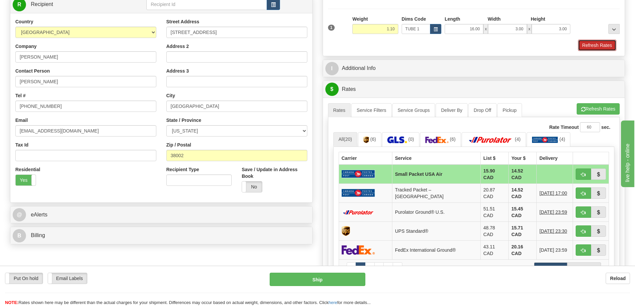
click at [596, 46] on button "Refresh Rates" at bounding box center [597, 45] width 38 height 11
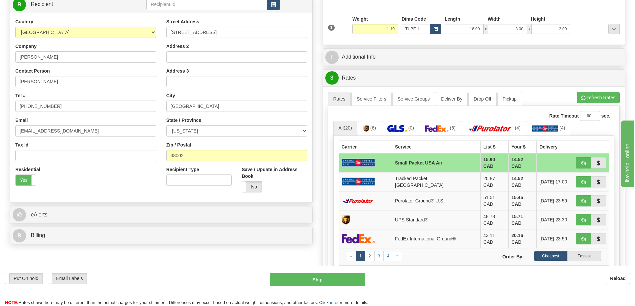
scroll to position [167, 0]
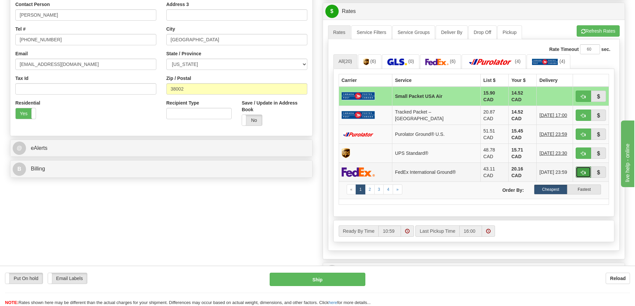
click at [582, 171] on span "button" at bounding box center [583, 173] width 5 height 4
type input "92"
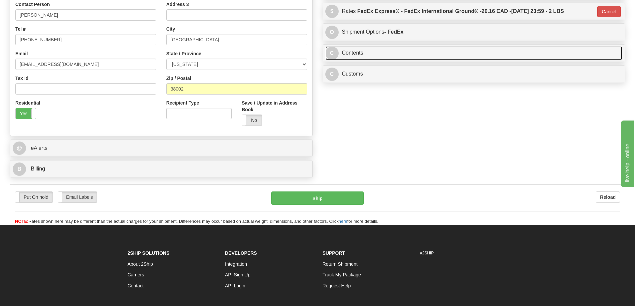
click at [424, 54] on link "C Contents" at bounding box center [473, 53] width 297 height 14
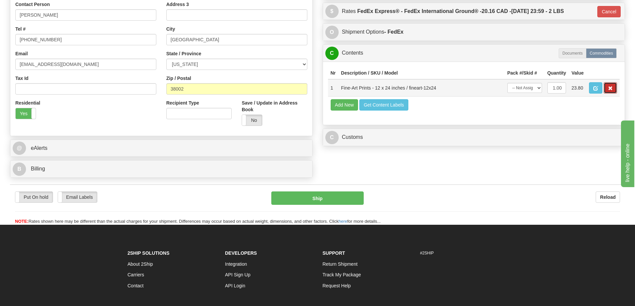
click at [611, 89] on span "button" at bounding box center [610, 88] width 5 height 4
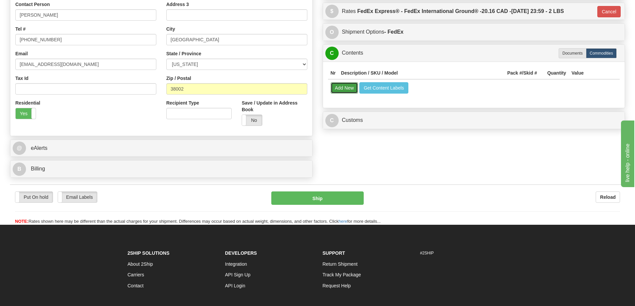
click at [347, 89] on button "Add New" at bounding box center [345, 87] width 28 height 11
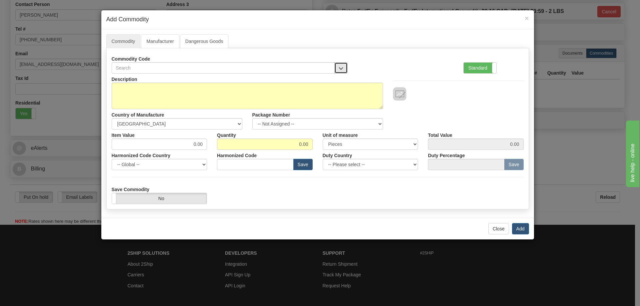
click at [341, 65] on button "button" at bounding box center [340, 67] width 13 height 11
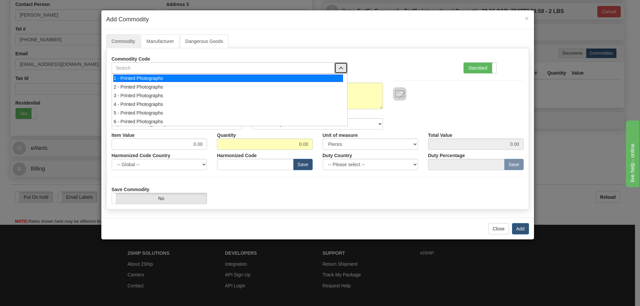
click at [331, 79] on div "1 - Printed Photographs" at bounding box center [228, 78] width 230 height 7
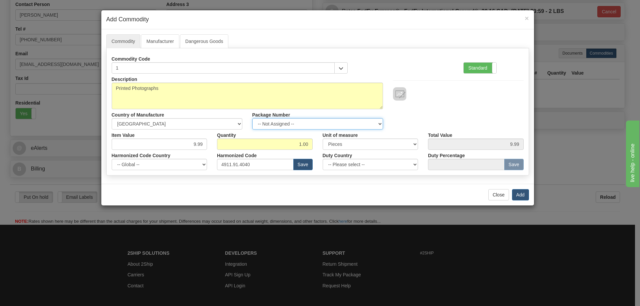
click at [380, 124] on select "-- Not Assigned -- Item 1" at bounding box center [317, 123] width 131 height 11
select select "0"
click at [252, 118] on select "-- Not Assigned -- Item 1" at bounding box center [317, 123] width 131 height 11
click at [518, 193] on button "Add" at bounding box center [520, 194] width 17 height 11
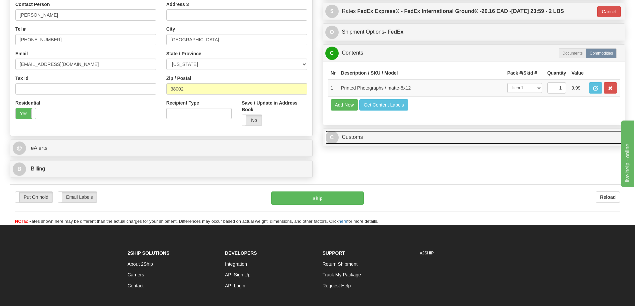
click at [551, 144] on link "C Customs" at bounding box center [473, 138] width 297 height 14
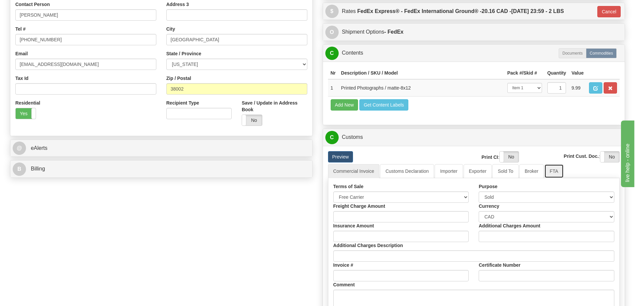
click at [558, 174] on link "FTA" at bounding box center [553, 171] width 19 height 14
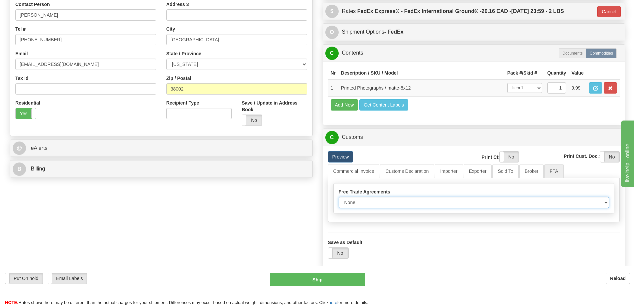
click at [599, 203] on select "None Other USMCA CETA CUKTCA" at bounding box center [474, 202] width 271 height 11
select select "1"
click at [339, 199] on select "None Other USMCA CETA CUKTCA" at bounding box center [474, 202] width 271 height 11
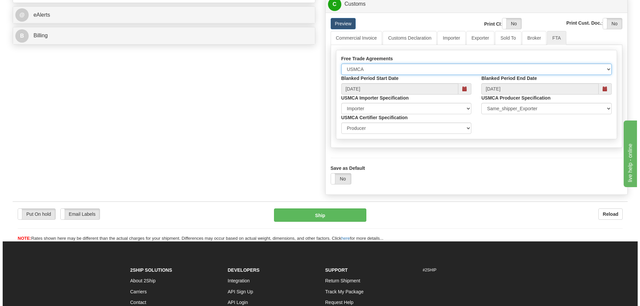
scroll to position [333, 0]
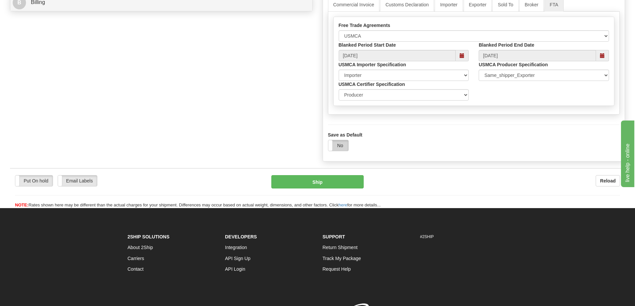
click at [333, 149] on label "No" at bounding box center [338, 145] width 20 height 11
click at [340, 185] on button "Ship" at bounding box center [317, 181] width 92 height 13
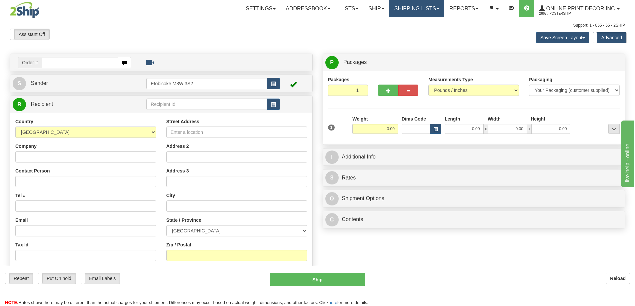
click at [416, 4] on link "Shipping lists" at bounding box center [416, 8] width 55 height 17
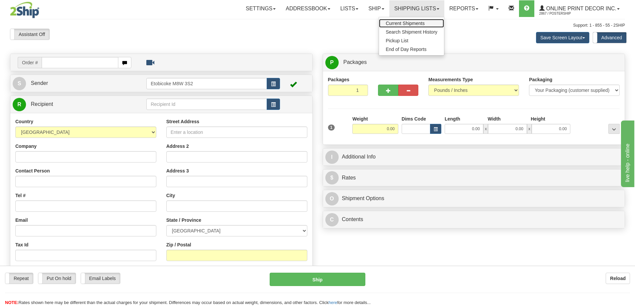
click at [402, 23] on span "Current Shipments" at bounding box center [405, 23] width 39 height 5
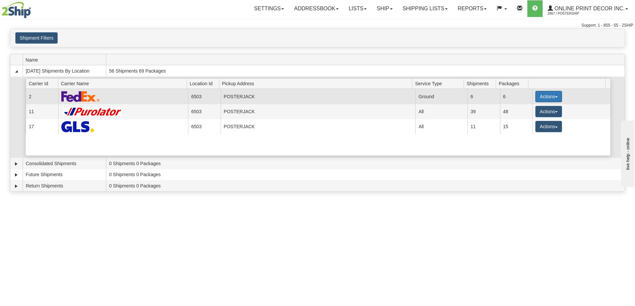
click at [535, 95] on button "Actions" at bounding box center [548, 96] width 27 height 11
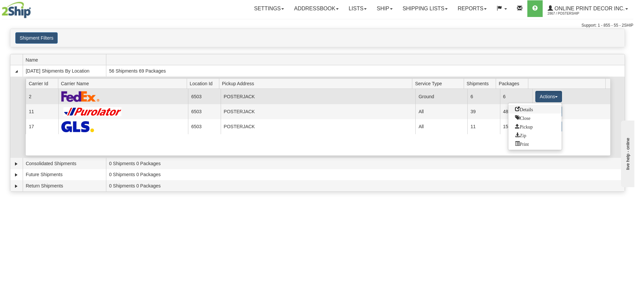
click at [519, 108] on span "Details" at bounding box center [524, 109] width 18 height 5
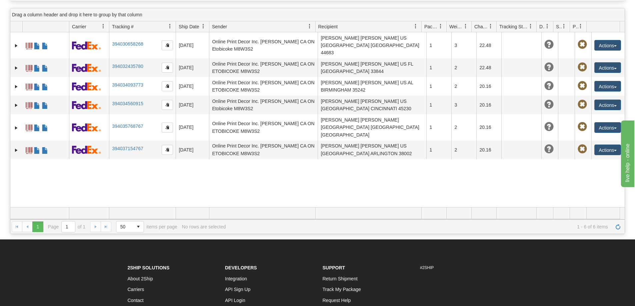
scroll to position [100, 0]
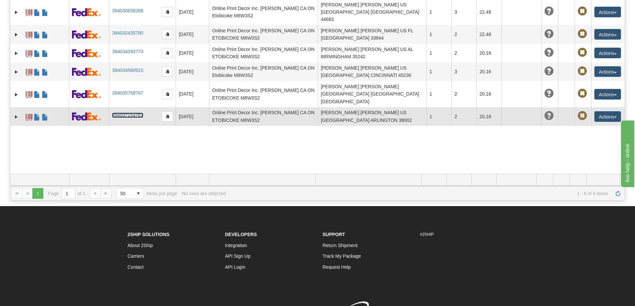
click at [125, 113] on link "394037154767" at bounding box center [127, 115] width 31 height 5
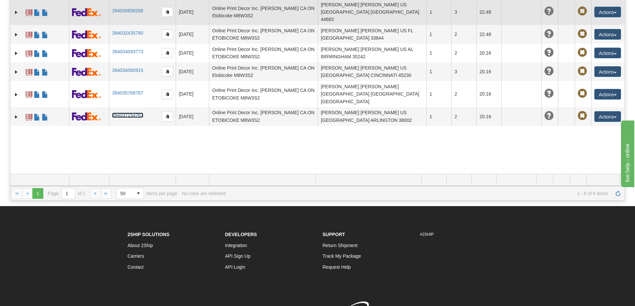
scroll to position [0, 0]
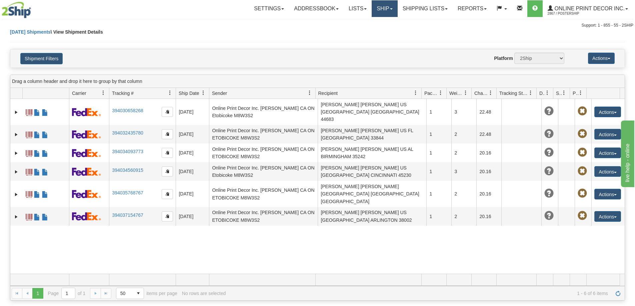
click at [379, 7] on link "Ship" at bounding box center [385, 8] width 26 height 17
click at [358, 23] on span "Ship Screen" at bounding box center [356, 23] width 25 height 5
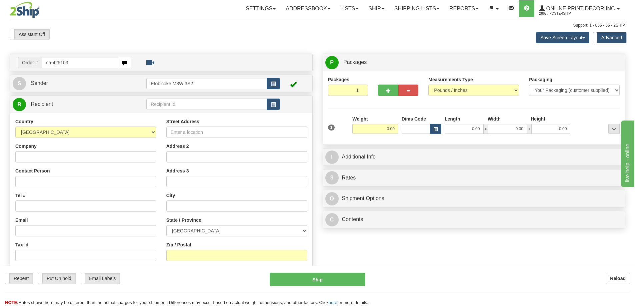
type input "ca-425103"
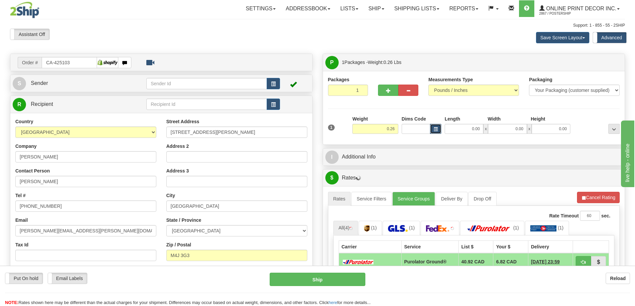
click at [435, 130] on span "button" at bounding box center [435, 130] width 4 height 4
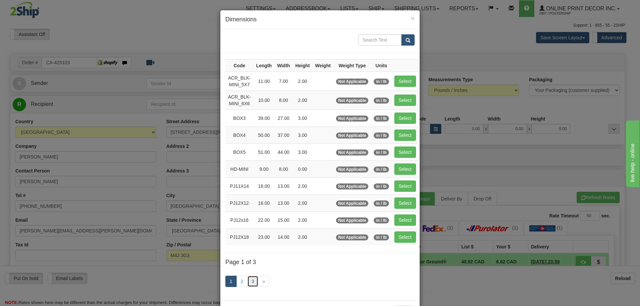
click at [250, 281] on link "3" at bounding box center [252, 281] width 11 height 11
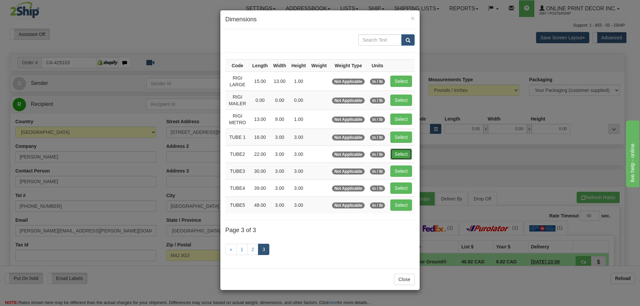
click at [411, 152] on button "Select" at bounding box center [401, 154] width 22 height 11
type input "TUBE2"
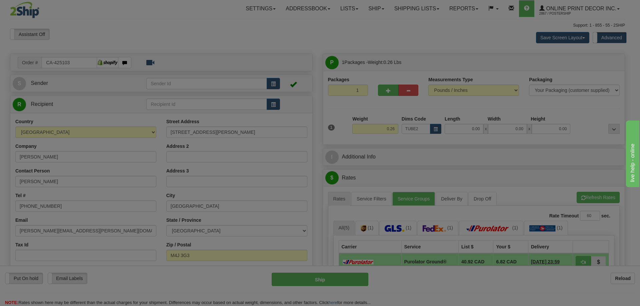
type input "22.00"
type input "3.00"
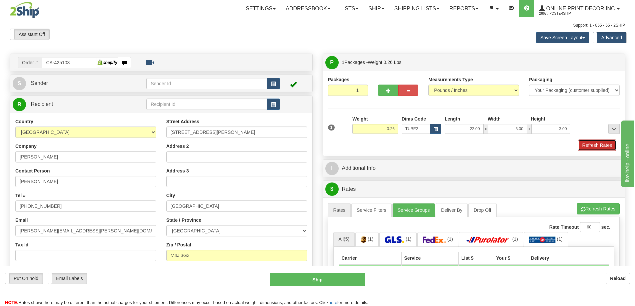
click at [588, 145] on button "Refresh Rates" at bounding box center [597, 145] width 38 height 11
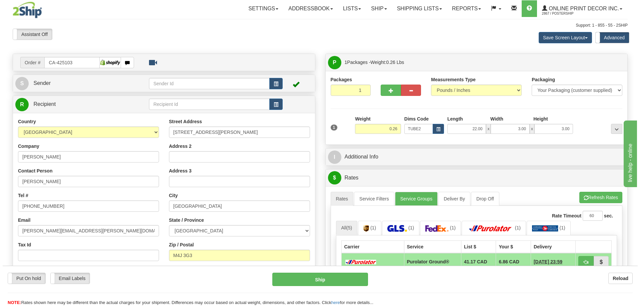
scroll to position [67, 0]
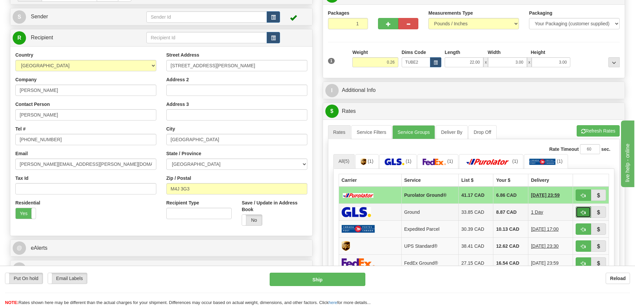
click at [582, 213] on span "button" at bounding box center [583, 213] width 5 height 4
type input "1"
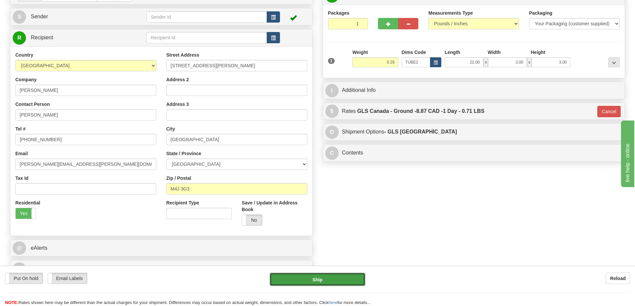
click at [345, 277] on button "Ship" at bounding box center [318, 279] width 96 height 13
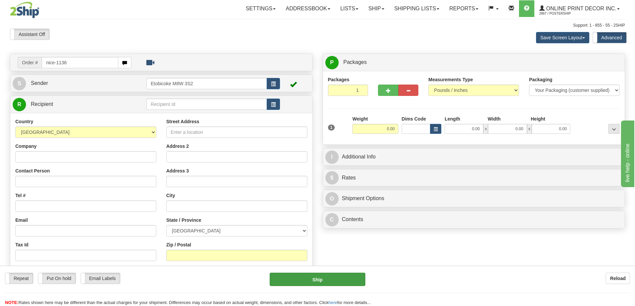
type input "nice-1136"
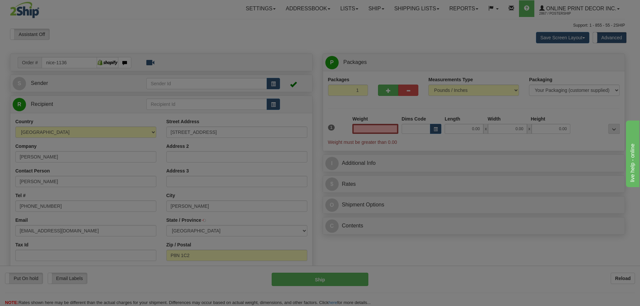
type input "[PERSON_NAME]"
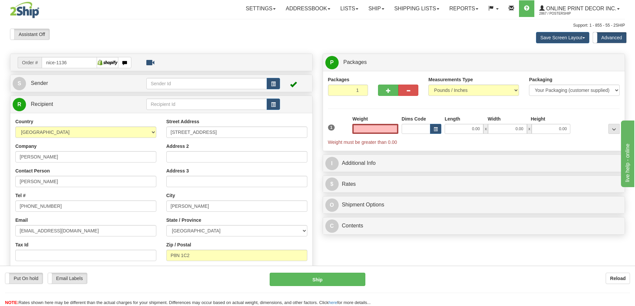
click at [372, 129] on input "text" at bounding box center [375, 129] width 46 height 10
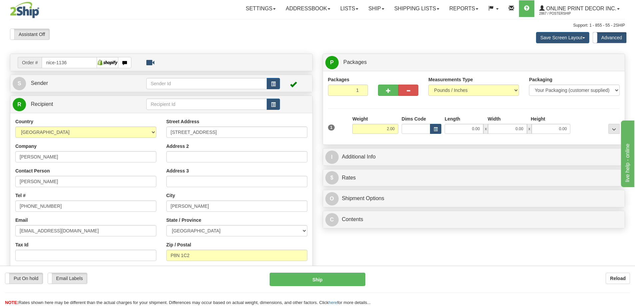
type input "2.00"
click at [435, 128] on span "button" at bounding box center [435, 130] width 4 height 4
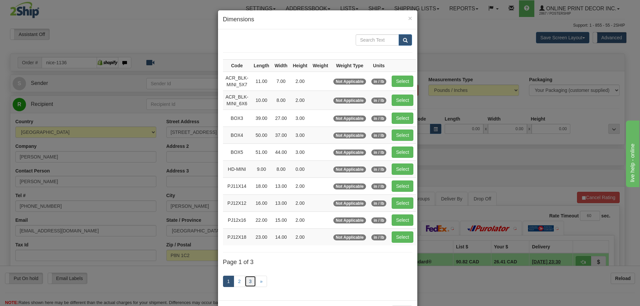
click at [246, 279] on link "3" at bounding box center [250, 281] width 11 height 11
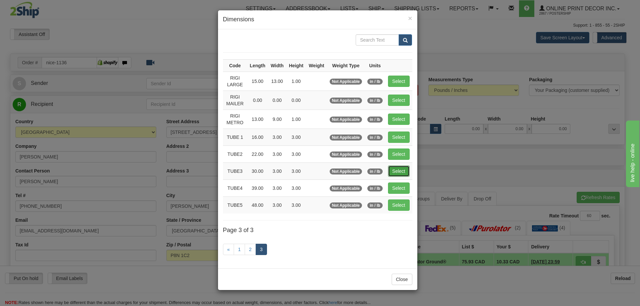
click at [401, 166] on button "Select" at bounding box center [399, 171] width 22 height 11
type input "TUBE3"
type input "30.00"
type input "3.00"
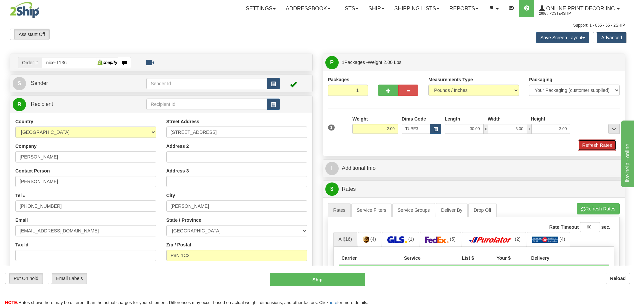
click at [608, 143] on button "Refresh Rates" at bounding box center [597, 145] width 38 height 11
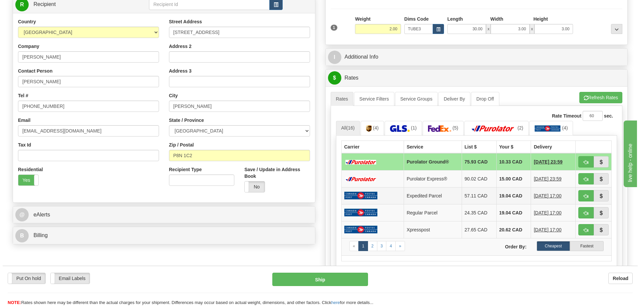
scroll to position [167, 0]
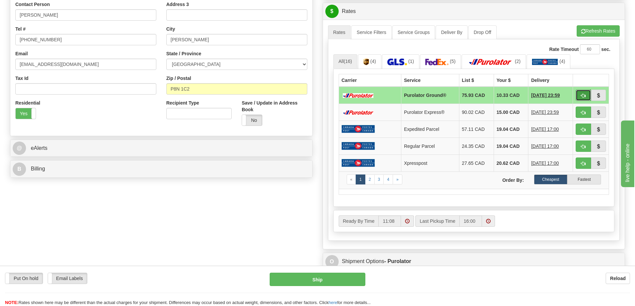
click at [580, 96] on button "button" at bounding box center [582, 95] width 15 height 11
type input "260"
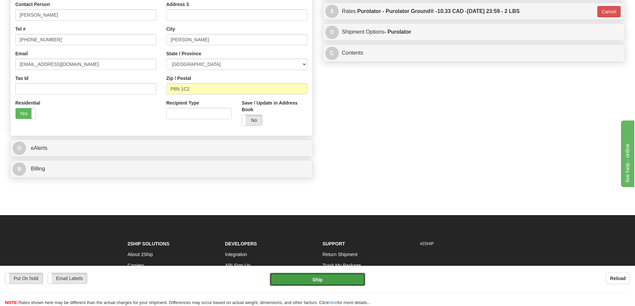
click at [337, 280] on button "Ship" at bounding box center [318, 279] width 96 height 13
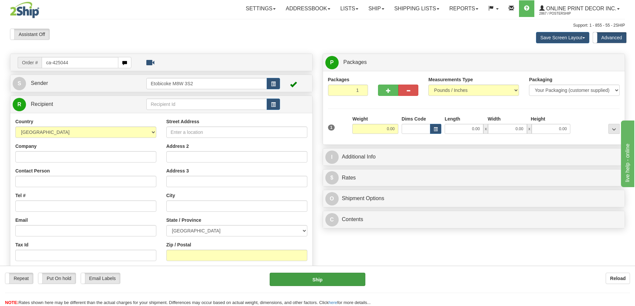
type input "ca-425044"
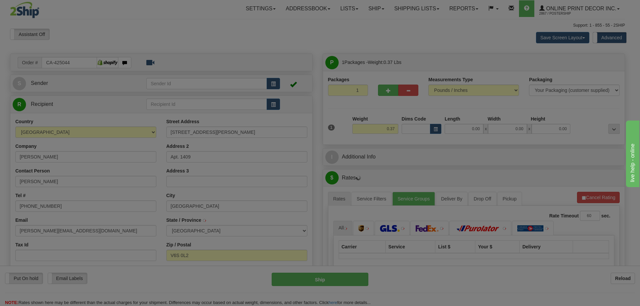
type input "[GEOGRAPHIC_DATA]"
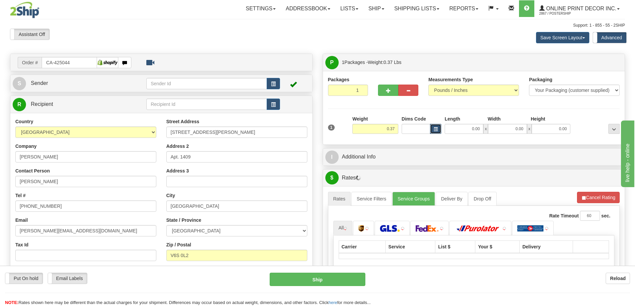
click at [434, 128] on span "button" at bounding box center [435, 130] width 4 height 4
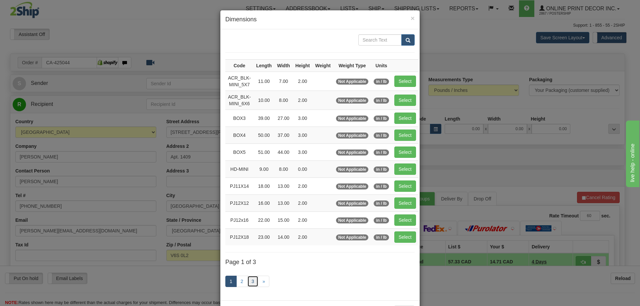
click at [248, 279] on link "3" at bounding box center [252, 281] width 11 height 11
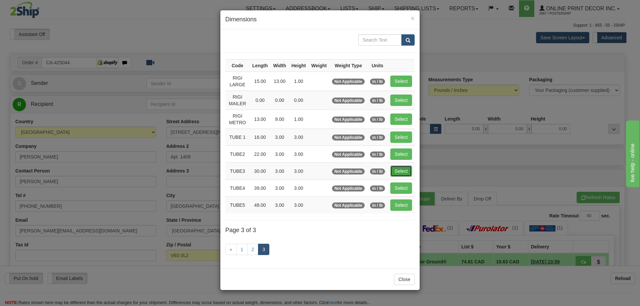
click at [403, 170] on button "Select" at bounding box center [401, 171] width 22 height 11
type input "TUBE3"
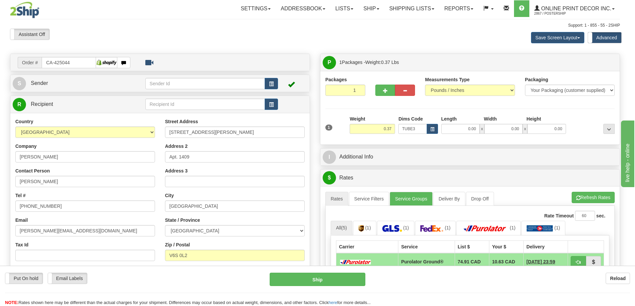
type input "30.00"
type input "3.00"
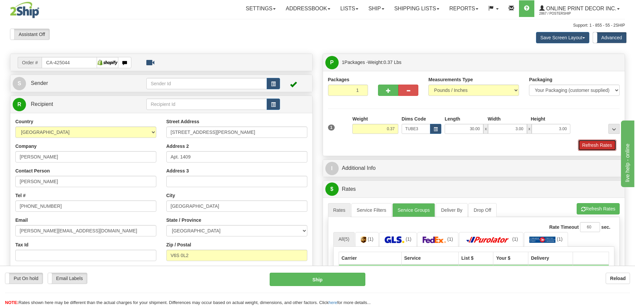
click at [594, 146] on button "Refresh Rates" at bounding box center [597, 145] width 38 height 11
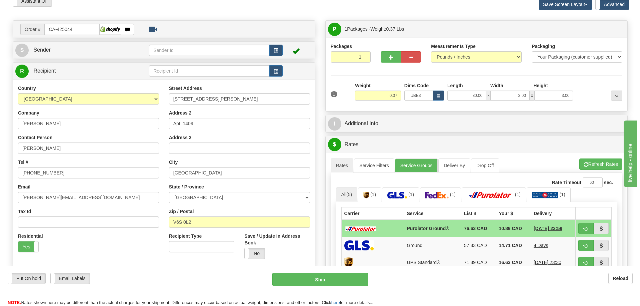
scroll to position [100, 0]
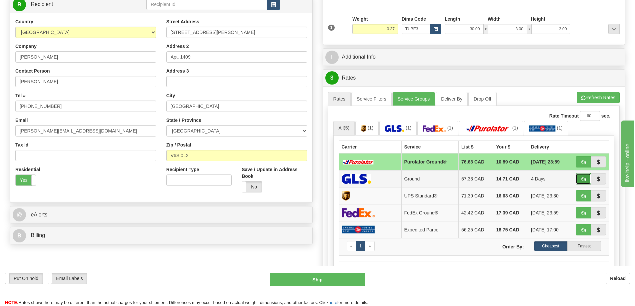
click at [582, 181] on span "button" at bounding box center [583, 179] width 5 height 4
type input "1"
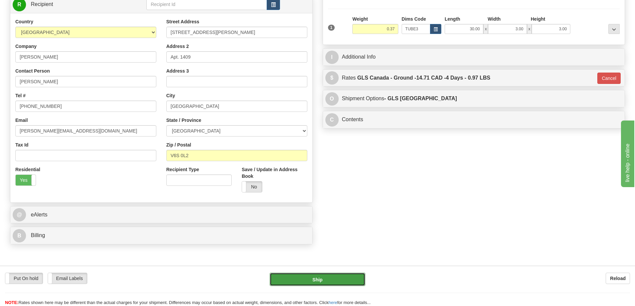
click at [342, 281] on button "Ship" at bounding box center [318, 279] width 96 height 13
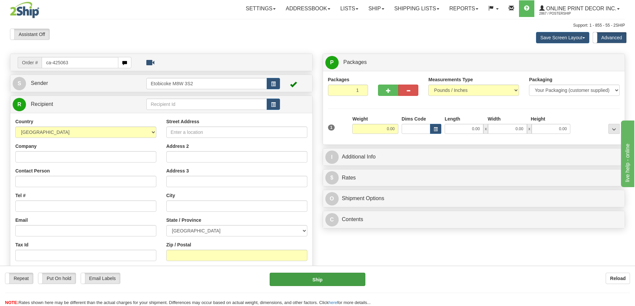
type input "ca-425063"
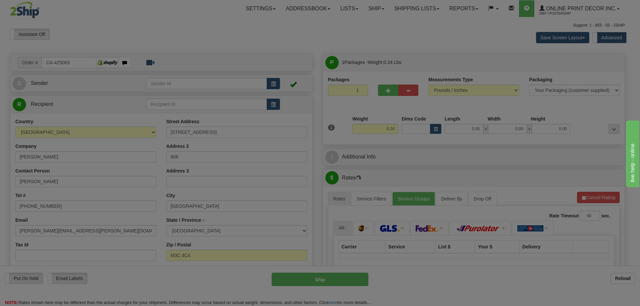
type input "[GEOGRAPHIC_DATA]"
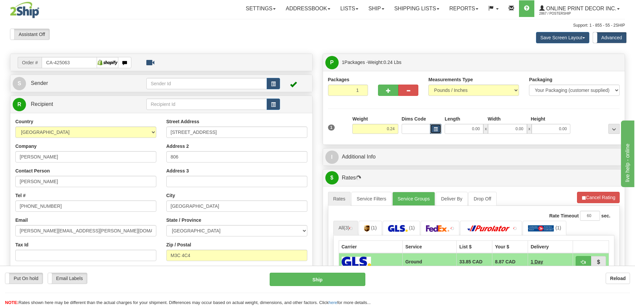
click at [434, 128] on span "button" at bounding box center [435, 130] width 4 height 4
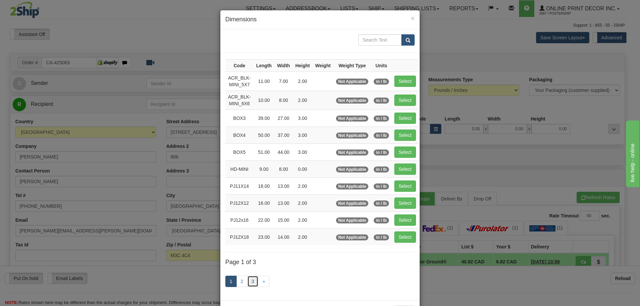
click at [248, 278] on link "3" at bounding box center [252, 281] width 11 height 11
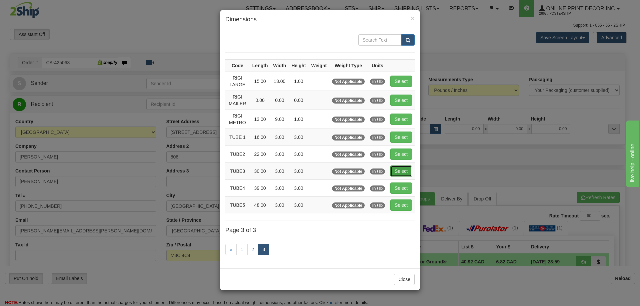
click at [411, 169] on button "Select" at bounding box center [401, 171] width 22 height 11
type input "TUBE3"
type input "30.00"
type input "3.00"
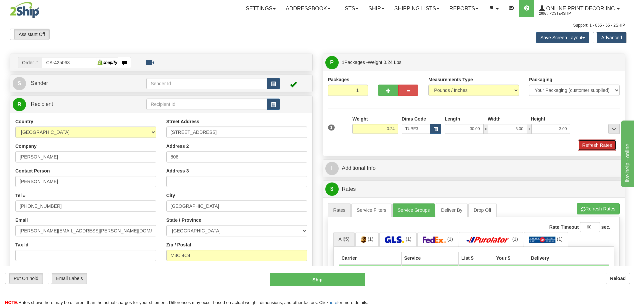
click at [590, 142] on button "Refresh Rates" at bounding box center [597, 145] width 38 height 11
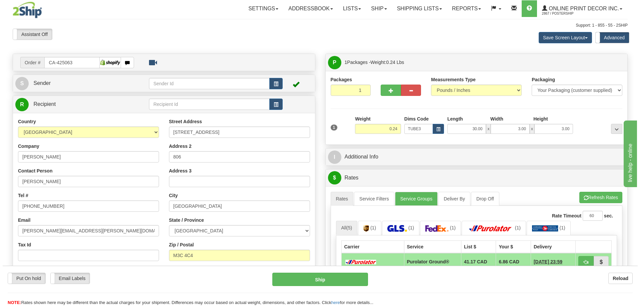
scroll to position [67, 0]
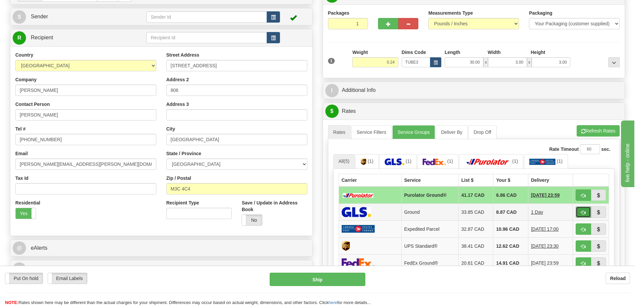
click at [585, 213] on span "button" at bounding box center [583, 213] width 5 height 4
type input "1"
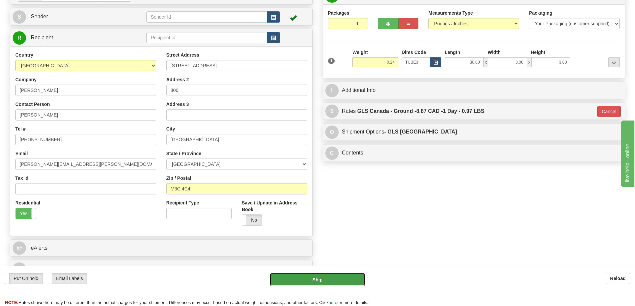
click at [328, 277] on button "Ship" at bounding box center [318, 279] width 96 height 13
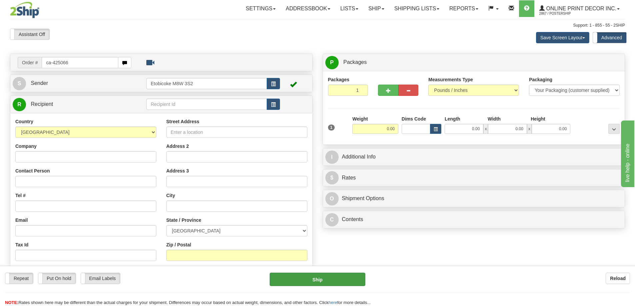
type input "ca-425066"
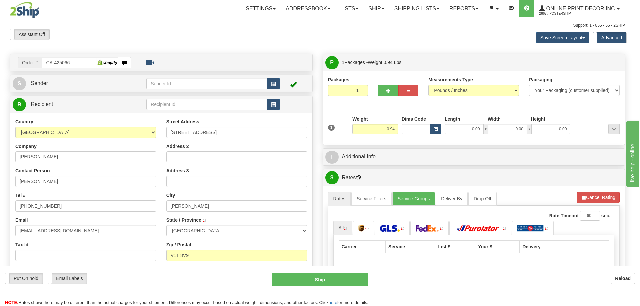
type input "VERNON"
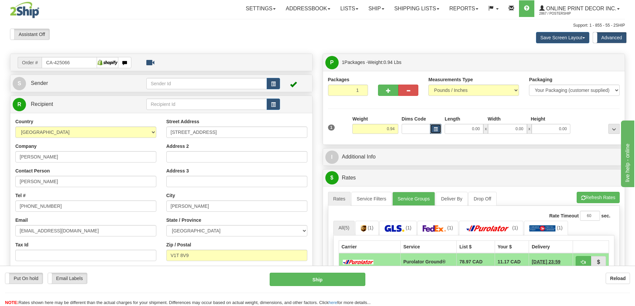
click at [439, 128] on button "button" at bounding box center [435, 129] width 11 height 10
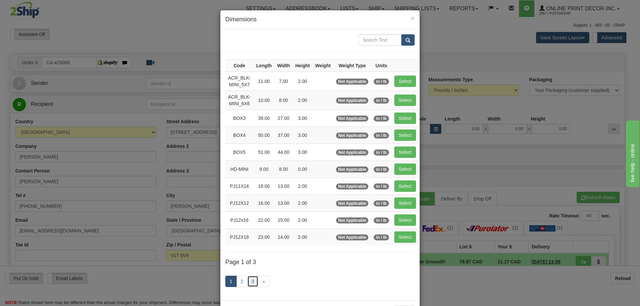
click at [250, 280] on link "3" at bounding box center [252, 281] width 11 height 11
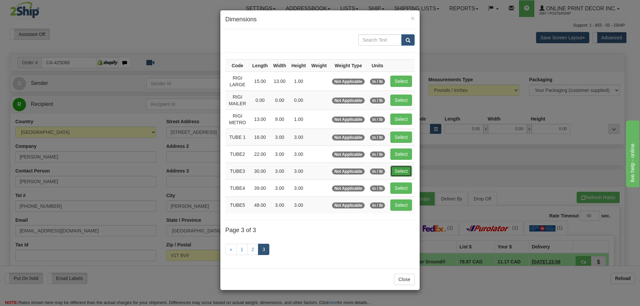
click at [399, 172] on button "Select" at bounding box center [401, 171] width 22 height 11
type input "TUBE3"
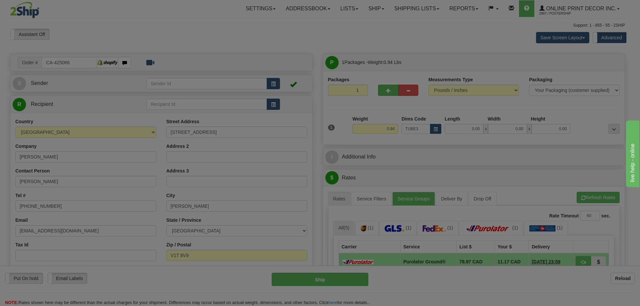
type input "30.00"
type input "3.00"
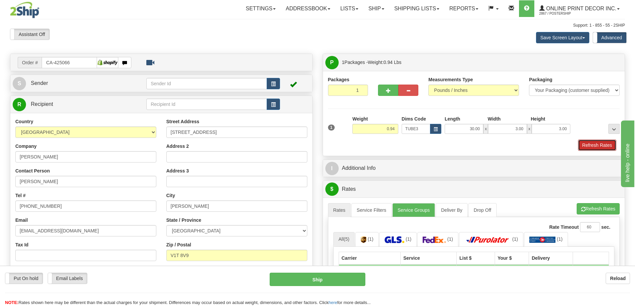
click at [595, 145] on button "Refresh Rates" at bounding box center [597, 145] width 38 height 11
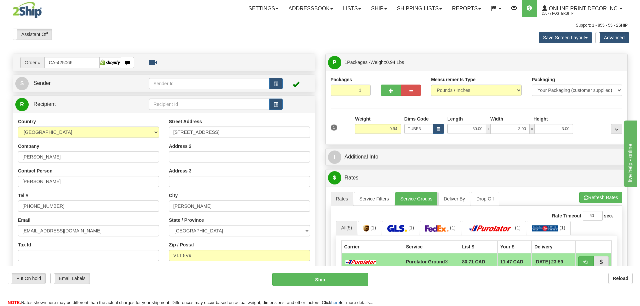
scroll to position [100, 0]
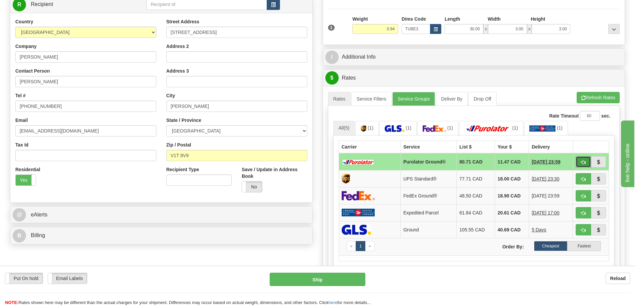
click at [583, 159] on button "button" at bounding box center [582, 161] width 15 height 11
type input "260"
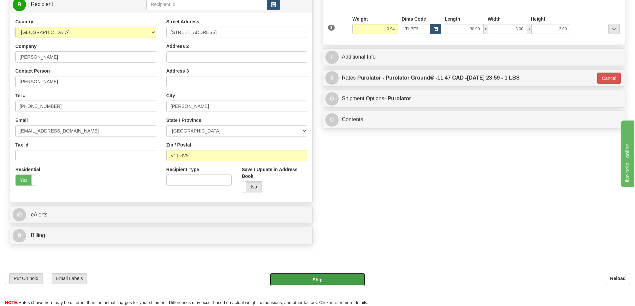
click at [345, 281] on button "Ship" at bounding box center [318, 279] width 96 height 13
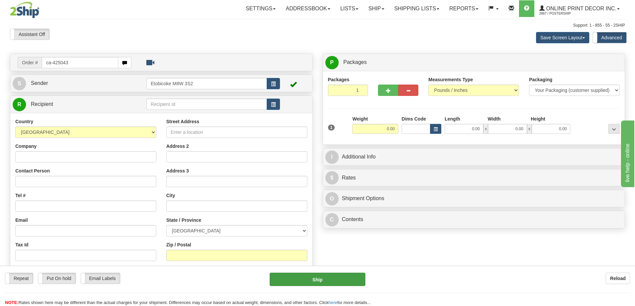
type input "ca-425043"
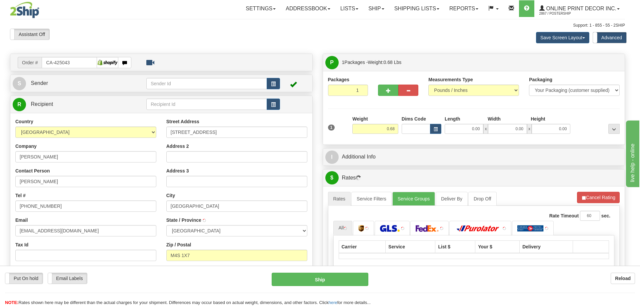
type input "[GEOGRAPHIC_DATA]"
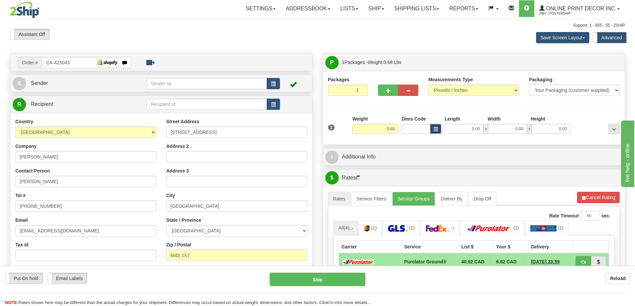
click at [436, 129] on span "button" at bounding box center [435, 130] width 4 height 4
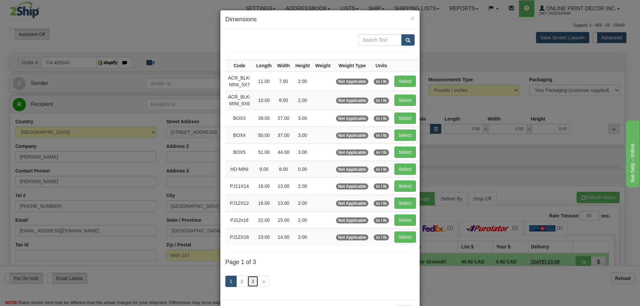
click at [254, 280] on link "3" at bounding box center [252, 281] width 11 height 11
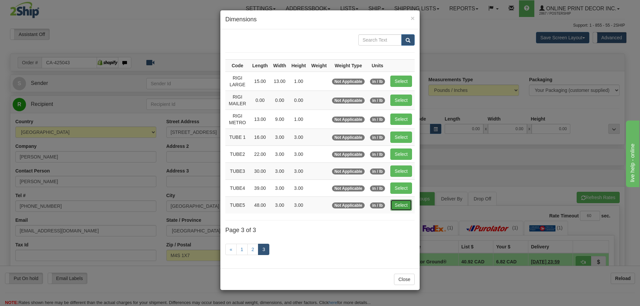
click at [396, 202] on button "Select" at bounding box center [401, 205] width 22 height 11
type input "TUBE5"
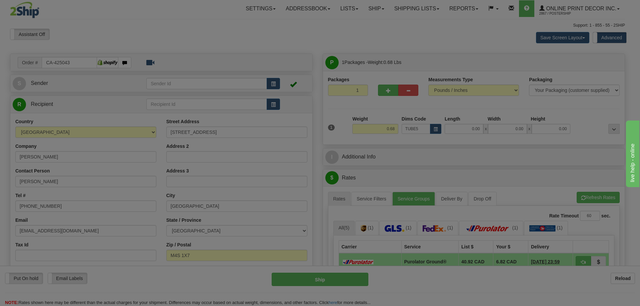
type input "48.00"
type input "3.00"
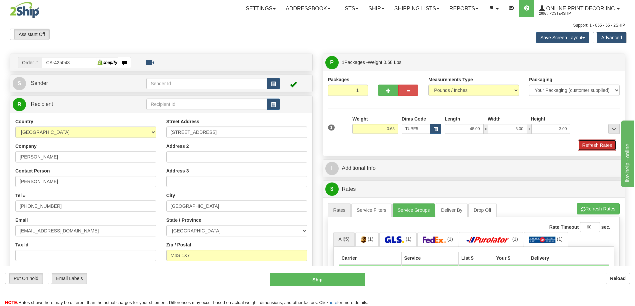
click at [586, 147] on button "Refresh Rates" at bounding box center [597, 145] width 38 height 11
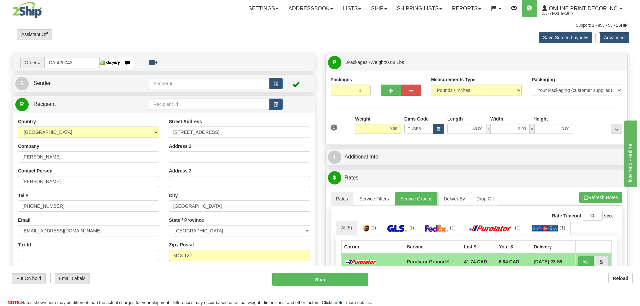
scroll to position [100, 0]
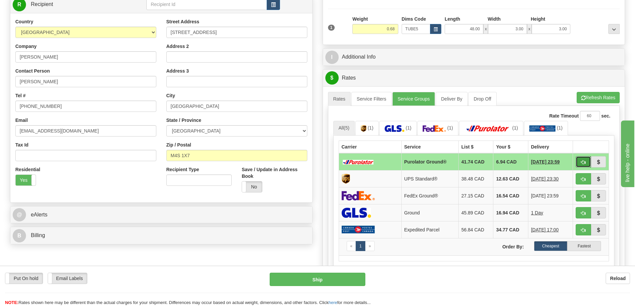
click at [581, 162] on span "button" at bounding box center [583, 162] width 5 height 4
type input "260"
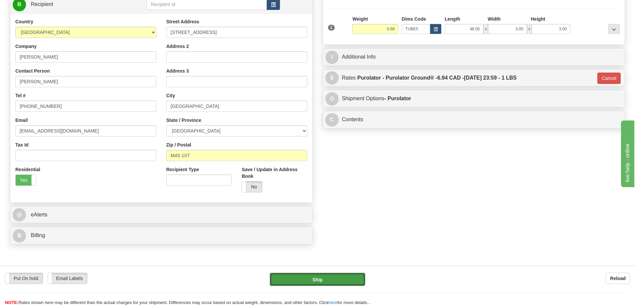
click at [332, 278] on button "Ship" at bounding box center [318, 279] width 96 height 13
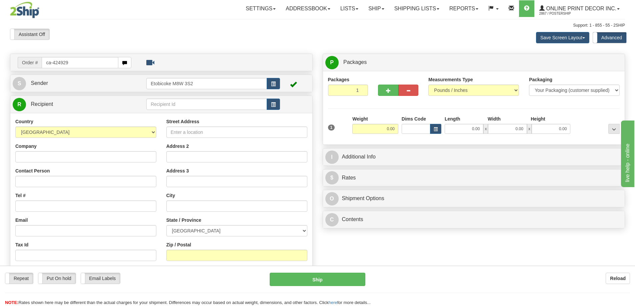
type input "ca-424929"
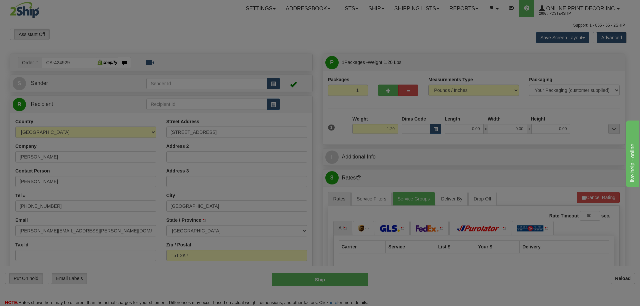
type input "[GEOGRAPHIC_DATA]"
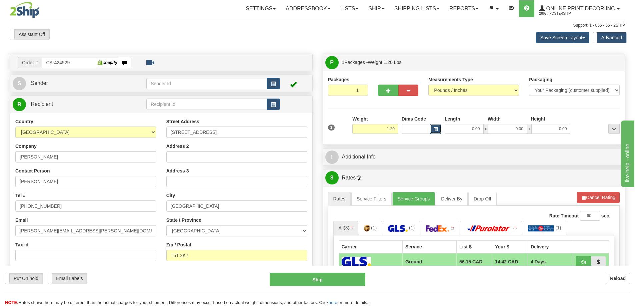
click at [436, 130] on span "button" at bounding box center [435, 130] width 4 height 4
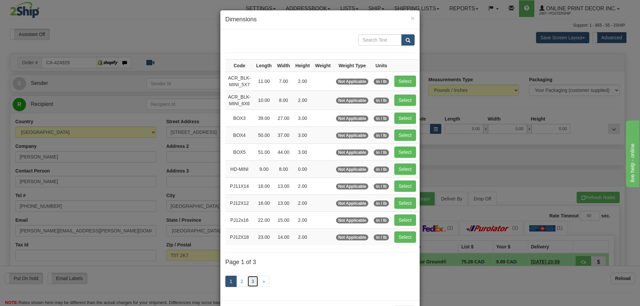
click at [248, 281] on link "3" at bounding box center [252, 281] width 11 height 11
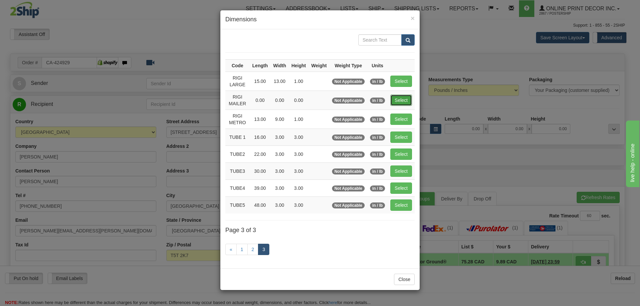
click at [394, 101] on button "Select" at bounding box center [401, 100] width 22 height 11
type input "RIGI MAILER"
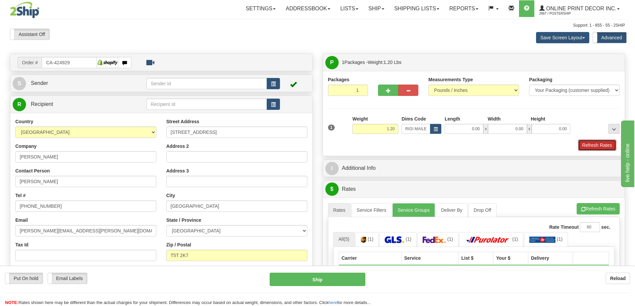
click at [589, 147] on button "Refresh Rates" at bounding box center [597, 145] width 38 height 11
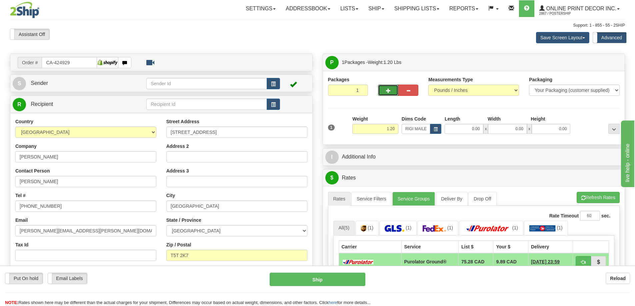
click at [391, 93] on button "button" at bounding box center [388, 90] width 20 height 11
radio input "true"
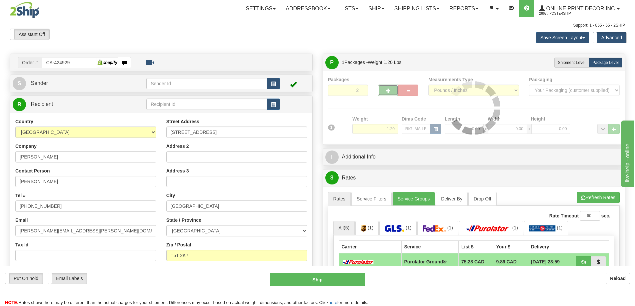
click at [391, 93] on button "button" at bounding box center [388, 90] width 20 height 11
type input "3"
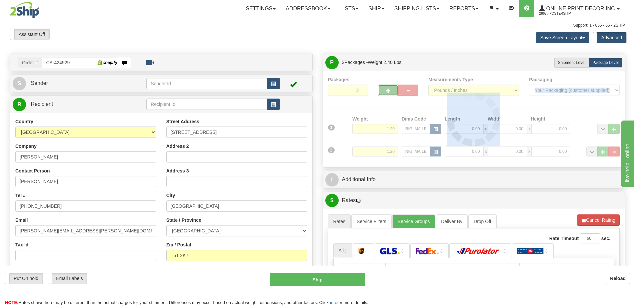
click at [391, 93] on div at bounding box center [474, 119] width 292 height 86
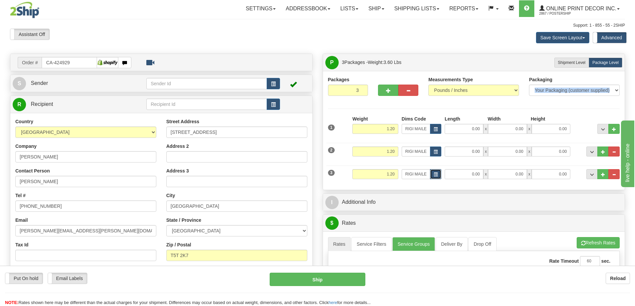
click at [437, 173] on span "button" at bounding box center [435, 175] width 4 height 4
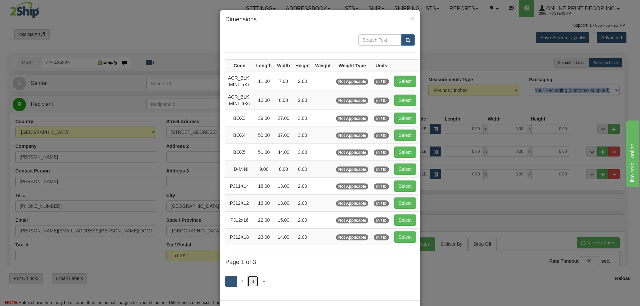
click at [247, 280] on link "3" at bounding box center [252, 281] width 11 height 11
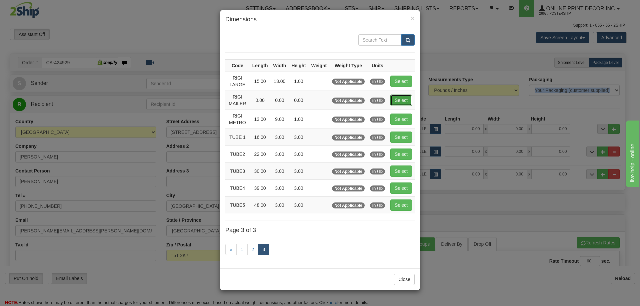
click at [402, 100] on button "Select" at bounding box center [401, 100] width 22 height 11
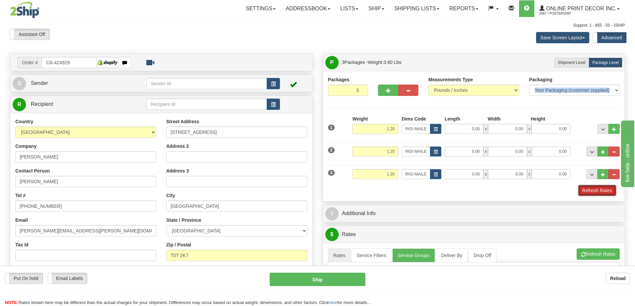
click at [588, 192] on button "Refresh Rates" at bounding box center [597, 190] width 38 height 11
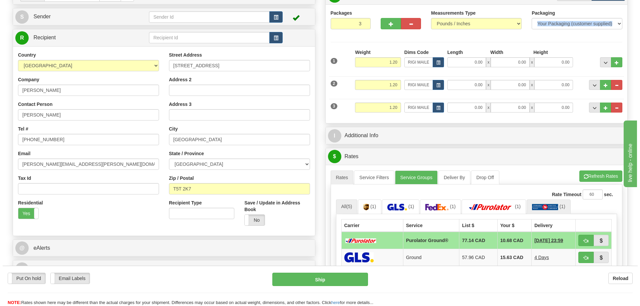
scroll to position [100, 0]
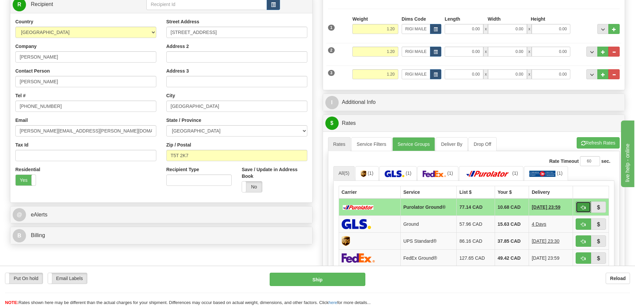
click at [585, 207] on span "button" at bounding box center [583, 208] width 5 height 4
type input "260"
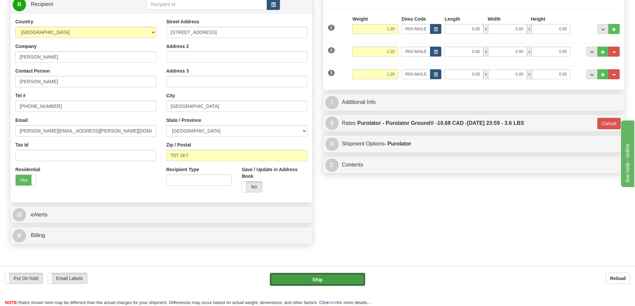
click at [339, 278] on button "Ship" at bounding box center [318, 279] width 96 height 13
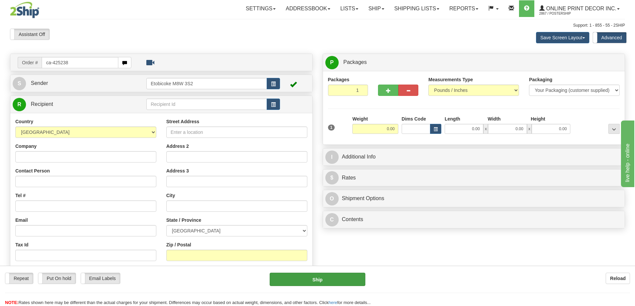
type input "ca-425238"
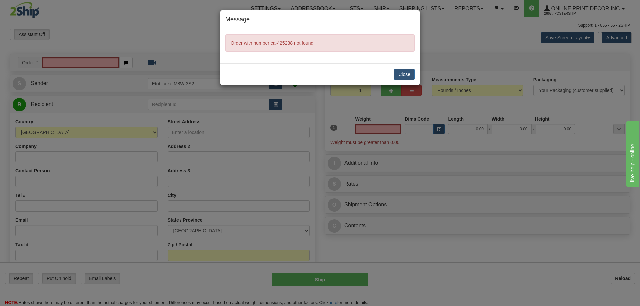
type input "0.00"
click at [401, 73] on button "Close" at bounding box center [404, 74] width 21 height 11
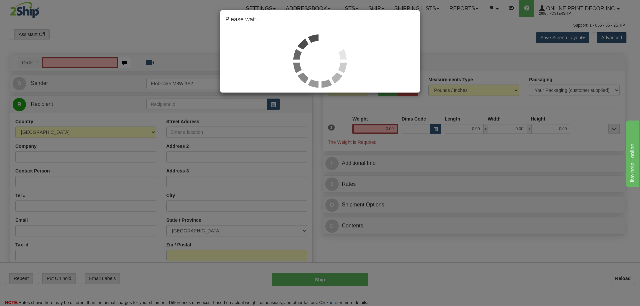
click at [63, 61] on div "Please wait..." at bounding box center [320, 153] width 640 height 306
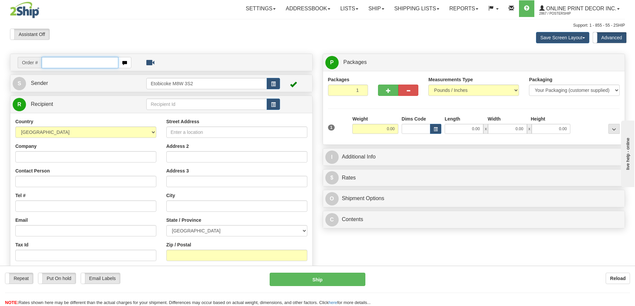
click at [50, 62] on input "text" at bounding box center [80, 62] width 77 height 11
click at [50, 64] on input "text" at bounding box center [80, 62] width 77 height 11
type input "ca-425238"
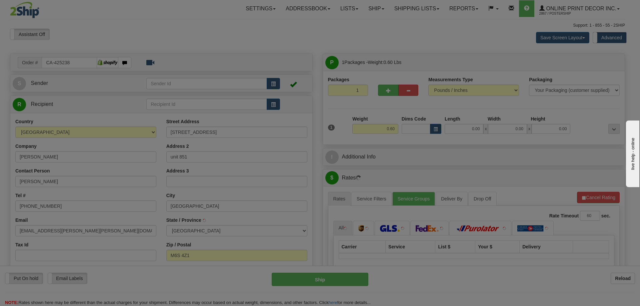
type input "[GEOGRAPHIC_DATA]"
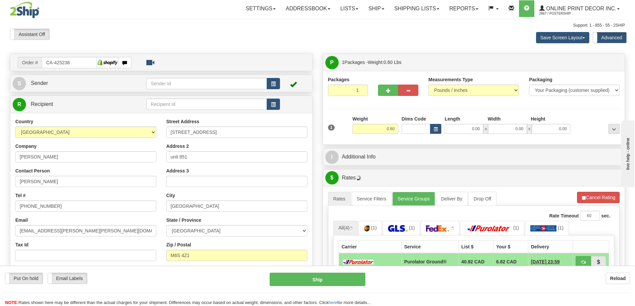
click at [392, 85] on div at bounding box center [398, 80] width 40 height 8
click at [434, 128] on span "button" at bounding box center [435, 130] width 4 height 4
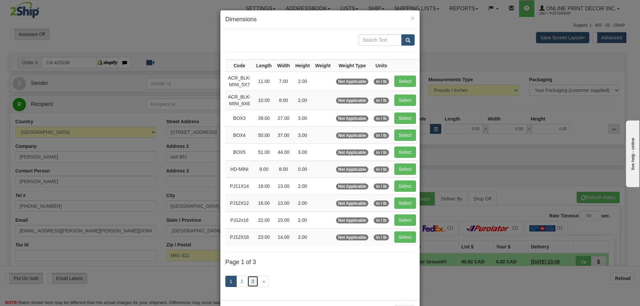
click at [253, 281] on link "3" at bounding box center [252, 281] width 11 height 11
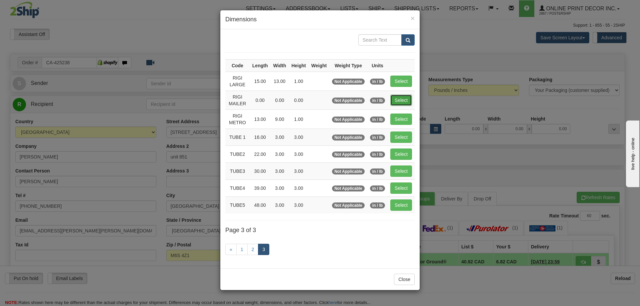
click at [401, 97] on button "Select" at bounding box center [401, 100] width 22 height 11
type input "RIGI MAILER"
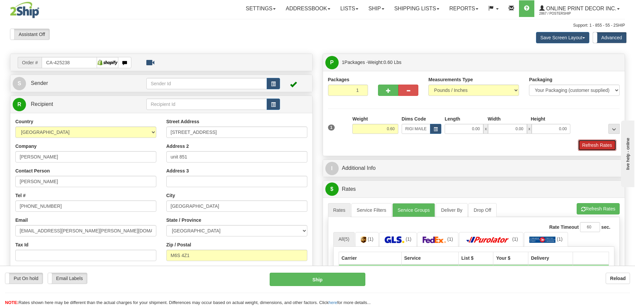
click at [592, 143] on button "Refresh Rates" at bounding box center [597, 145] width 38 height 11
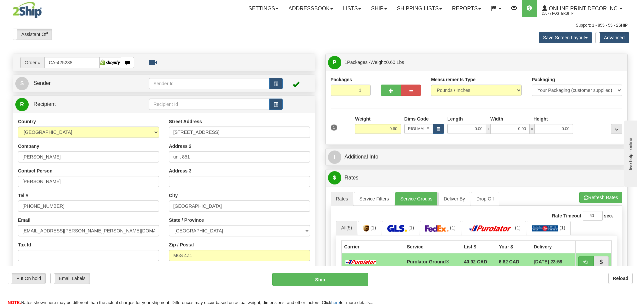
scroll to position [100, 0]
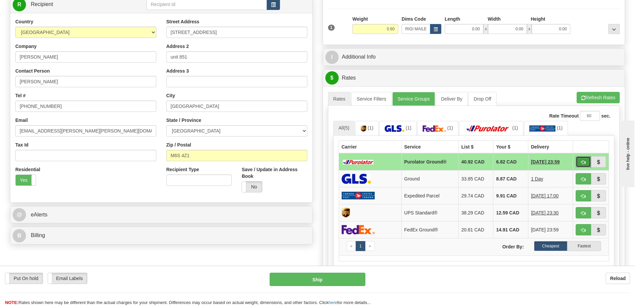
click at [583, 161] on span "button" at bounding box center [583, 162] width 5 height 4
type input "260"
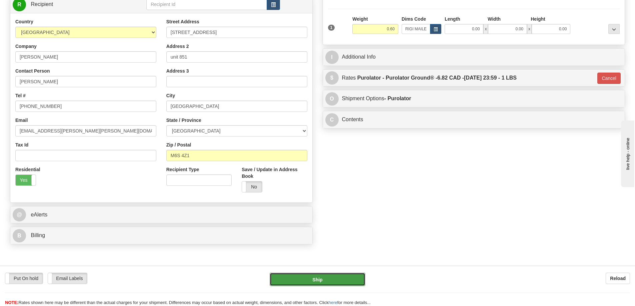
click at [324, 277] on button "Ship" at bounding box center [318, 279] width 96 height 13
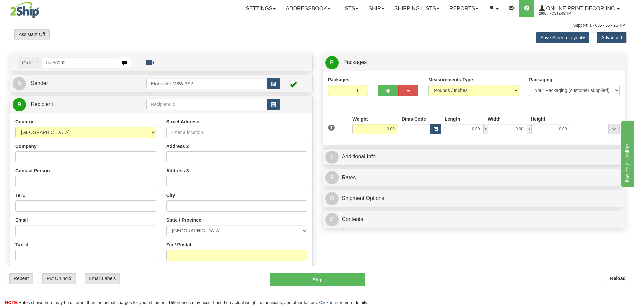
type input "us-56192"
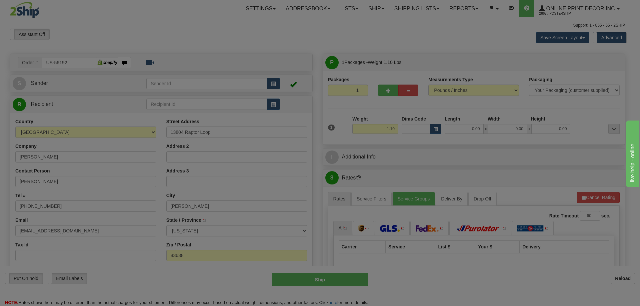
type input "MCCALL"
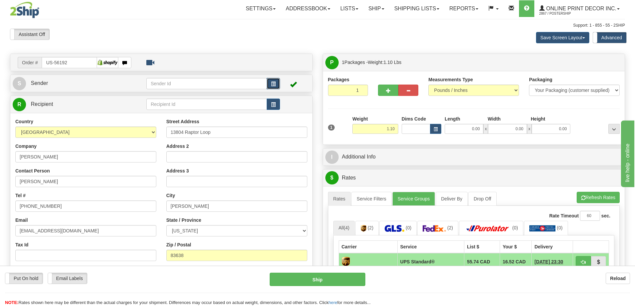
click at [273, 81] on button "button" at bounding box center [273, 83] width 13 height 11
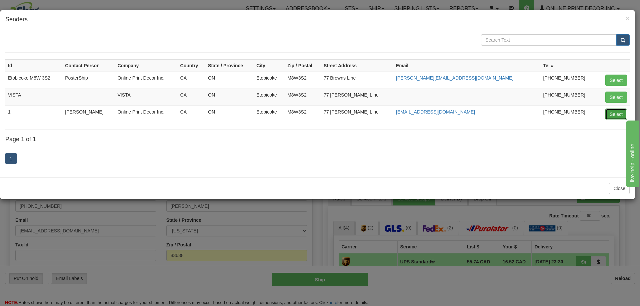
click at [608, 114] on button "Select" at bounding box center [616, 114] width 22 height 11
type input "1"
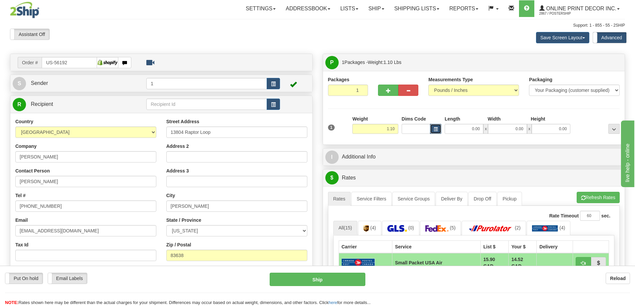
click at [436, 128] on span "button" at bounding box center [435, 130] width 4 height 4
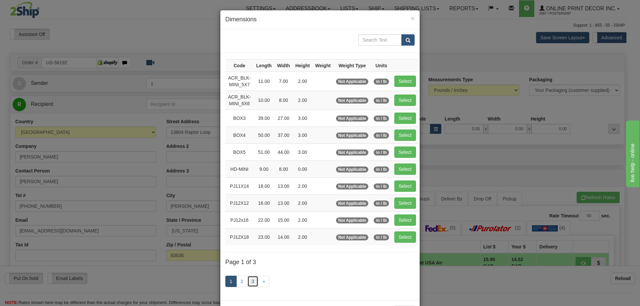
click at [251, 281] on link "3" at bounding box center [252, 281] width 11 height 11
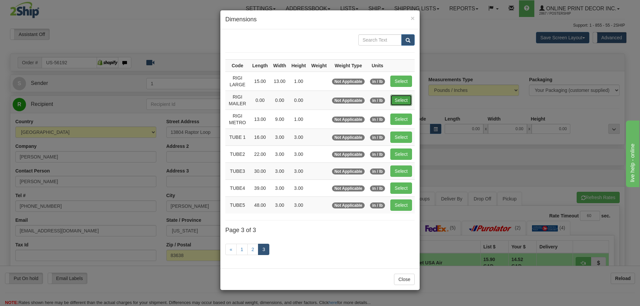
click at [405, 99] on button "Select" at bounding box center [401, 100] width 22 height 11
type input "RIGI MAILER"
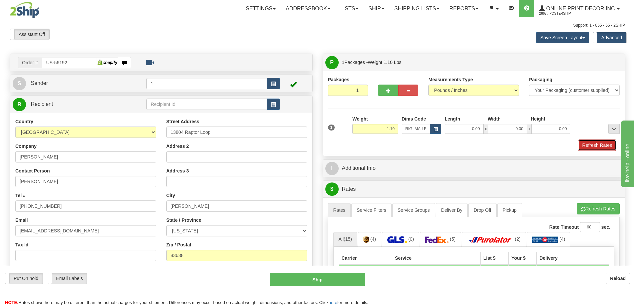
click at [599, 147] on button "Refresh Rates" at bounding box center [597, 145] width 38 height 11
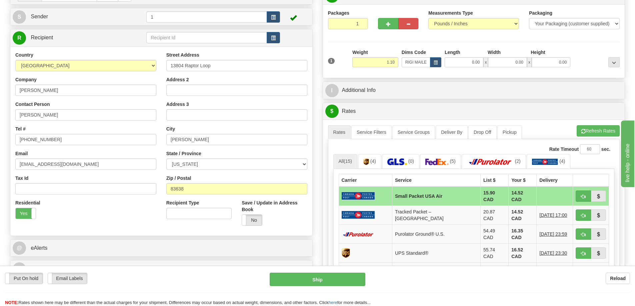
scroll to position [133, 0]
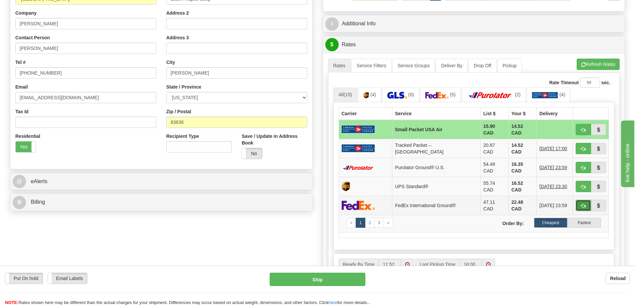
click at [584, 200] on button "button" at bounding box center [582, 205] width 15 height 11
type input "92"
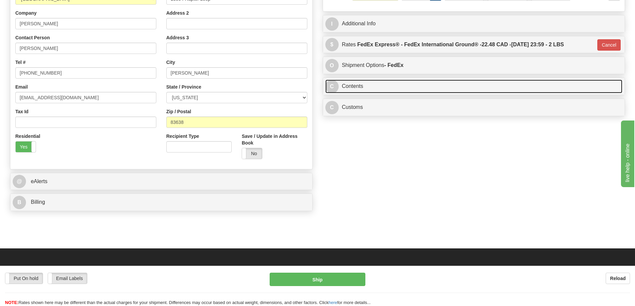
click at [411, 85] on link "C Contents" at bounding box center [473, 87] width 297 height 14
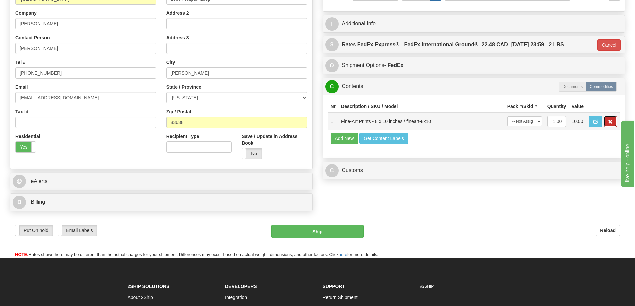
click at [610, 122] on span "button" at bounding box center [610, 122] width 5 height 4
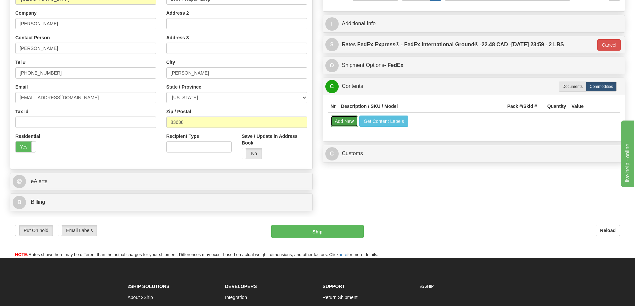
click at [349, 124] on button "Add New" at bounding box center [345, 121] width 28 height 11
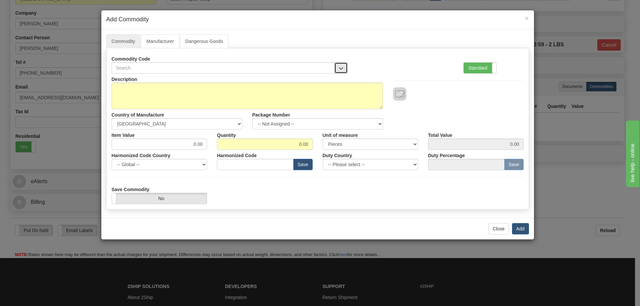
click at [340, 65] on button "button" at bounding box center [340, 67] width 13 height 11
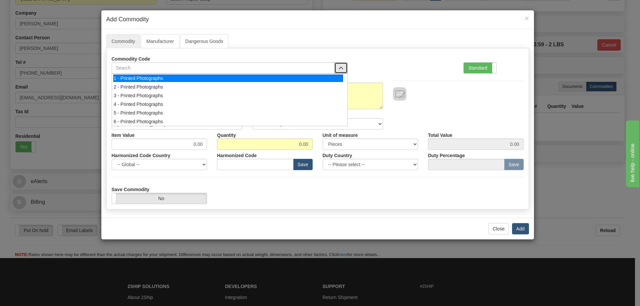
click at [329, 78] on div "1 - Printed Photographs" at bounding box center [228, 78] width 230 height 7
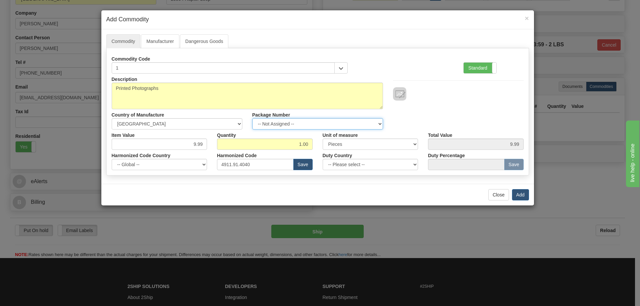
click at [378, 122] on select "-- Not Assigned -- Item 1" at bounding box center [317, 123] width 131 height 11
select select "0"
click at [252, 118] on select "-- Not Assigned -- Item 1" at bounding box center [317, 123] width 131 height 11
click at [518, 195] on button "Add" at bounding box center [520, 194] width 17 height 11
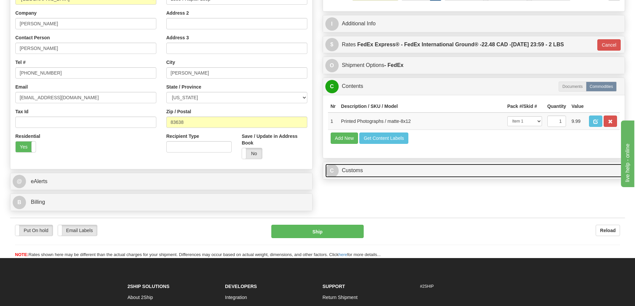
click at [579, 170] on link "C Customs" at bounding box center [473, 171] width 297 height 14
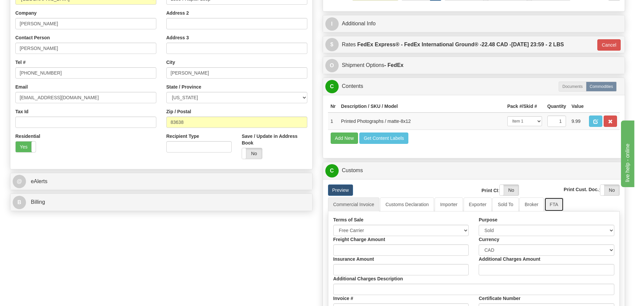
click at [555, 206] on link "FTA" at bounding box center [553, 205] width 19 height 14
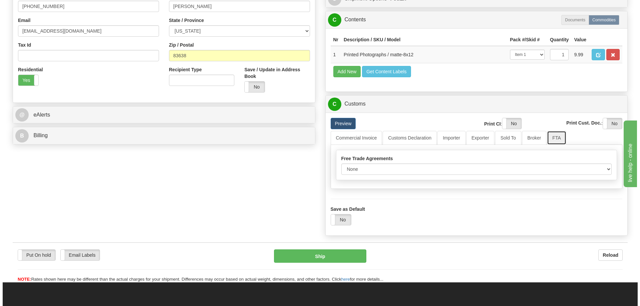
scroll to position [233, 0]
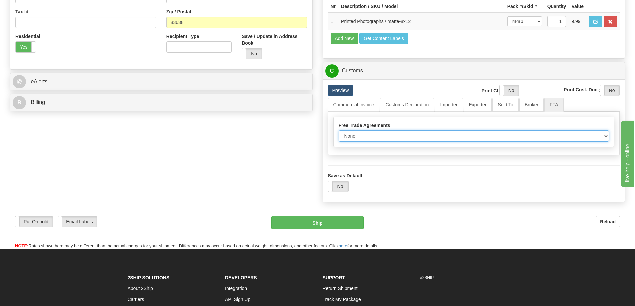
click at [588, 140] on select "None Other USMCA CETA CUKTCA" at bounding box center [474, 135] width 271 height 11
select select "1"
click at [339, 133] on select "None Other USMCA CETA CUKTCA" at bounding box center [474, 135] width 271 height 11
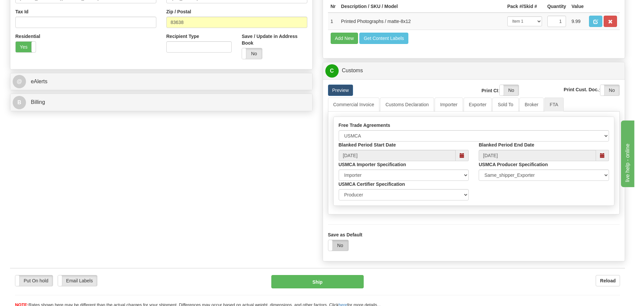
click at [341, 248] on label "No" at bounding box center [338, 245] width 20 height 11
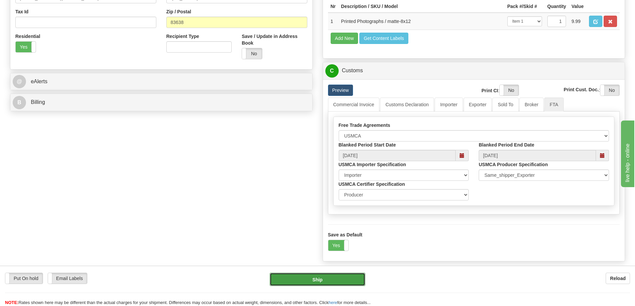
click at [338, 283] on button "Ship" at bounding box center [318, 279] width 96 height 13
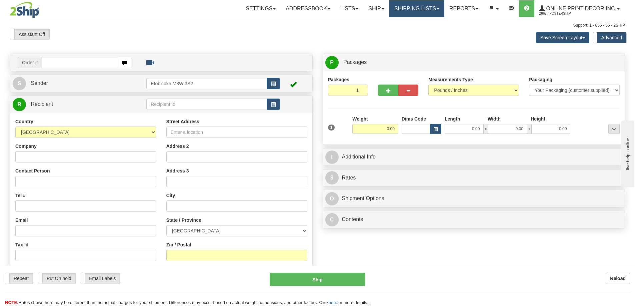
click at [413, 9] on link "Shipping lists" at bounding box center [416, 8] width 55 height 17
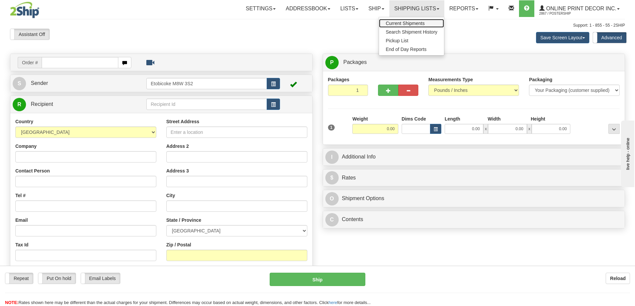
click at [395, 24] on span "Current Shipments" at bounding box center [405, 23] width 39 height 5
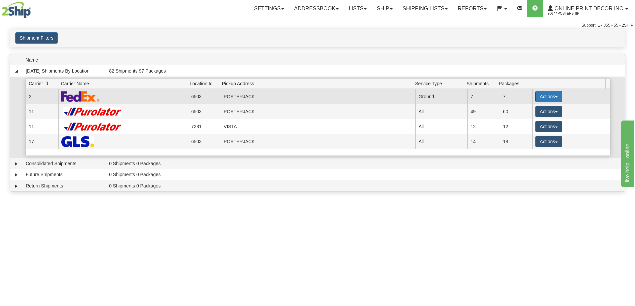
click at [541, 93] on button "Actions" at bounding box center [548, 96] width 27 height 11
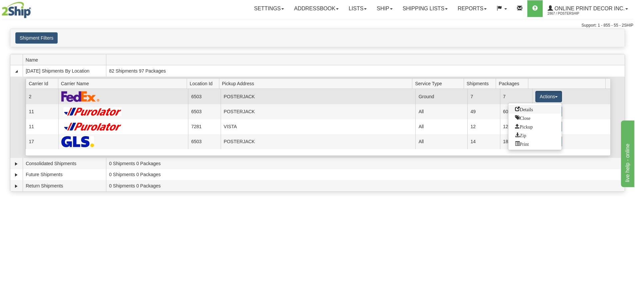
click at [521, 107] on span "Details" at bounding box center [524, 109] width 18 height 5
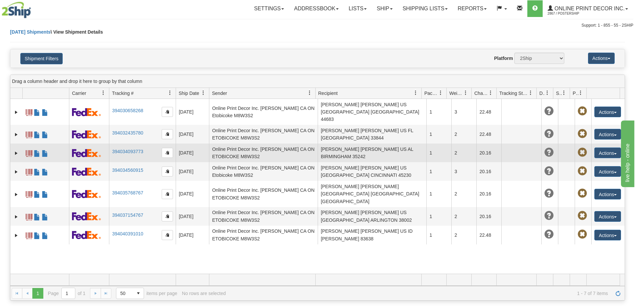
scroll to position [33, 0]
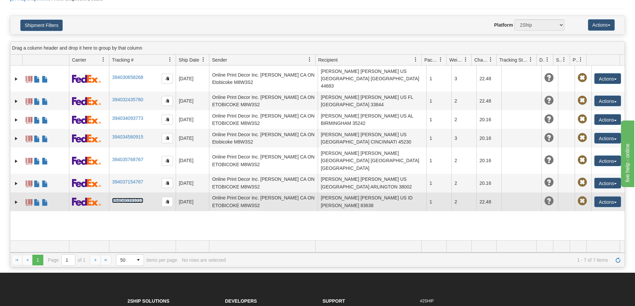
click at [115, 198] on link "394040391010" at bounding box center [127, 200] width 31 height 5
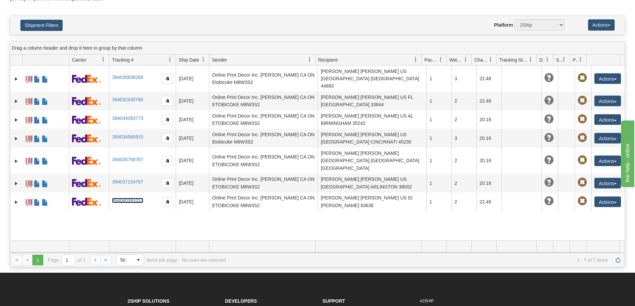
scroll to position [0, 0]
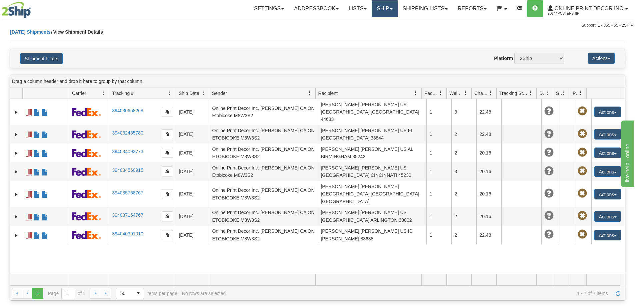
click at [386, 6] on link "Ship" at bounding box center [385, 8] width 26 height 17
click at [353, 25] on span "Ship Screen" at bounding box center [356, 23] width 25 height 5
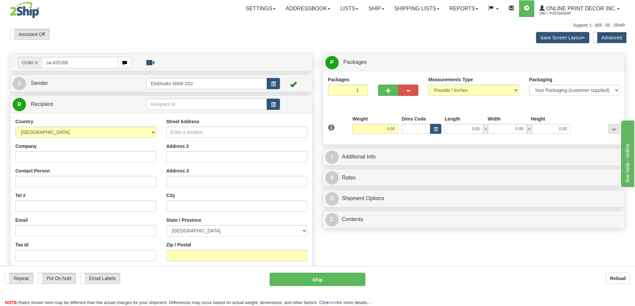
type input "ca-425266"
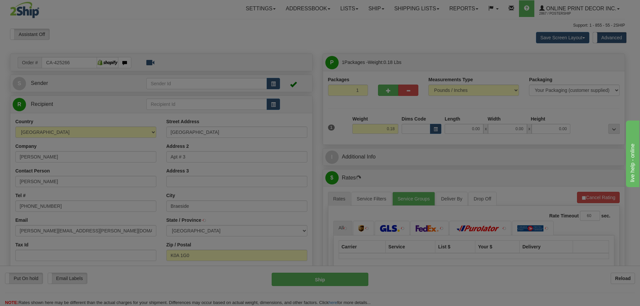
type input "BRAESIDE"
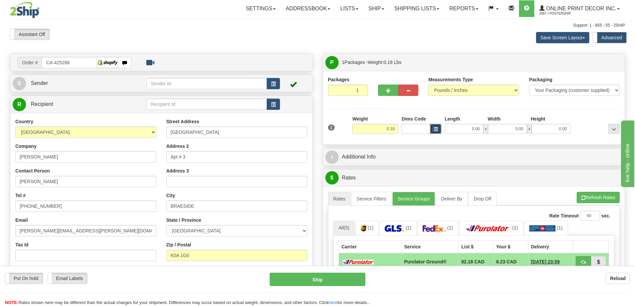
click at [436, 127] on button "button" at bounding box center [435, 129] width 11 height 10
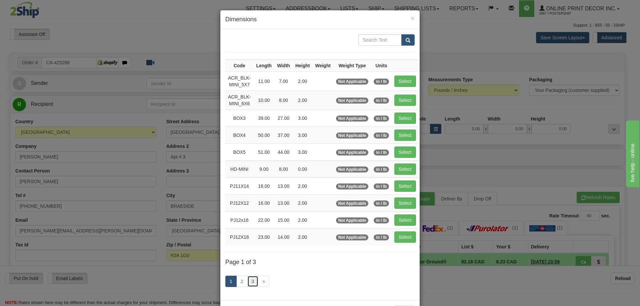
click at [253, 282] on link "3" at bounding box center [252, 281] width 11 height 11
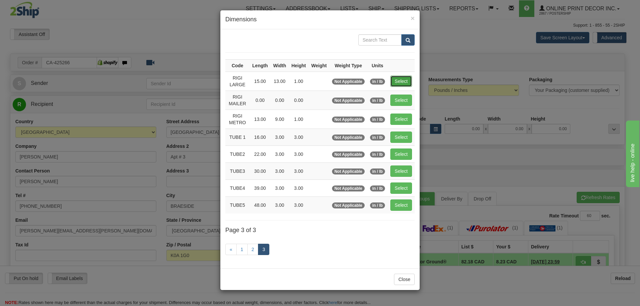
click at [402, 78] on button "Select" at bounding box center [401, 81] width 22 height 11
type input "RIGI LARGE"
type input "15.00"
type input "13.00"
type input "1.00"
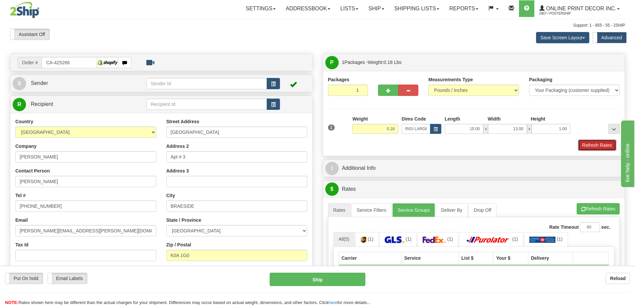
click at [600, 145] on button "Refresh Rates" at bounding box center [597, 145] width 38 height 11
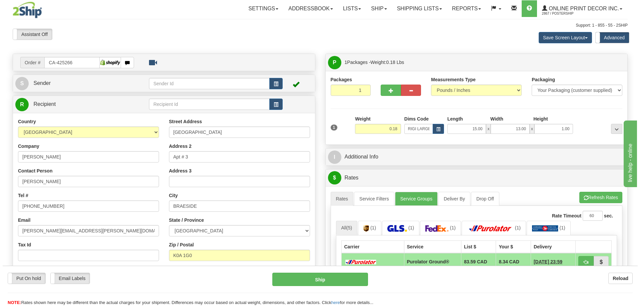
scroll to position [67, 0]
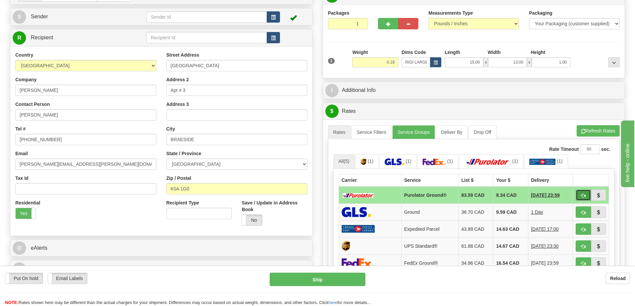
click at [581, 194] on button "button" at bounding box center [582, 195] width 15 height 11
type input "260"
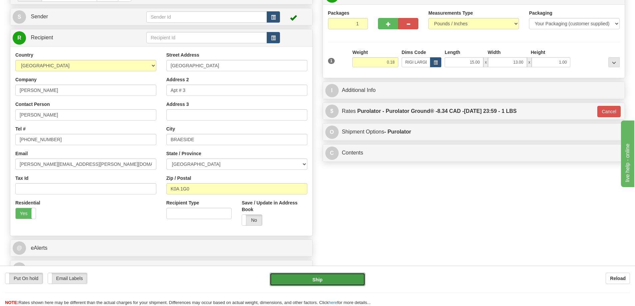
click at [348, 278] on button "Ship" at bounding box center [318, 279] width 96 height 13
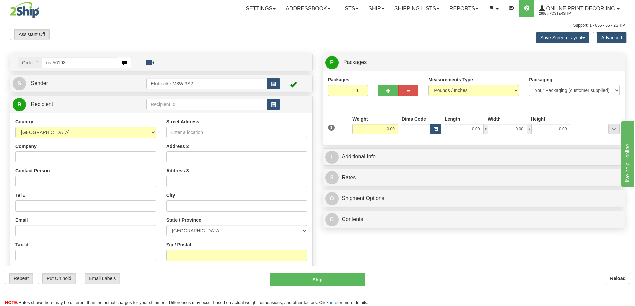
type input "us-56193"
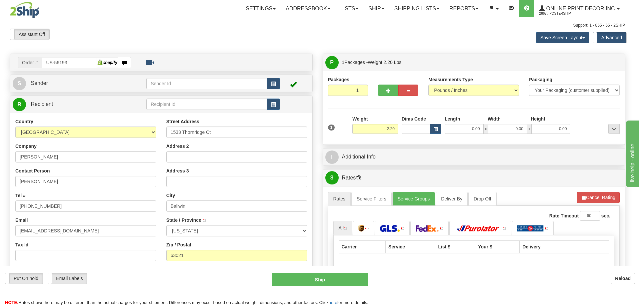
type input "BALLWIN"
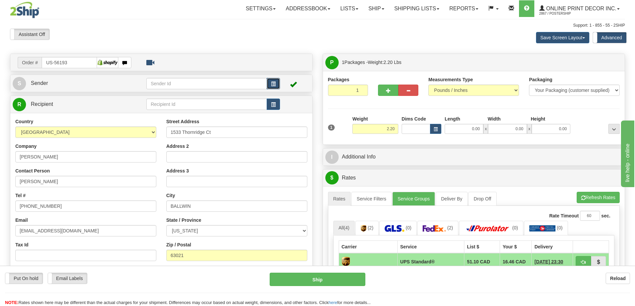
click at [277, 81] on button "button" at bounding box center [273, 83] width 13 height 11
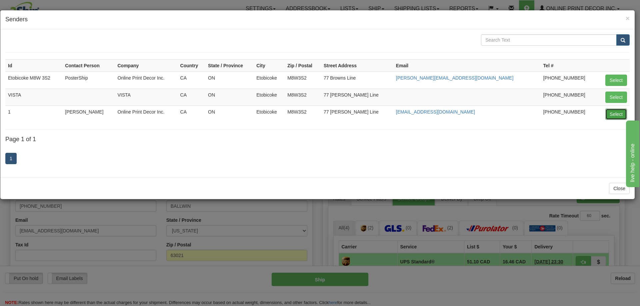
click at [615, 113] on button "Select" at bounding box center [616, 114] width 22 height 11
type input "1"
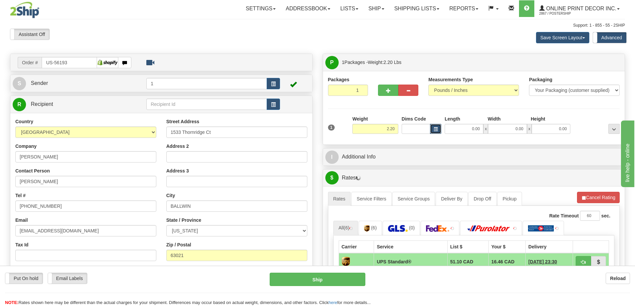
click at [433, 130] on span "button" at bounding box center [435, 130] width 4 height 4
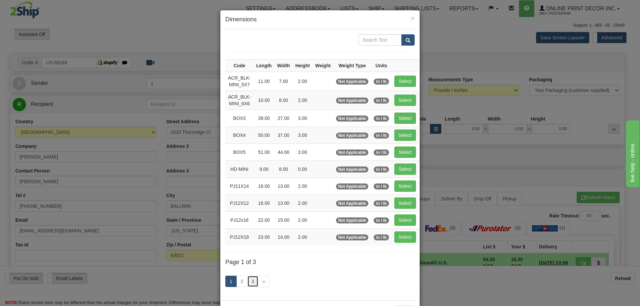
click at [249, 282] on link "3" at bounding box center [252, 281] width 11 height 11
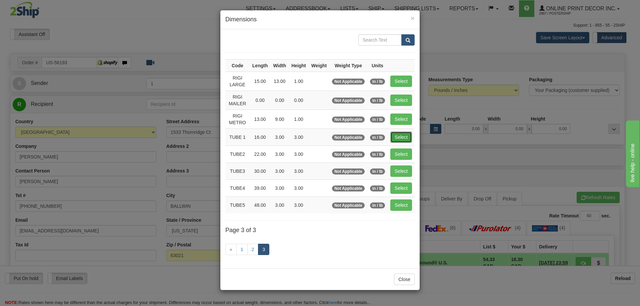
click at [401, 135] on button "Select" at bounding box center [401, 137] width 22 height 11
type input "TUBE 1"
type input "16.00"
type input "3.00"
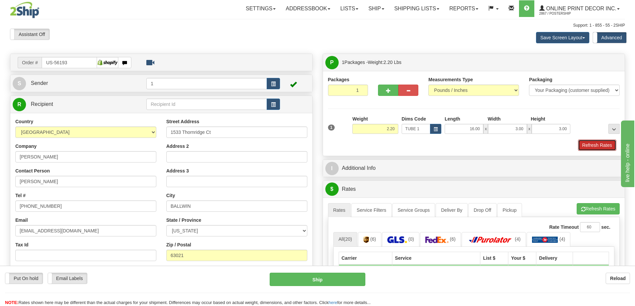
click at [603, 145] on button "Refresh Rates" at bounding box center [597, 145] width 38 height 11
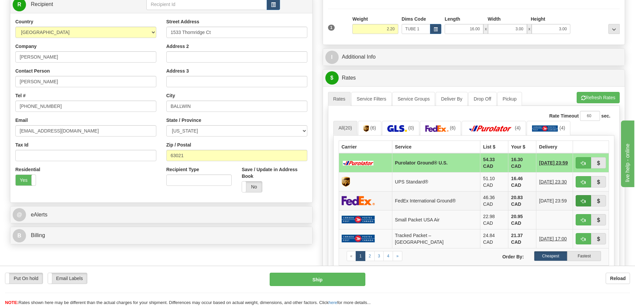
scroll to position [167, 0]
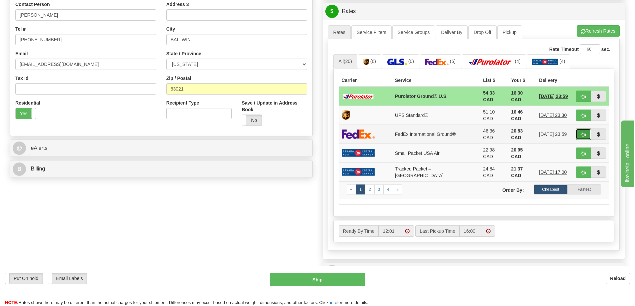
click at [577, 129] on button "button" at bounding box center [582, 134] width 15 height 11
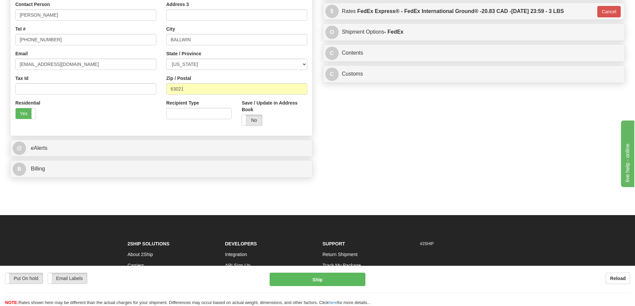
type input "92"
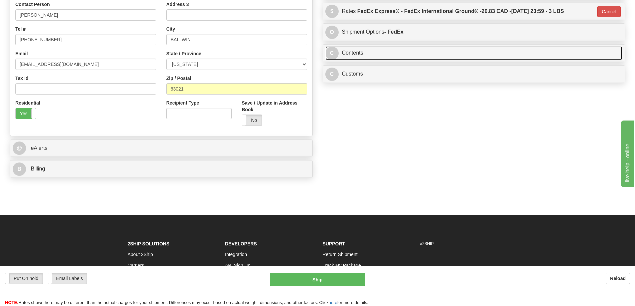
click at [419, 52] on link "C Contents" at bounding box center [473, 53] width 297 height 14
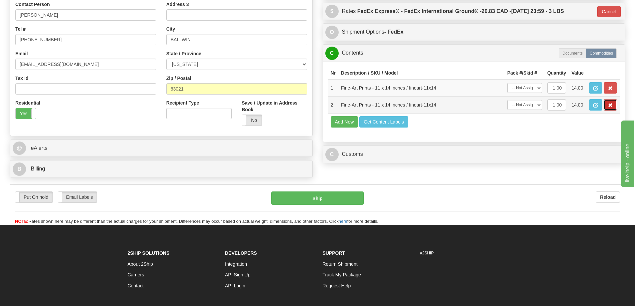
click at [609, 102] on button "button" at bounding box center [609, 104] width 13 height 11
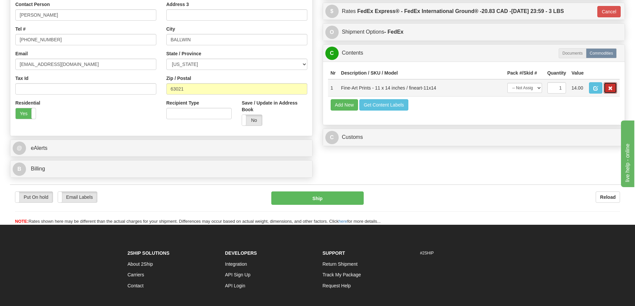
click at [606, 89] on button "button" at bounding box center [609, 87] width 13 height 11
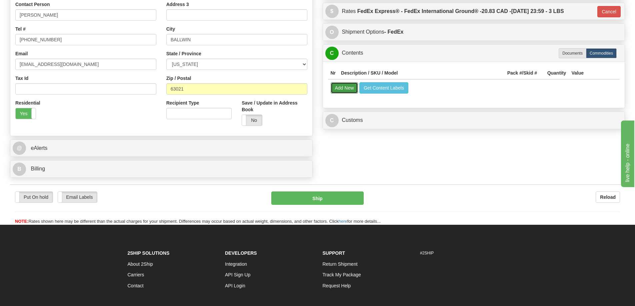
click at [342, 88] on button "Add New" at bounding box center [345, 87] width 28 height 11
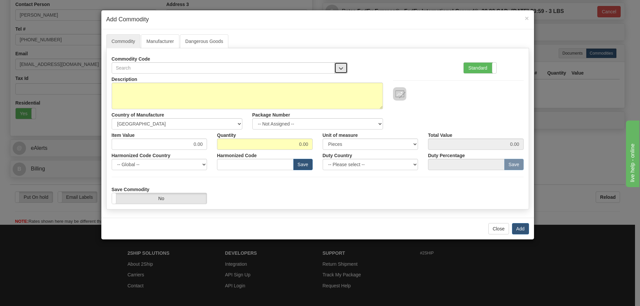
click at [342, 65] on button "button" at bounding box center [340, 67] width 13 height 11
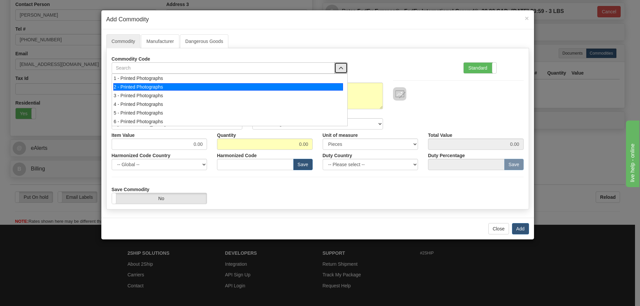
click at [330, 86] on div "2 - Printed Photographs" at bounding box center [228, 86] width 230 height 7
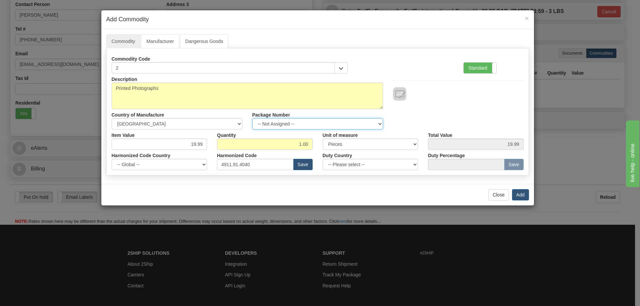
click at [378, 124] on select "-- Not Assigned -- Item 1" at bounding box center [317, 123] width 131 height 11
select select "0"
click at [252, 118] on select "-- Not Assigned -- Item 1" at bounding box center [317, 123] width 131 height 11
click at [521, 192] on button "Add" at bounding box center [520, 194] width 17 height 11
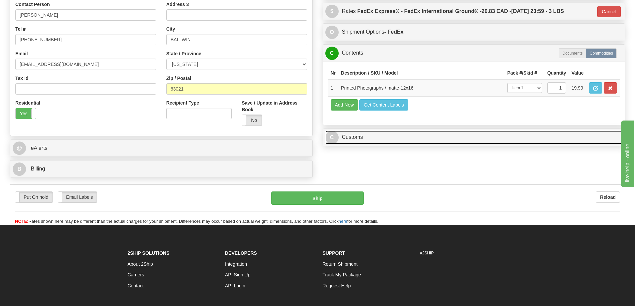
click at [569, 140] on link "C Customs" at bounding box center [473, 138] width 297 height 14
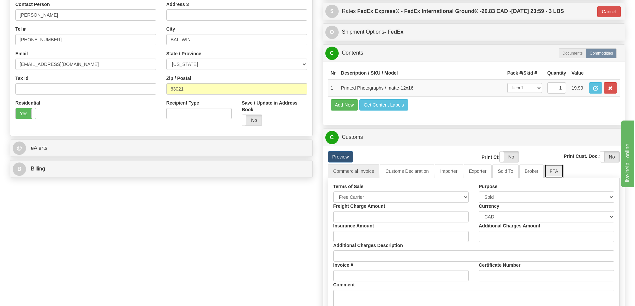
click at [552, 171] on link "FTA" at bounding box center [553, 171] width 19 height 14
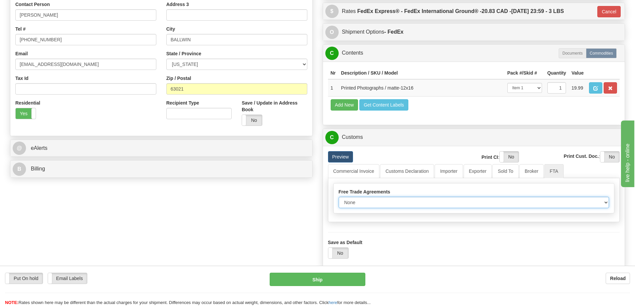
click at [596, 202] on select "None Other USMCA CETA CUKTCA" at bounding box center [474, 202] width 271 height 11
select select "1"
click at [339, 199] on select "None Other USMCA CETA CUKTCA" at bounding box center [474, 202] width 271 height 11
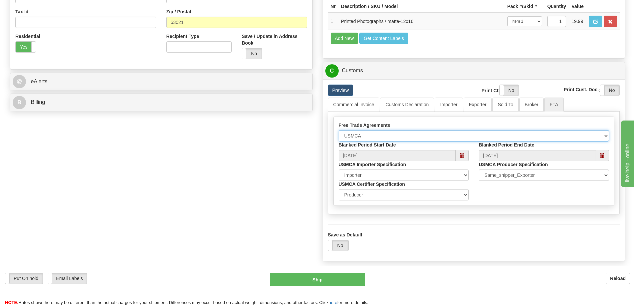
scroll to position [267, 0]
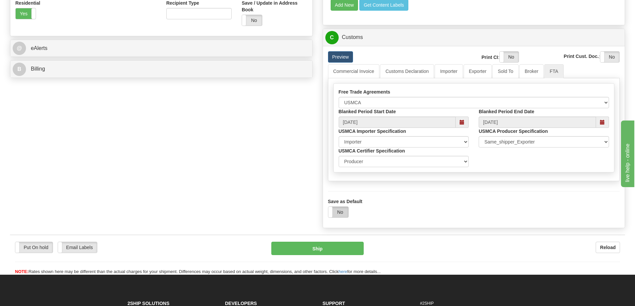
click at [345, 214] on label "No" at bounding box center [338, 212] width 20 height 11
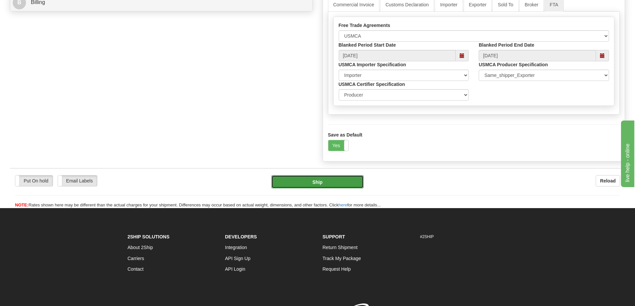
click at [353, 184] on button "Ship" at bounding box center [317, 181] width 92 height 13
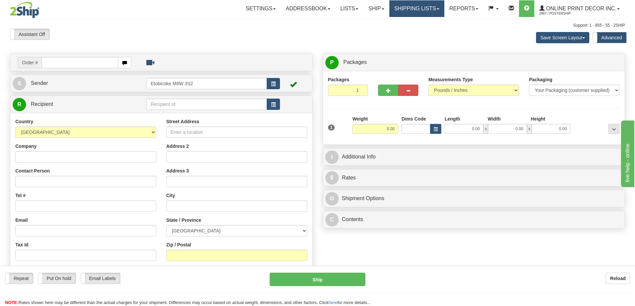
click at [429, 8] on link "Shipping lists" at bounding box center [416, 8] width 55 height 17
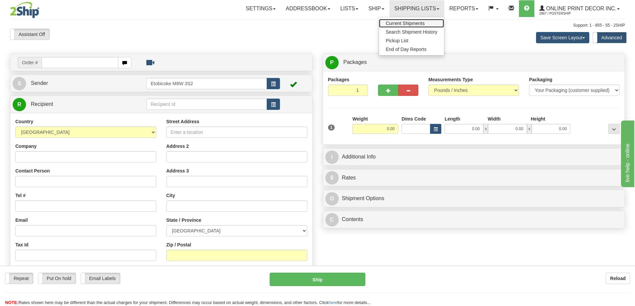
click at [405, 23] on span "Current Shipments" at bounding box center [405, 23] width 39 height 5
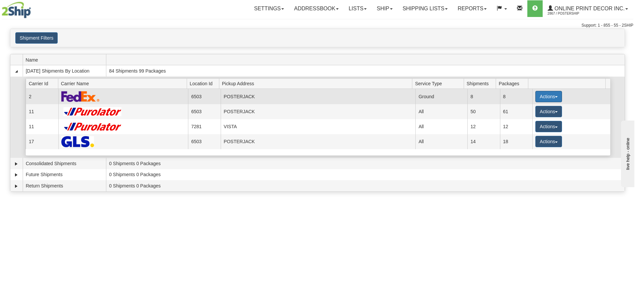
click at [541, 95] on button "Actions" at bounding box center [548, 96] width 27 height 11
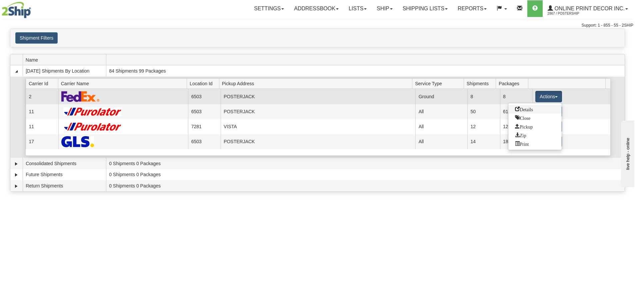
click at [518, 110] on span "Details" at bounding box center [524, 109] width 18 height 5
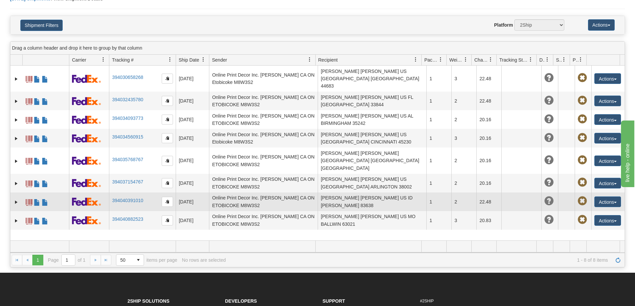
scroll to position [100, 0]
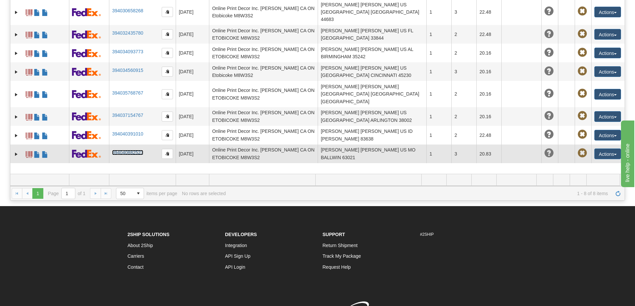
click at [121, 150] on link "394040882523" at bounding box center [127, 152] width 31 height 5
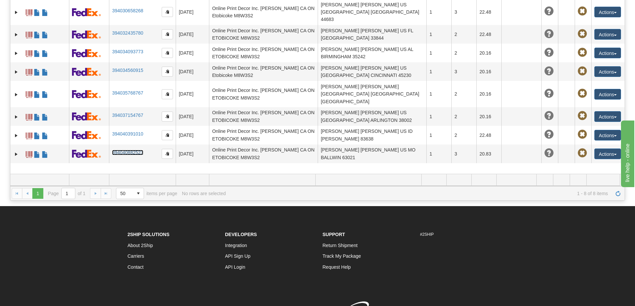
scroll to position [0, 0]
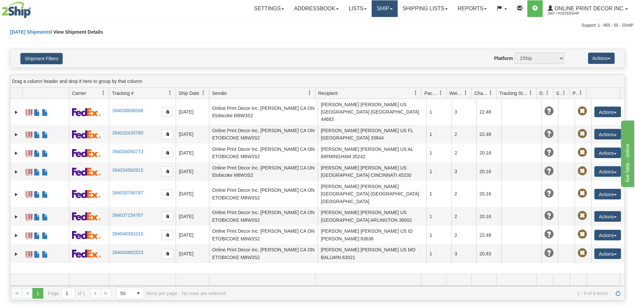
click at [386, 8] on link "Ship" at bounding box center [385, 8] width 26 height 17
click at [365, 24] on span "Ship Screen" at bounding box center [356, 23] width 25 height 5
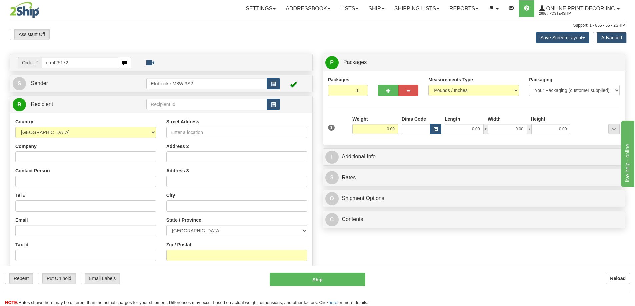
type input "ca-425172"
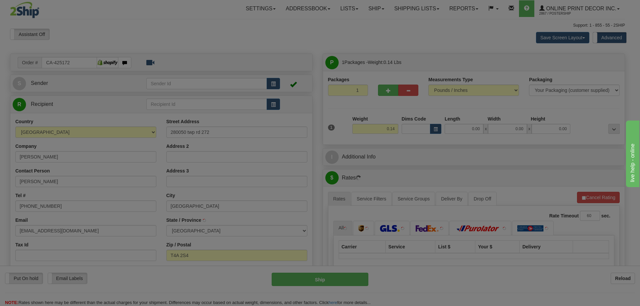
type input "[GEOGRAPHIC_DATA]"
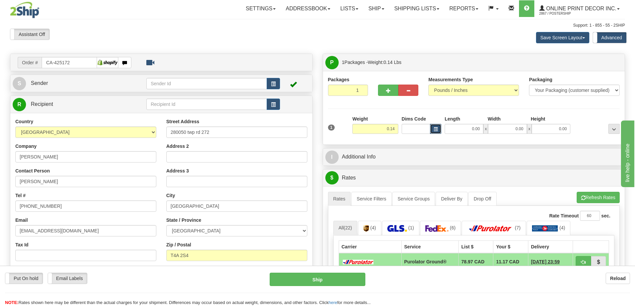
click at [435, 128] on span "button" at bounding box center [435, 130] width 4 height 4
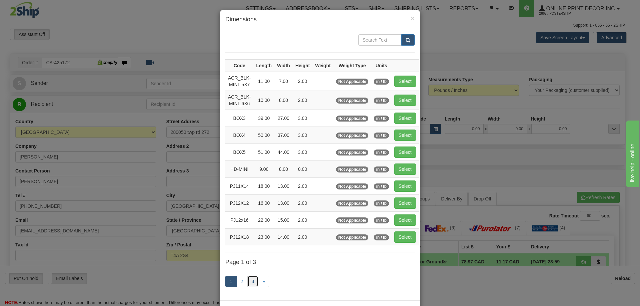
click at [249, 280] on link "3" at bounding box center [252, 281] width 11 height 11
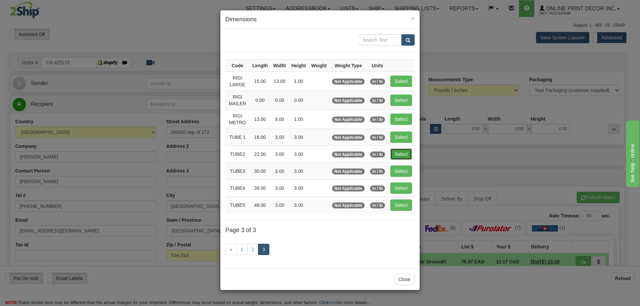
click at [397, 156] on button "Select" at bounding box center [401, 154] width 22 height 11
type input "TUBE2"
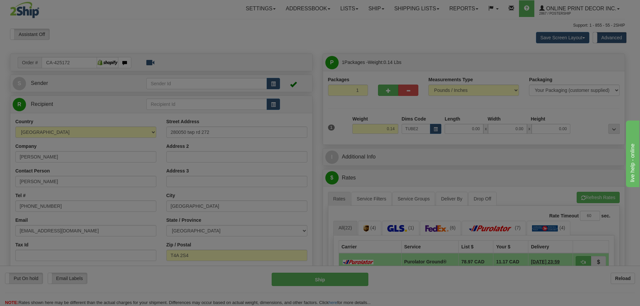
type input "22.00"
type input "3.00"
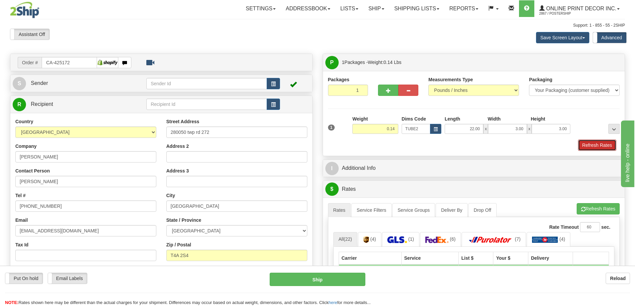
click at [600, 146] on button "Refresh Rates" at bounding box center [597, 145] width 38 height 11
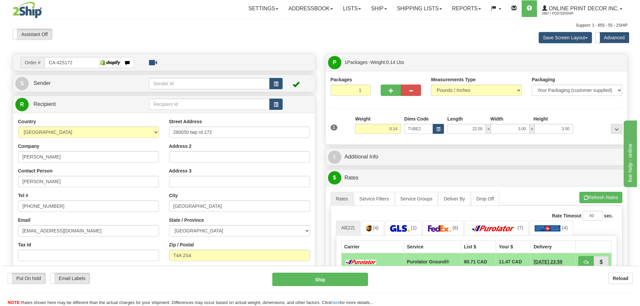
scroll to position [67, 0]
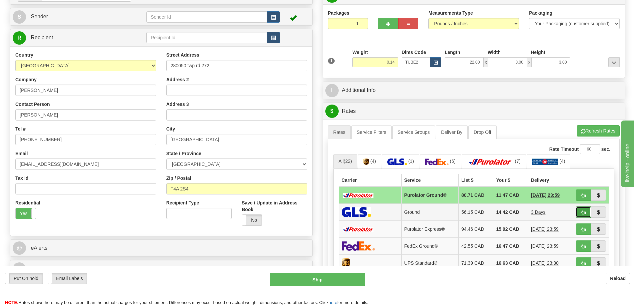
click at [581, 212] on span "button" at bounding box center [583, 213] width 5 height 4
type input "1"
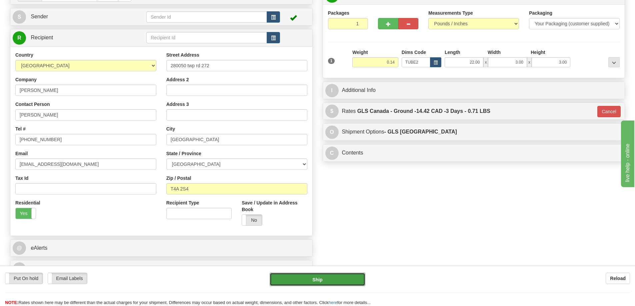
click at [346, 282] on button "Ship" at bounding box center [318, 279] width 96 height 13
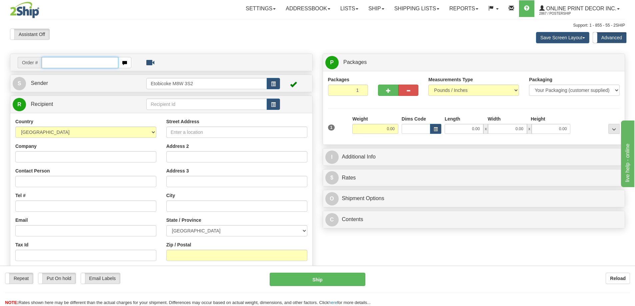
click at [56, 62] on input "text" at bounding box center [80, 62] width 77 height 11
type input "ca-425269"
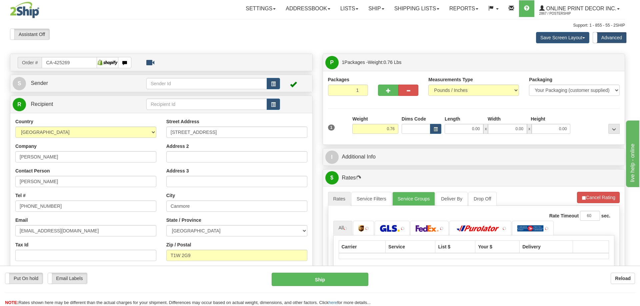
type input "CANMORE"
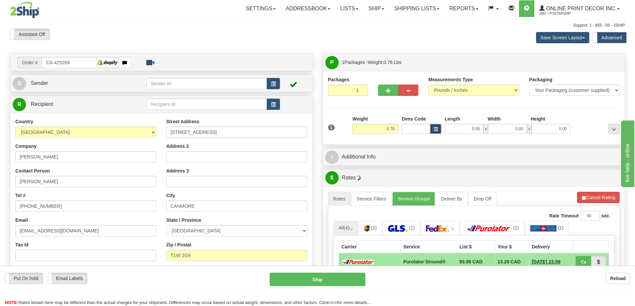
click at [433, 126] on button "button" at bounding box center [435, 129] width 11 height 10
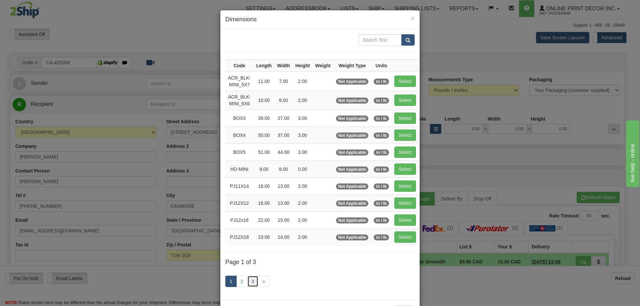
click at [254, 278] on link "3" at bounding box center [252, 281] width 11 height 11
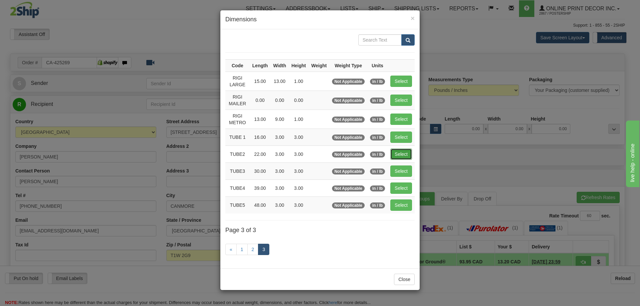
click at [404, 150] on button "Select" at bounding box center [401, 154] width 22 height 11
type input "TUBE2"
type input "22.00"
type input "3.00"
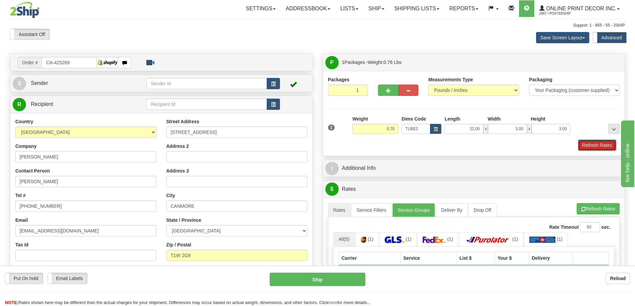
click at [606, 150] on button "Refresh Rates" at bounding box center [597, 145] width 38 height 11
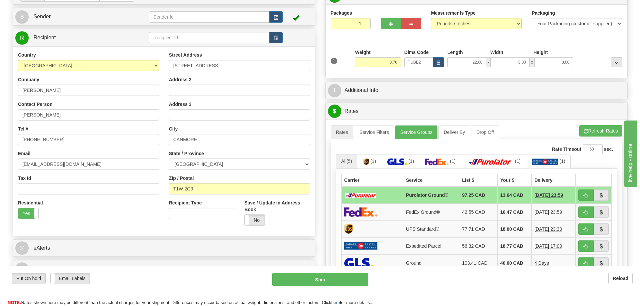
scroll to position [100, 0]
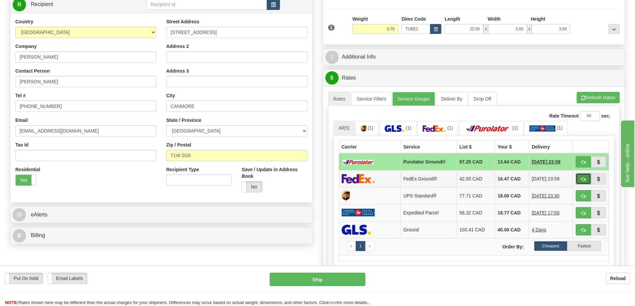
click at [580, 180] on button "button" at bounding box center [582, 178] width 15 height 11
type input "92"
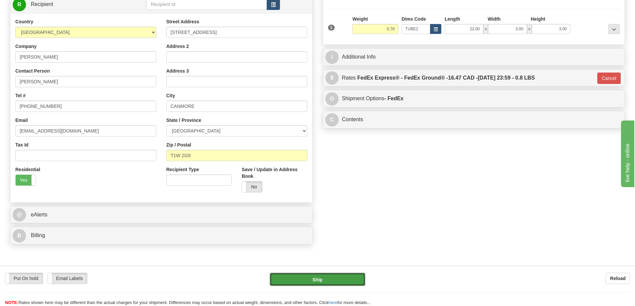
click at [328, 280] on button "Ship" at bounding box center [318, 279] width 96 height 13
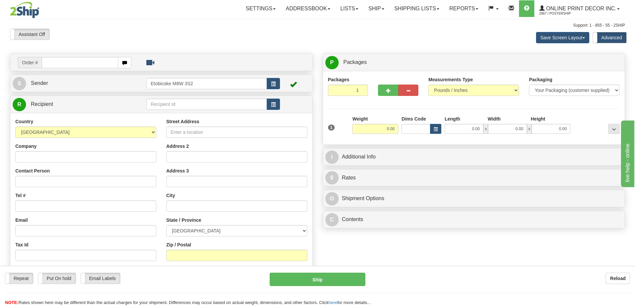
click at [51, 62] on input "text" at bounding box center [80, 62] width 77 height 11
type input "ca-424876"
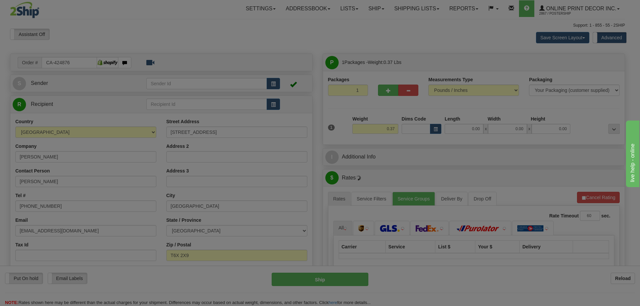
type input "EDMONTON"
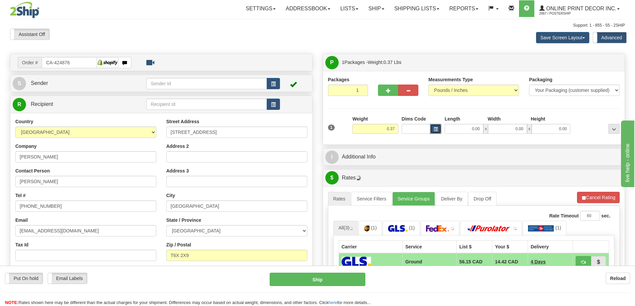
click at [436, 128] on span "button" at bounding box center [435, 130] width 4 height 4
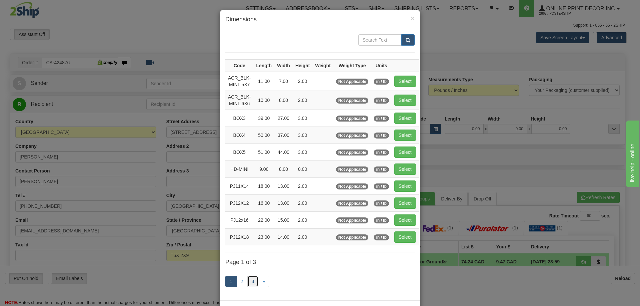
click at [247, 281] on link "3" at bounding box center [252, 281] width 11 height 11
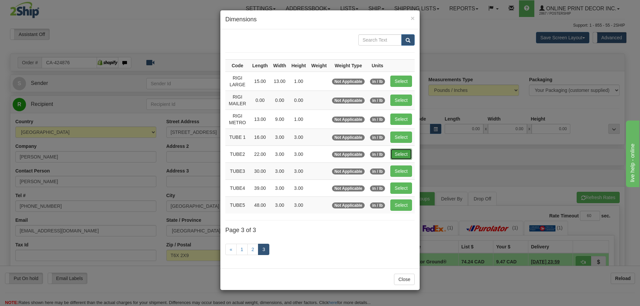
click at [407, 151] on button "Select" at bounding box center [401, 154] width 22 height 11
type input "TUBE2"
type input "22.00"
type input "3.00"
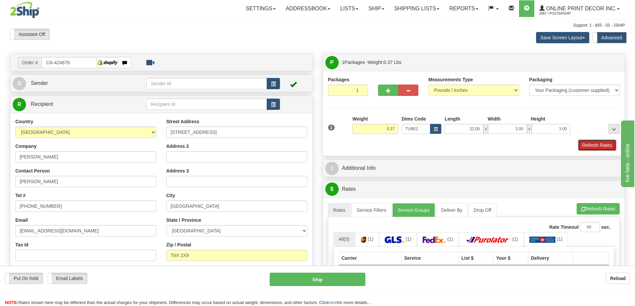
click at [602, 142] on button "Refresh Rates" at bounding box center [597, 145] width 38 height 11
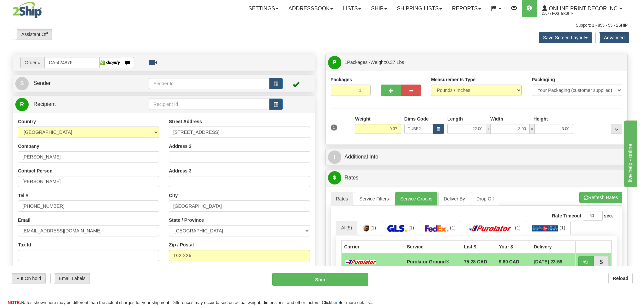
scroll to position [67, 0]
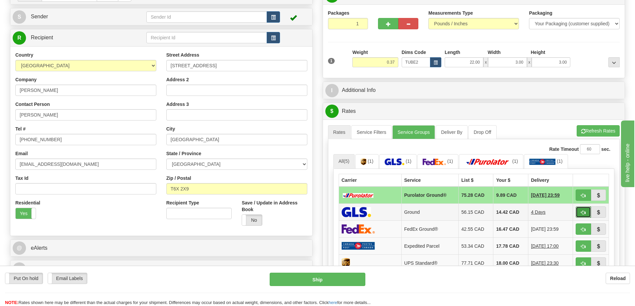
click at [581, 209] on button "button" at bounding box center [582, 212] width 15 height 11
type input "1"
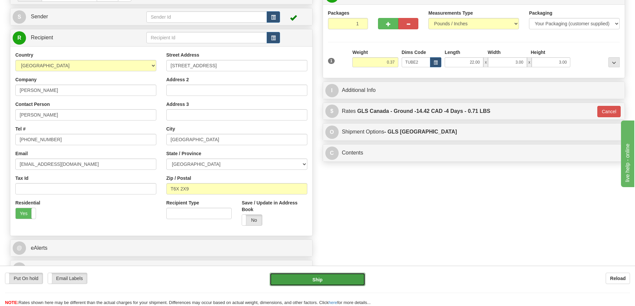
click at [340, 280] on button "Ship" at bounding box center [318, 279] width 96 height 13
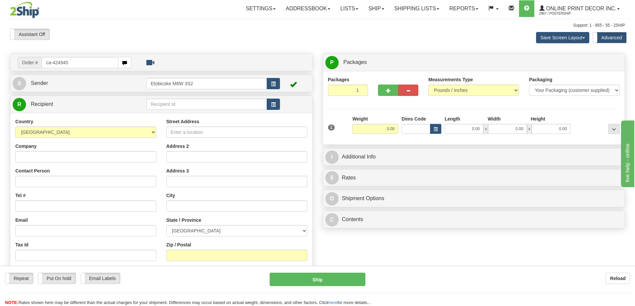
type input "ca-424945"
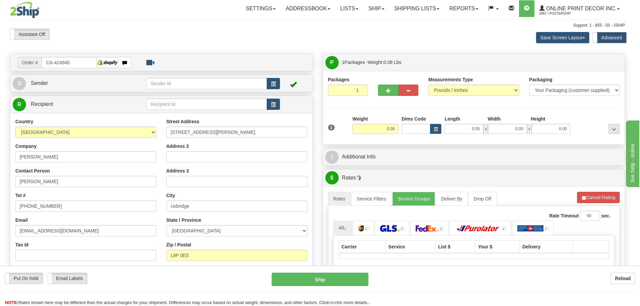
type input "UXBRIDGE"
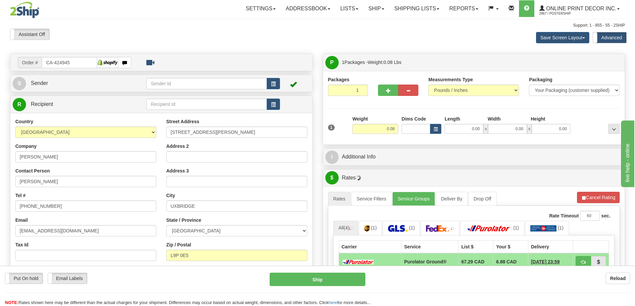
click at [434, 122] on div "Dims Code" at bounding box center [421, 125] width 43 height 18
click at [435, 133] on button "button" at bounding box center [435, 129] width 11 height 10
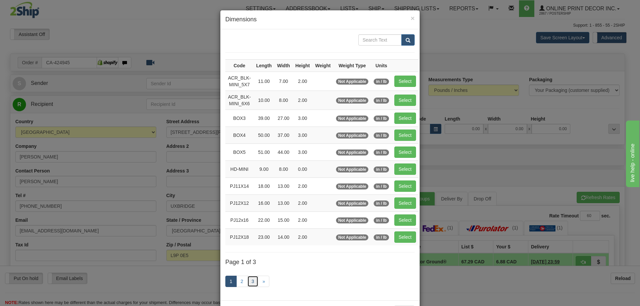
click at [252, 281] on link "3" at bounding box center [252, 281] width 11 height 11
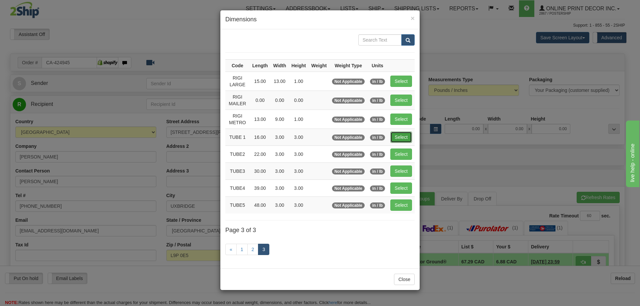
click at [407, 135] on button "Select" at bounding box center [401, 137] width 22 height 11
type input "TUBE 1"
type input "16.00"
type input "3.00"
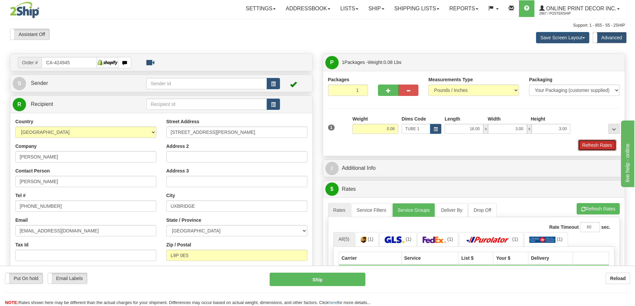
click at [596, 142] on button "Refresh Rates" at bounding box center [597, 145] width 38 height 11
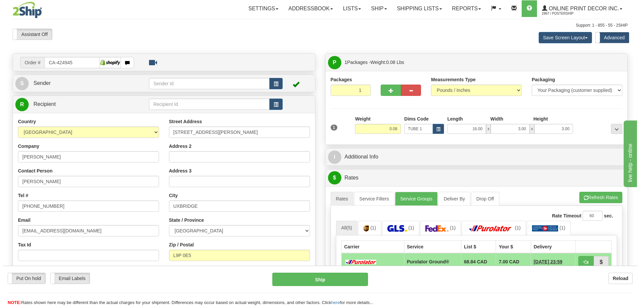
scroll to position [67, 0]
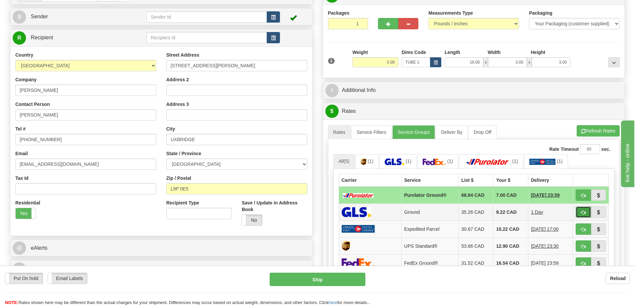
click at [582, 211] on button "button" at bounding box center [582, 212] width 15 height 11
type input "1"
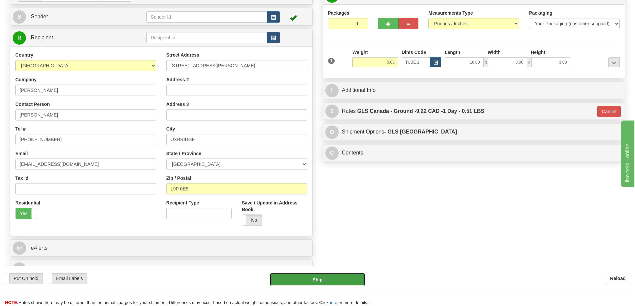
click at [327, 280] on button "Ship" at bounding box center [318, 279] width 96 height 13
